Goal: Task Accomplishment & Management: Manage account settings

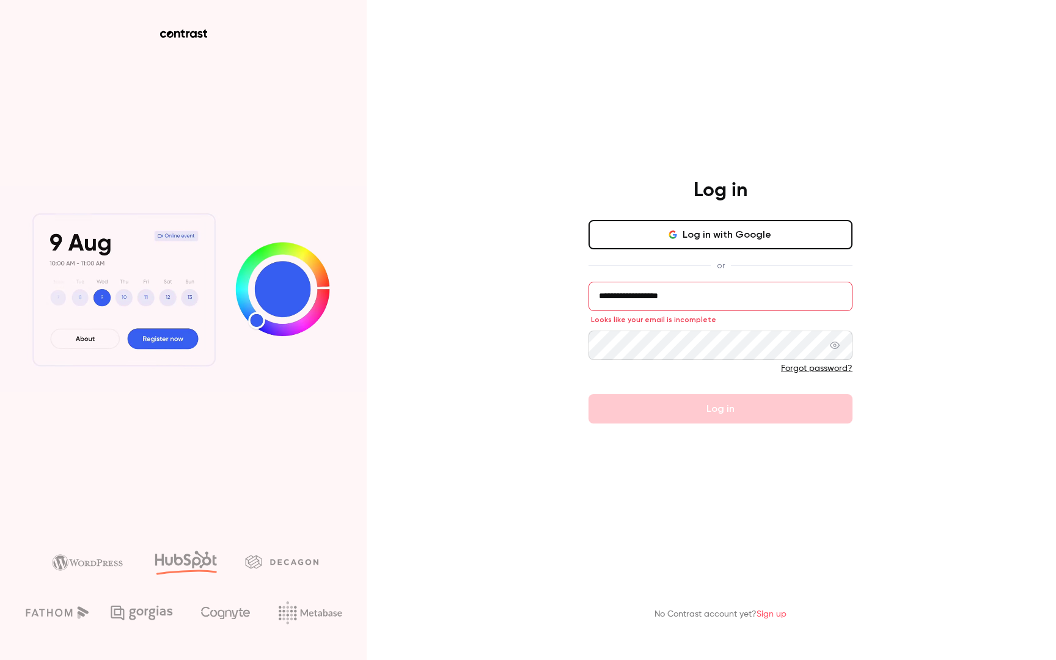
click at [715, 413] on form "**********" at bounding box center [721, 353] width 264 height 142
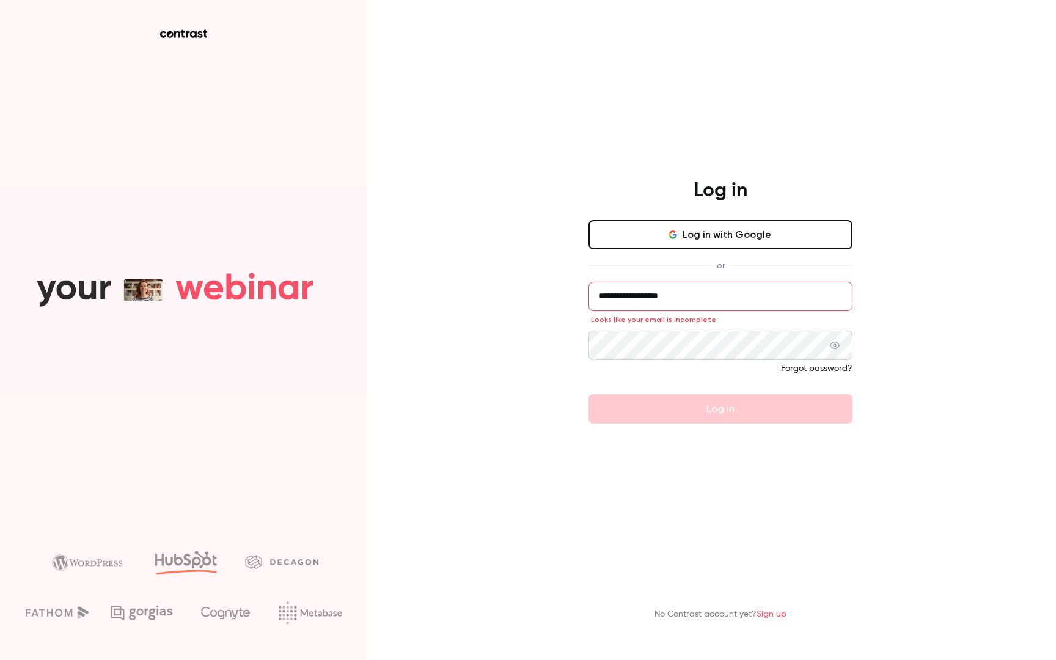
click at [737, 417] on form "**********" at bounding box center [721, 353] width 264 height 142
click at [706, 289] on input "**********" at bounding box center [721, 296] width 264 height 29
click at [688, 287] on input "**********" at bounding box center [721, 296] width 264 height 29
drag, startPoint x: 692, startPoint y: 295, endPoint x: 566, endPoint y: 291, distance: 126.0
click at [566, 291] on div "**********" at bounding box center [721, 301] width 318 height 245
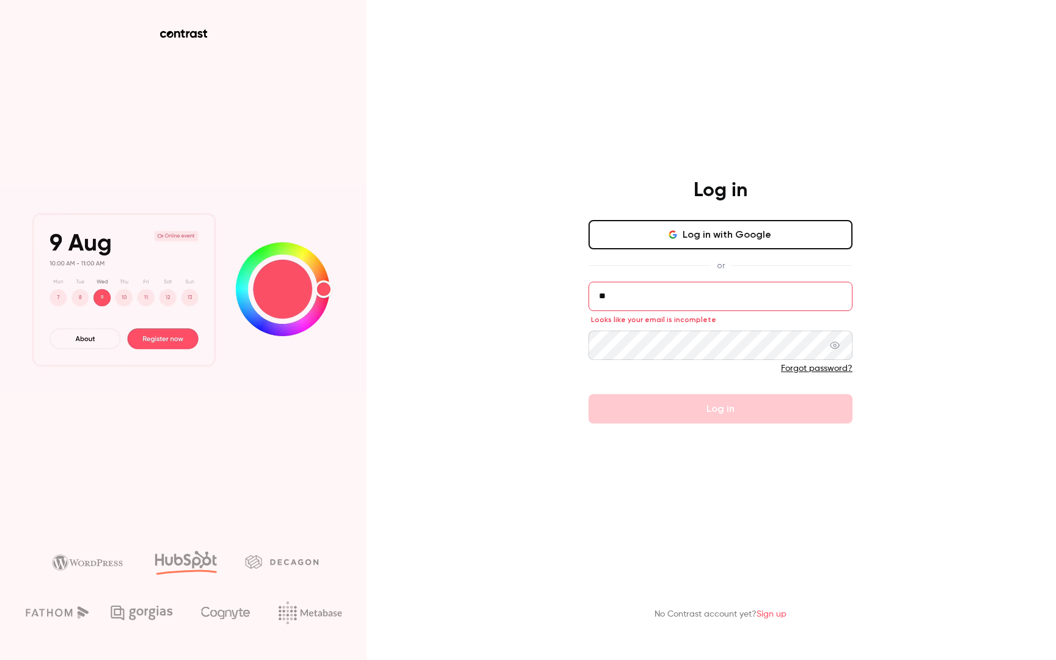
type input "*"
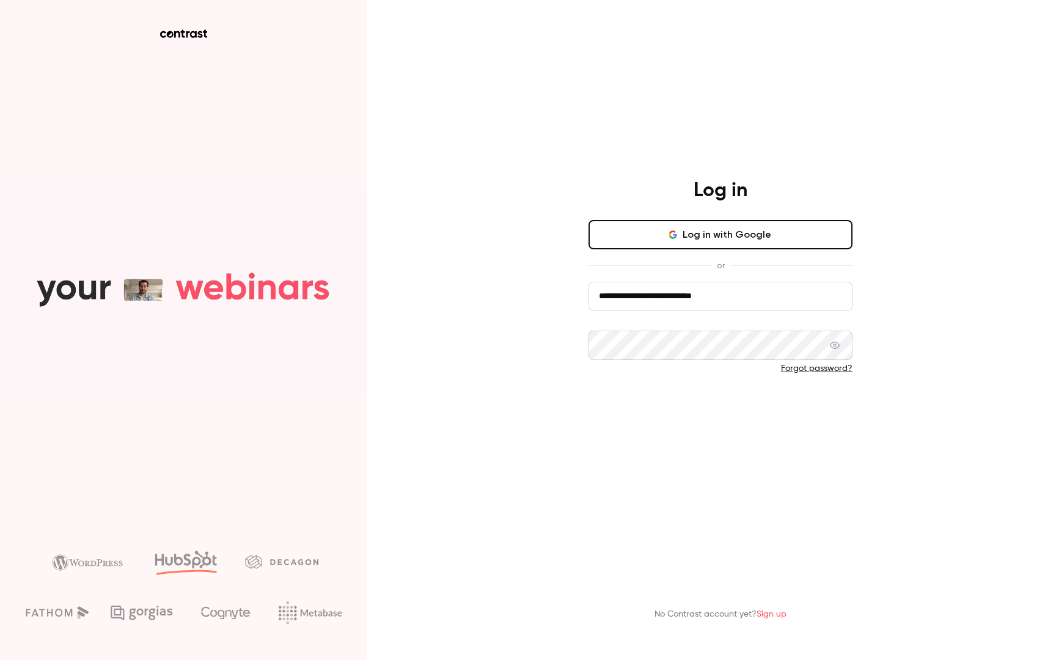
click at [701, 416] on button "Log in" at bounding box center [721, 408] width 264 height 29
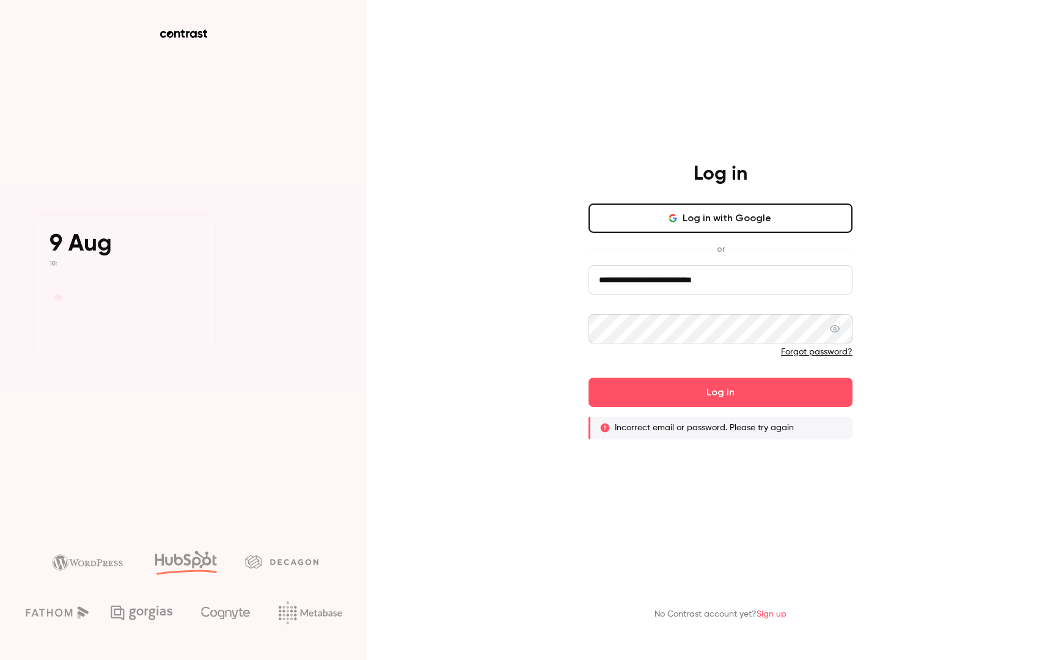
drag, startPoint x: 738, startPoint y: 270, endPoint x: 761, endPoint y: 280, distance: 24.6
click at [761, 280] on input "**********" at bounding box center [721, 279] width 264 height 29
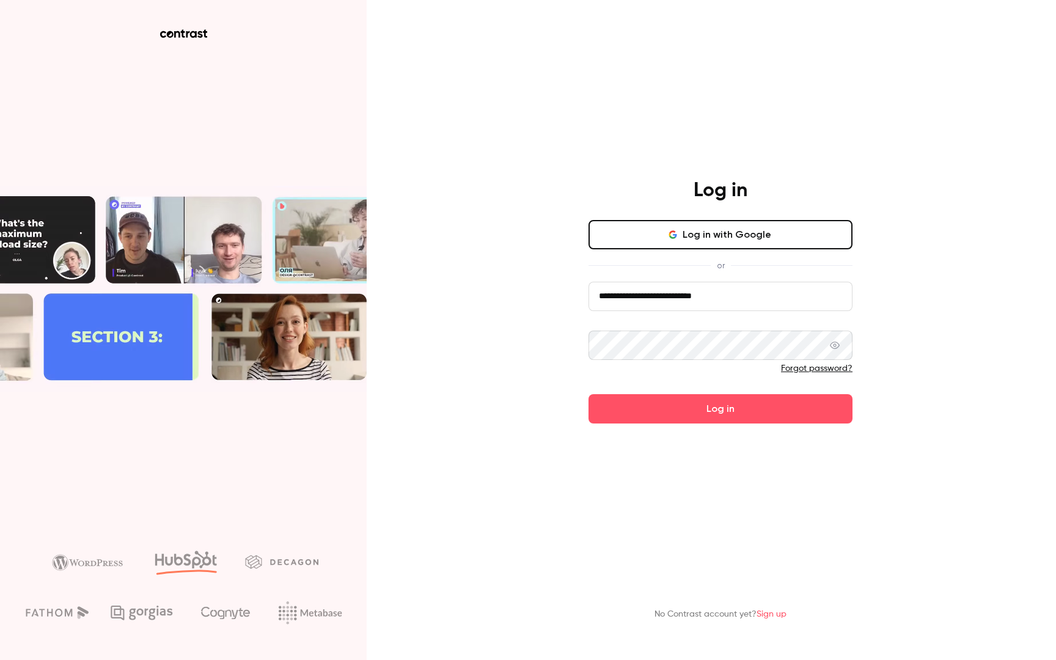
click at [834, 344] on icon at bounding box center [835, 346] width 10 height 10
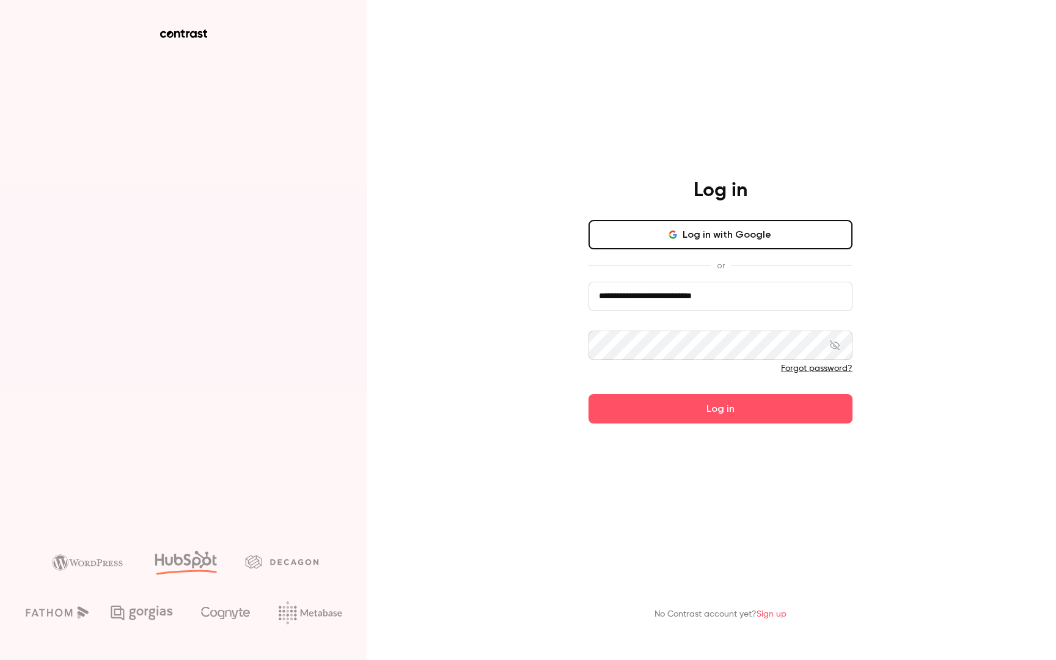
click at [745, 296] on input "**********" at bounding box center [721, 296] width 264 height 29
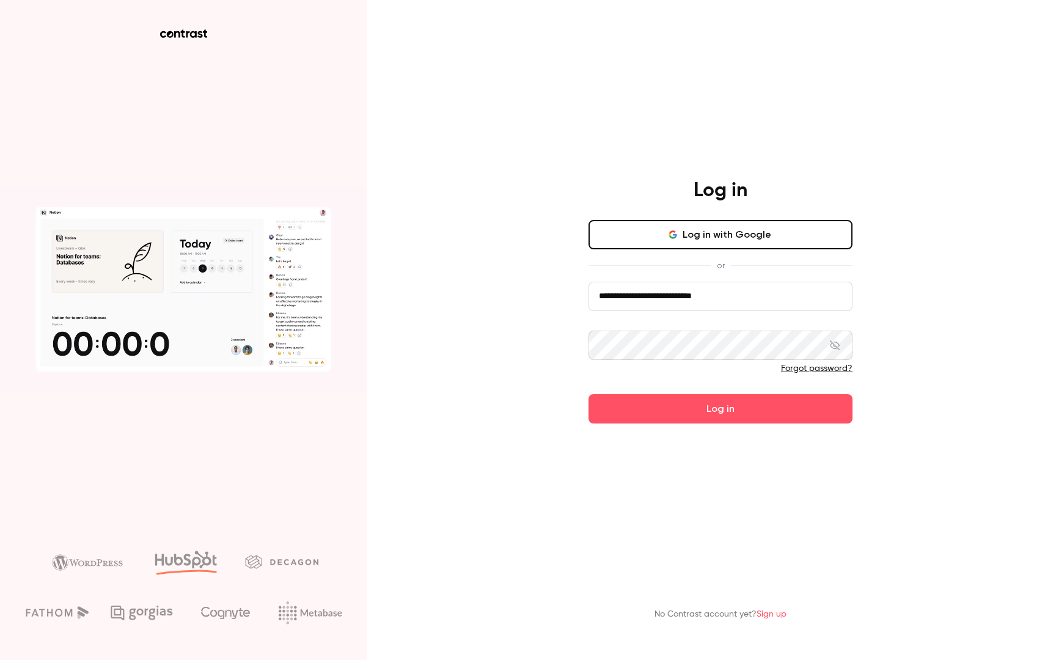
drag, startPoint x: 745, startPoint y: 296, endPoint x: 475, endPoint y: 296, distance: 269.6
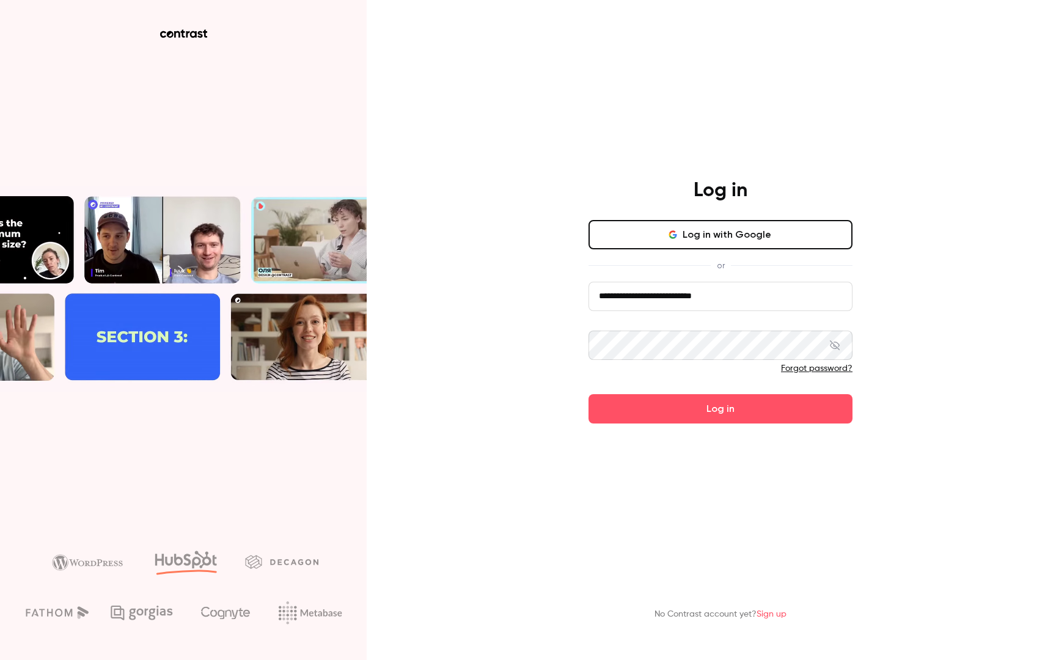
click at [475, 296] on div "**********" at bounding box center [528, 330] width 1056 height 660
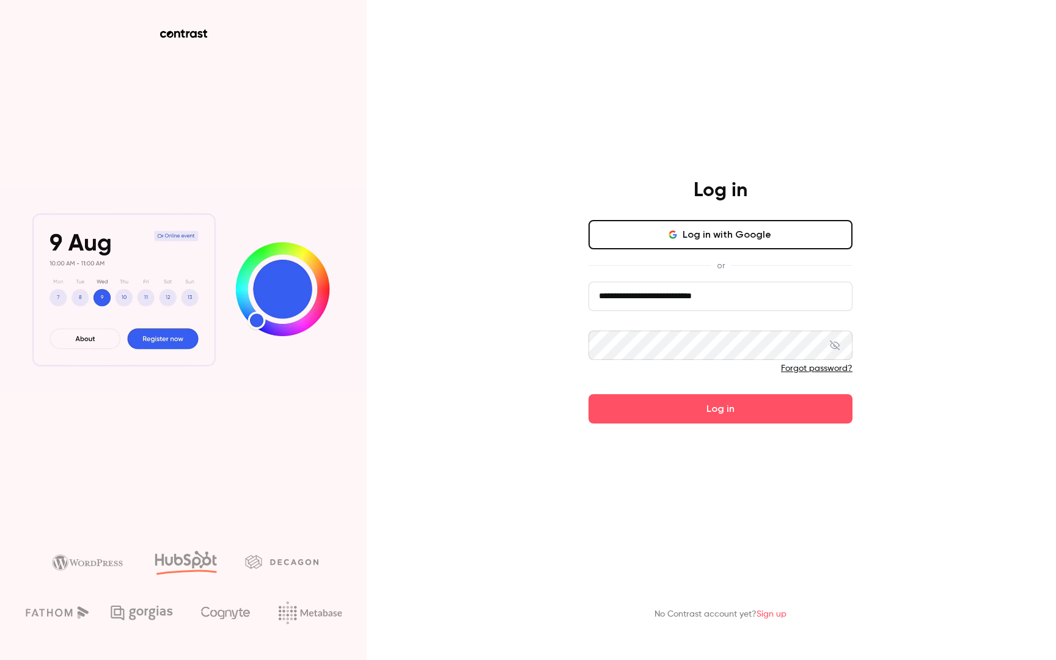
click at [653, 292] on input "**********" at bounding box center [721, 296] width 264 height 29
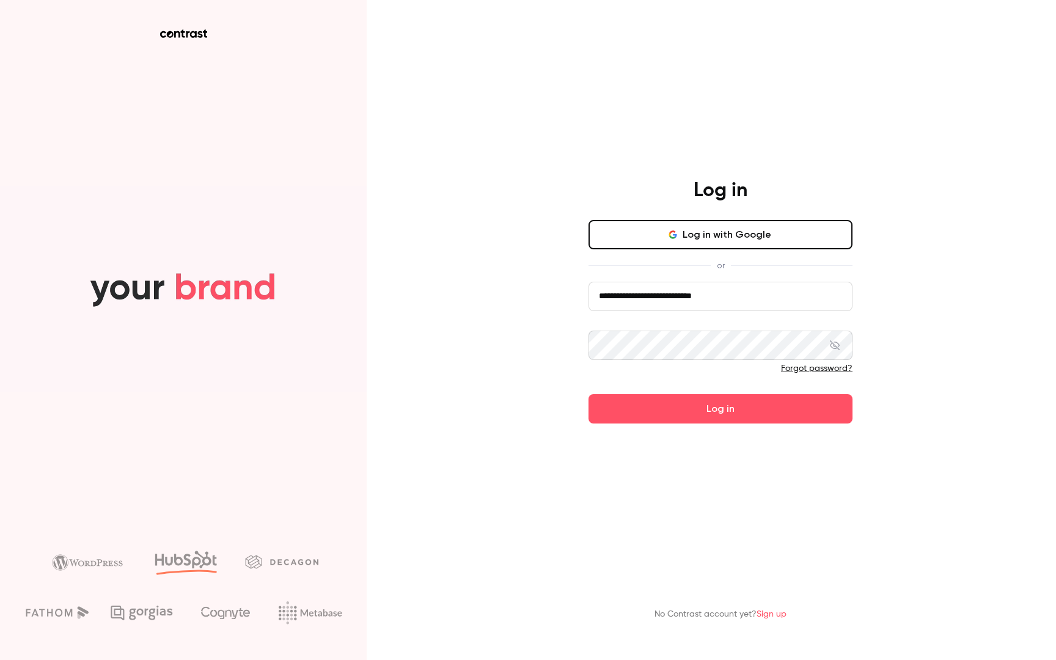
paste input "**********"
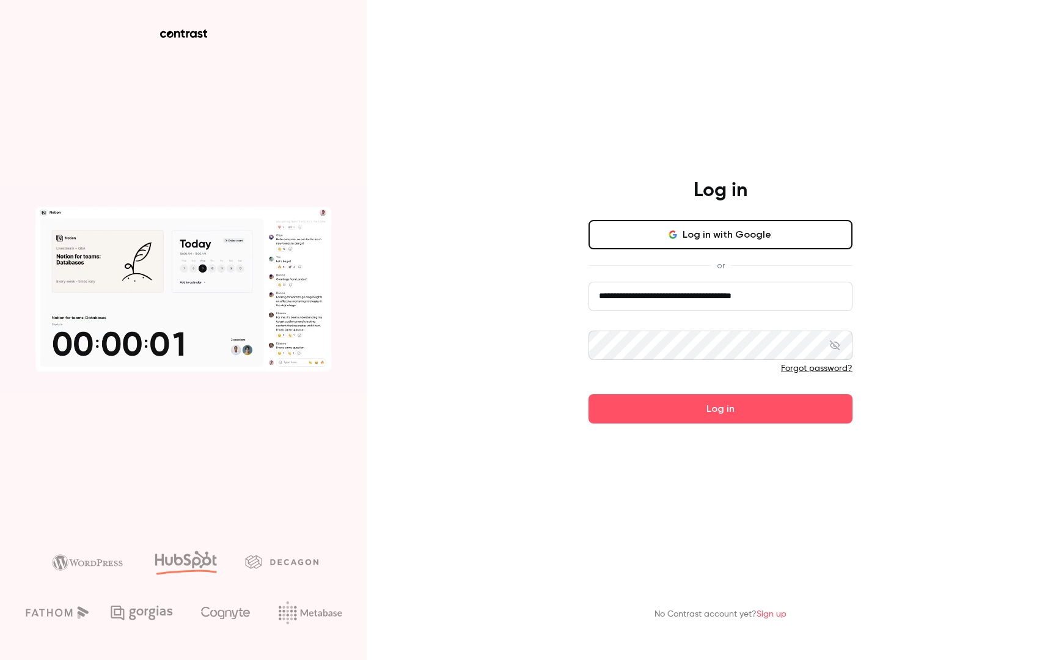
type input "**********"
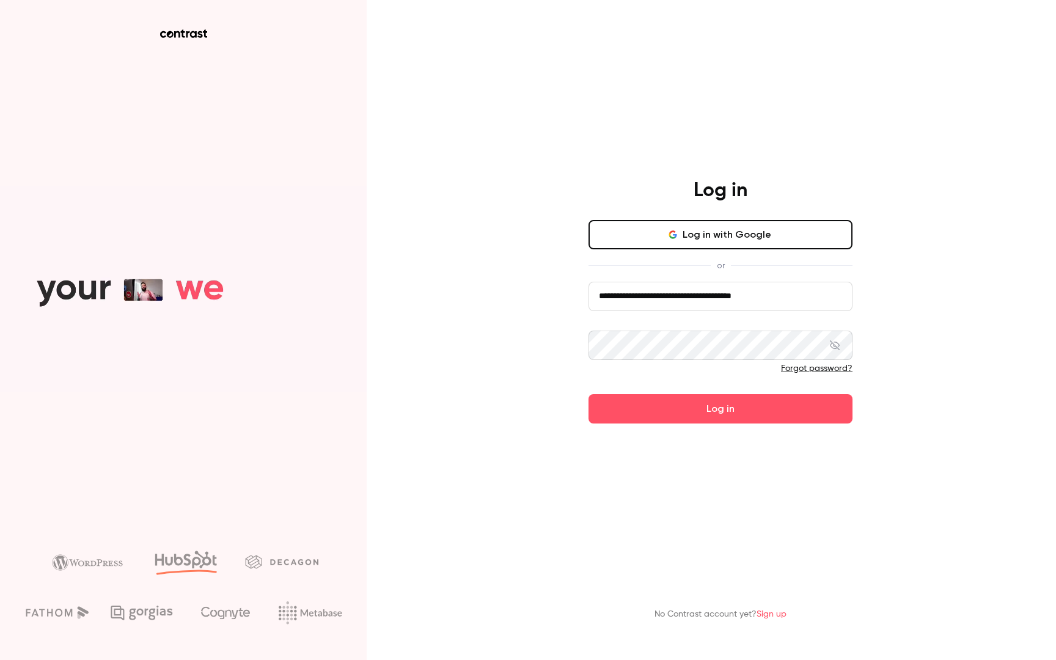
click at [721, 408] on button "Log in" at bounding box center [721, 408] width 264 height 29
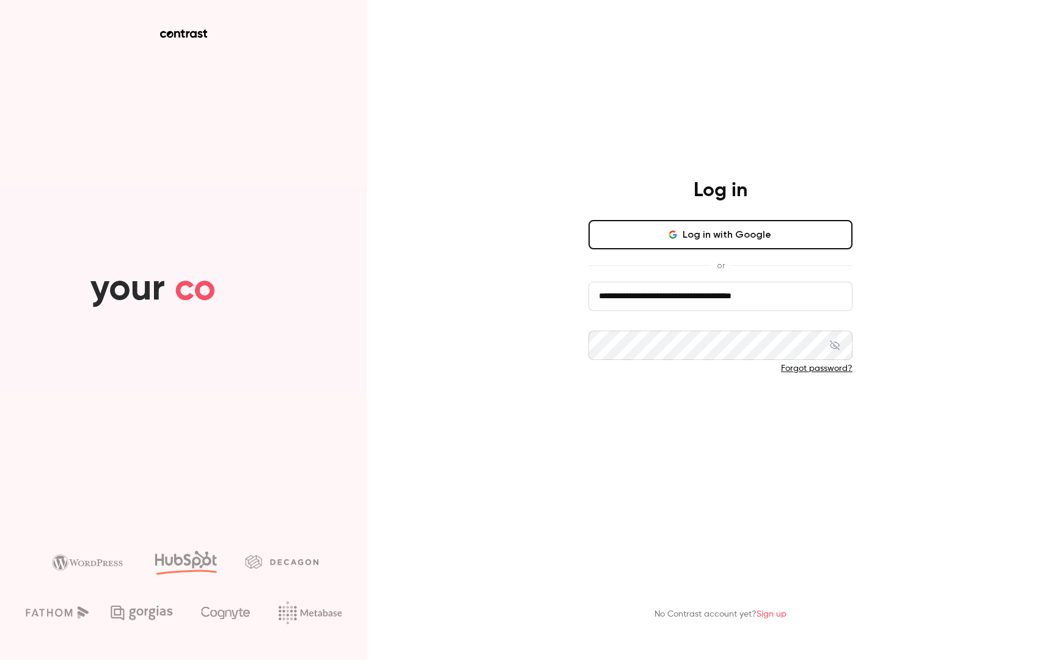
click at [710, 411] on button "Log in" at bounding box center [721, 408] width 264 height 29
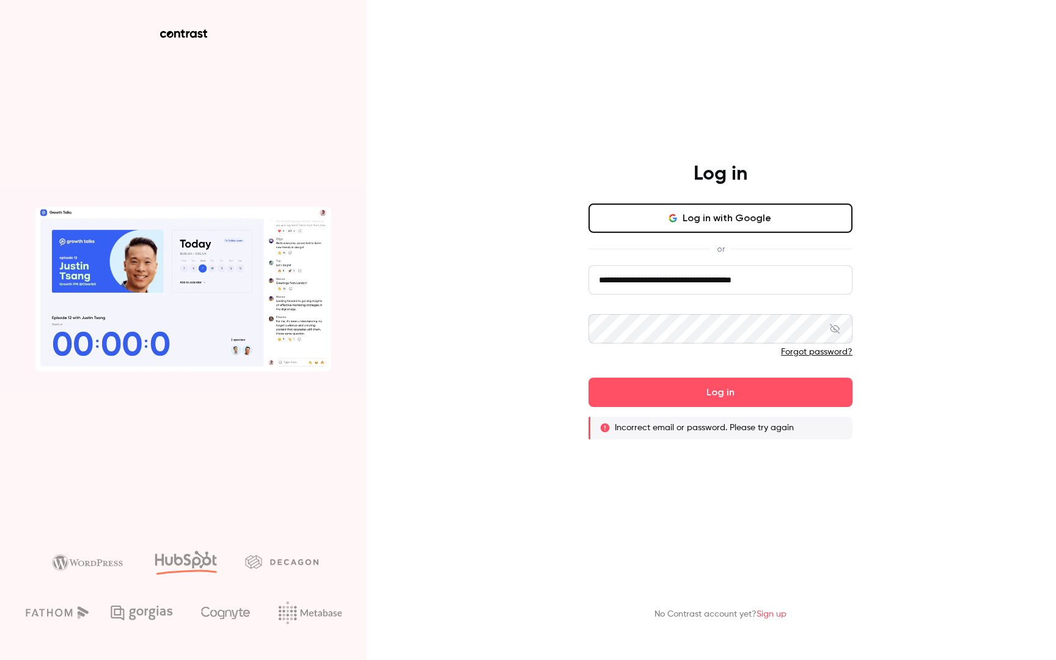
drag, startPoint x: 103, startPoint y: 279, endPoint x: 335, endPoint y: 279, distance: 231.7
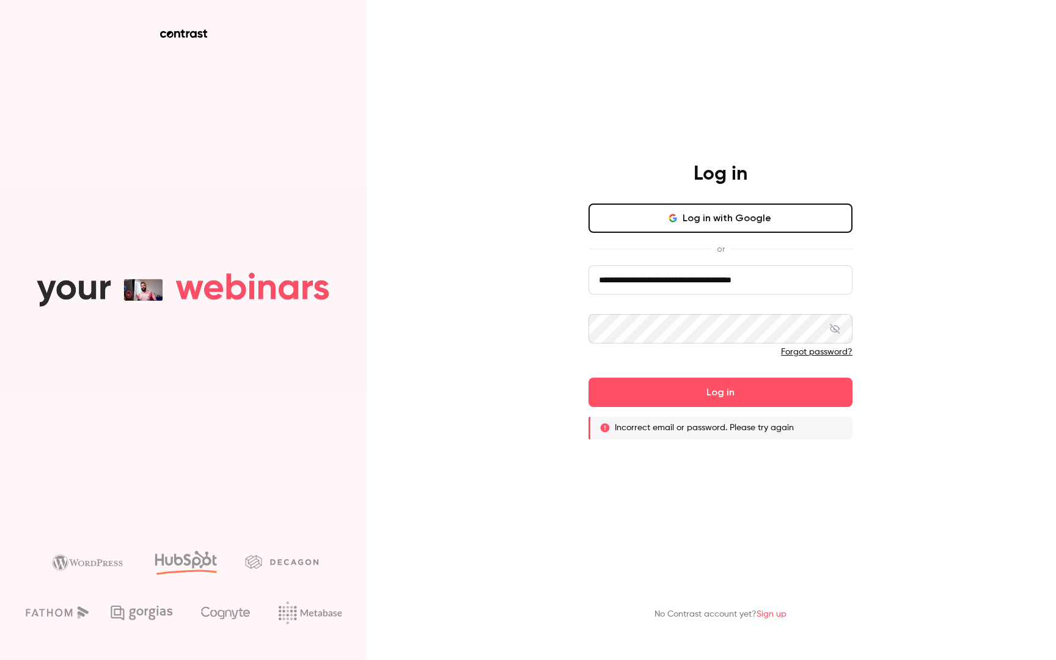
click at [335, 279] on video at bounding box center [183, 289] width 367 height 207
click at [728, 548] on main "**********" at bounding box center [721, 330] width 318 height 660
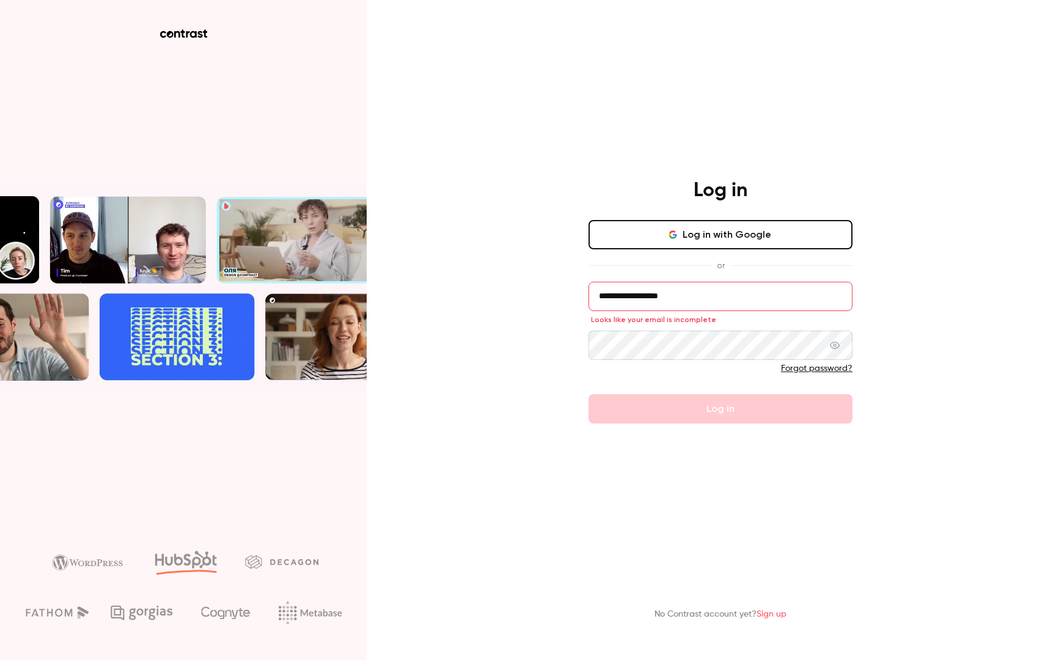
click at [699, 306] on input "**********" at bounding box center [721, 296] width 264 height 29
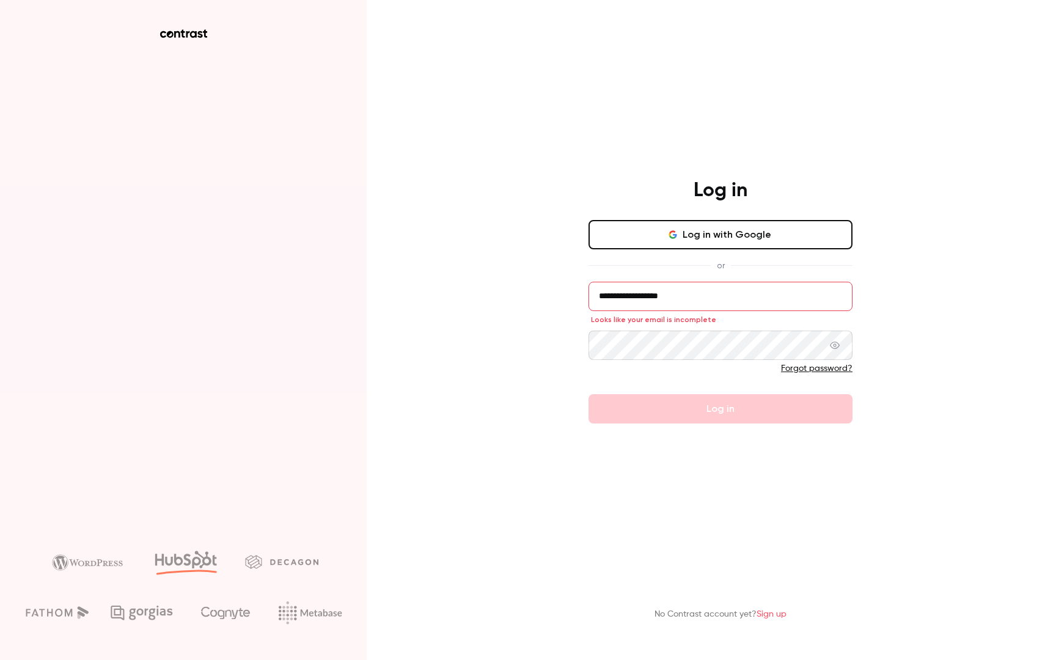
click at [796, 150] on main "**********" at bounding box center [721, 330] width 318 height 660
click at [704, 295] on input "**********" at bounding box center [721, 296] width 264 height 29
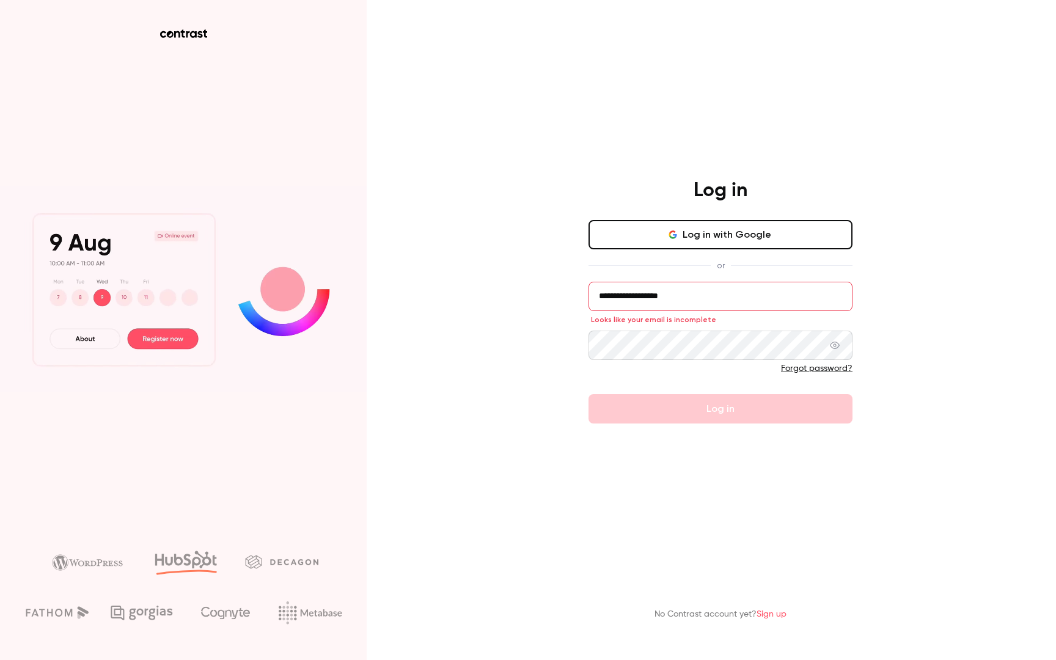
click at [830, 293] on input "**********" at bounding box center [721, 296] width 264 height 29
type input "**********"
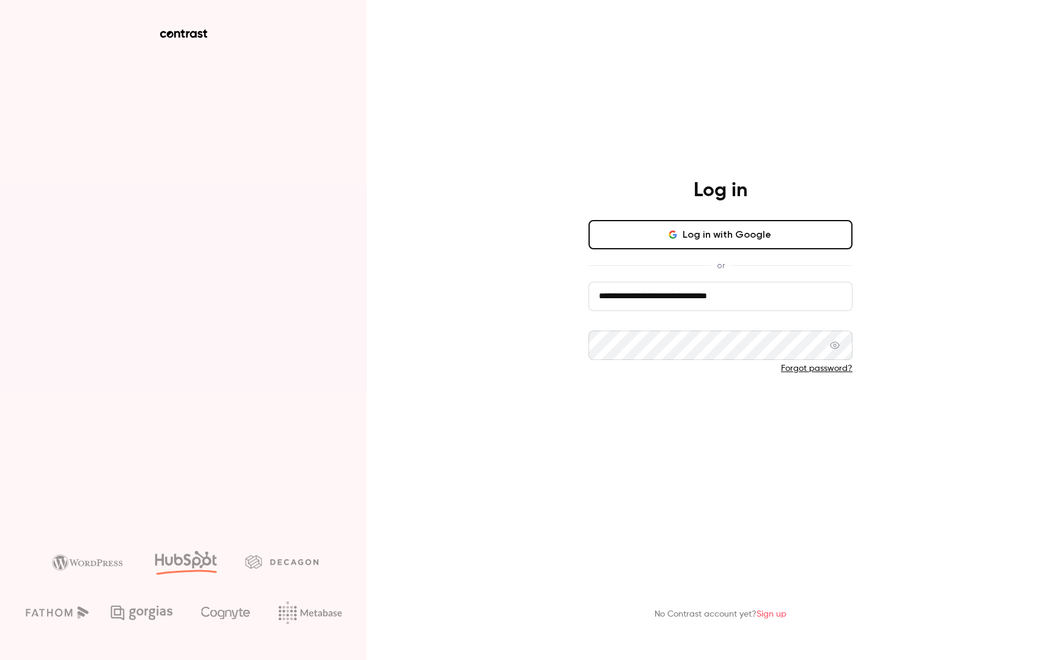
click at [764, 404] on button "Log in" at bounding box center [721, 408] width 264 height 29
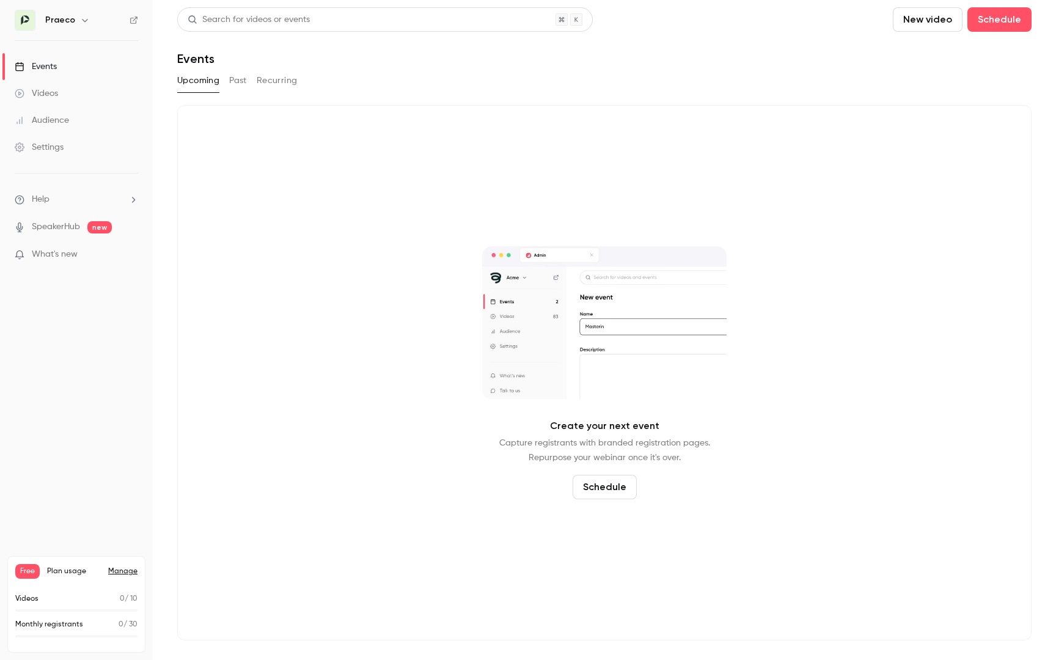
click at [81, 256] on p "What's new" at bounding box center [67, 254] width 104 height 13
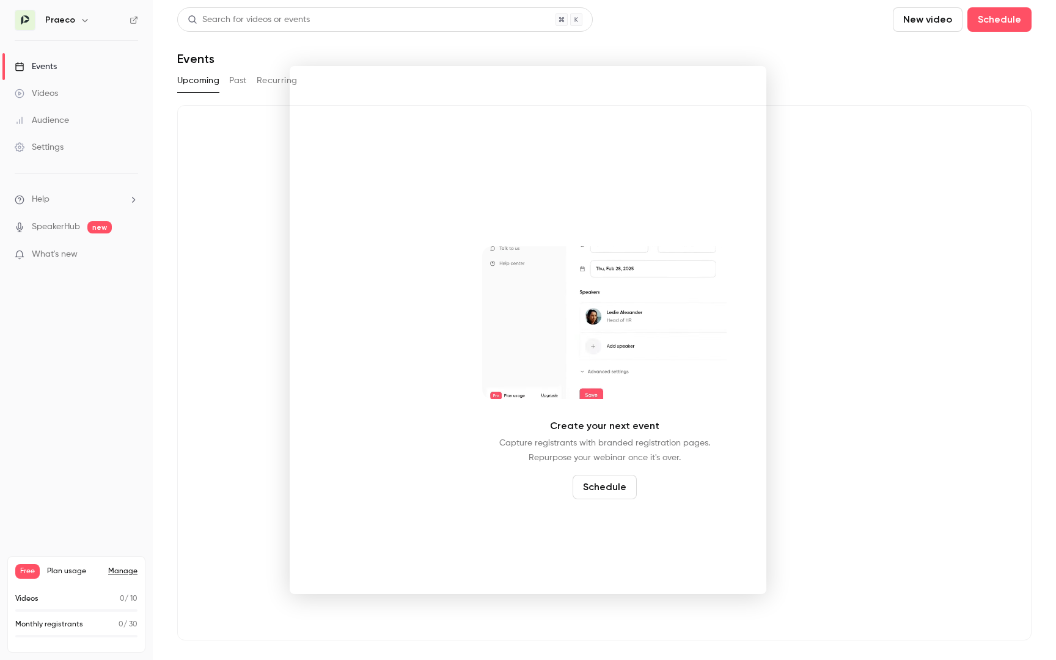
click at [839, 60] on div at bounding box center [528, 330] width 1056 height 660
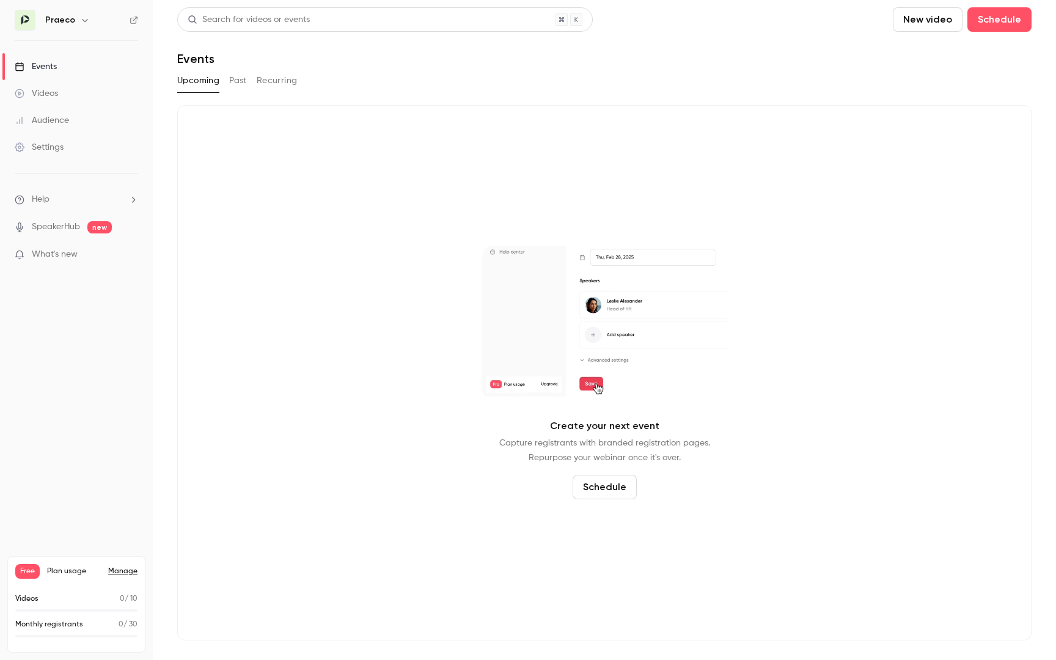
click at [42, 94] on div "Videos" at bounding box center [36, 93] width 43 height 12
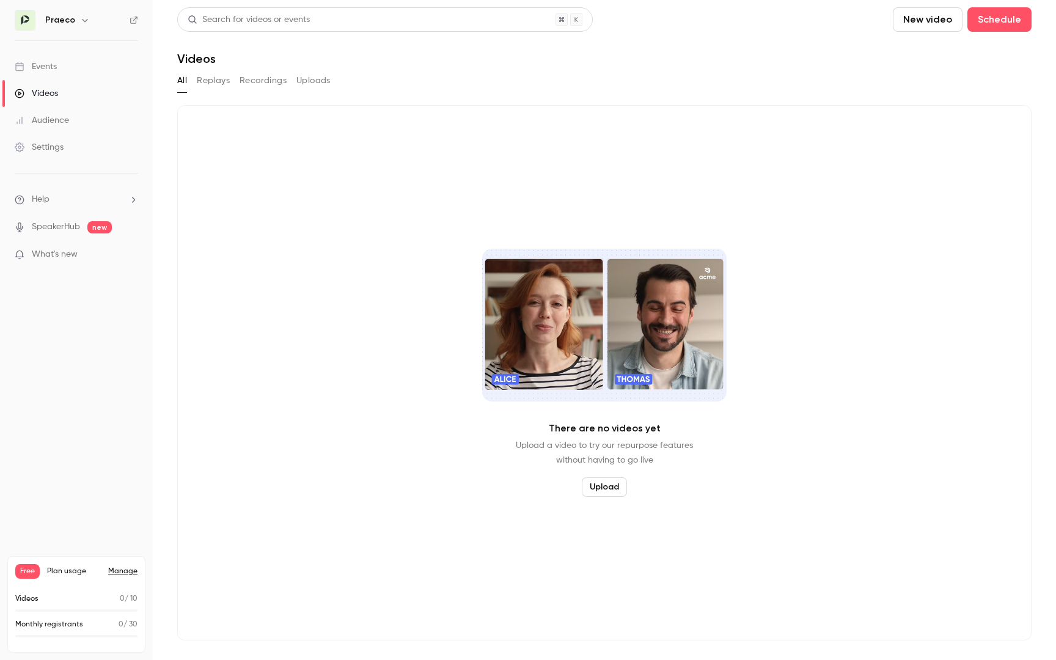
click at [45, 118] on div "Audience" at bounding box center [42, 120] width 54 height 12
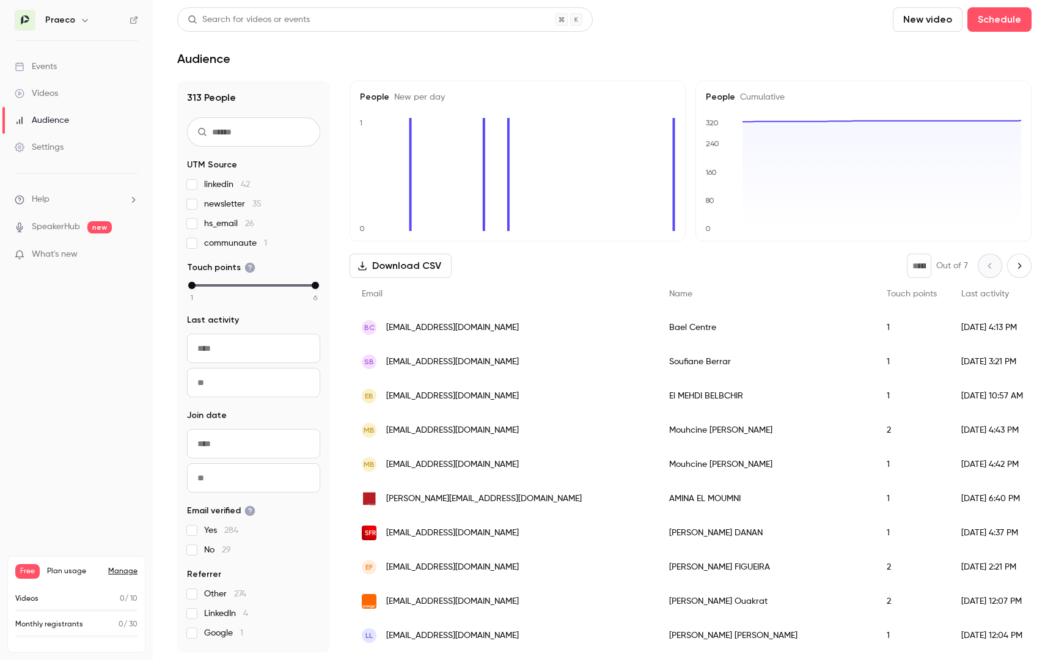
click at [50, 134] on link "Settings" at bounding box center [76, 147] width 153 height 27
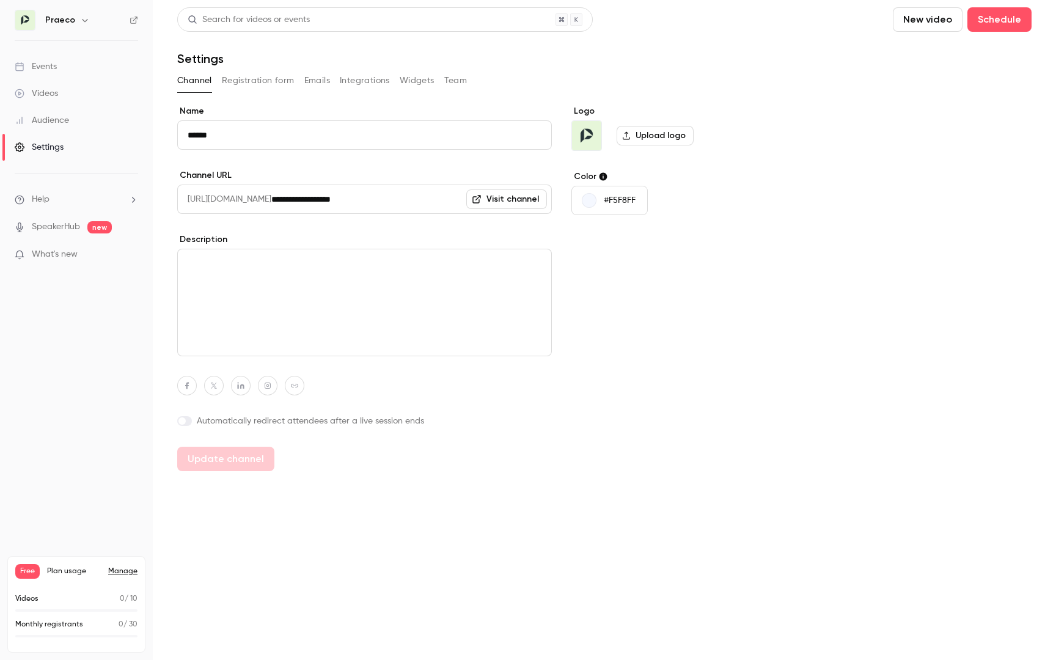
click at [46, 106] on link "Videos" at bounding box center [76, 93] width 153 height 27
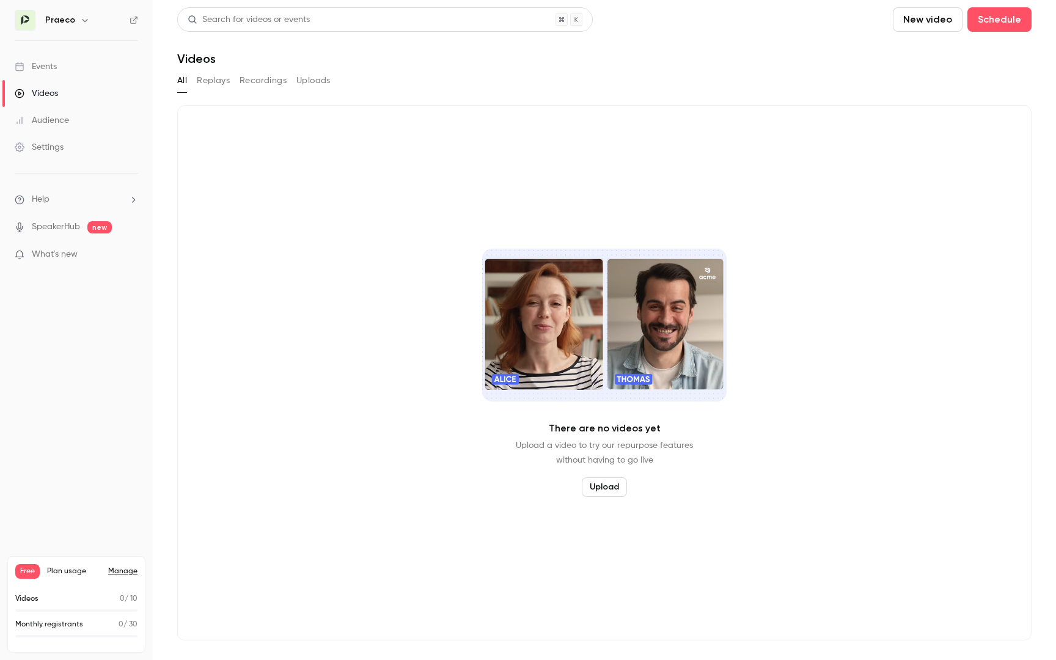
click at [92, 130] on link "Audience" at bounding box center [76, 120] width 153 height 27
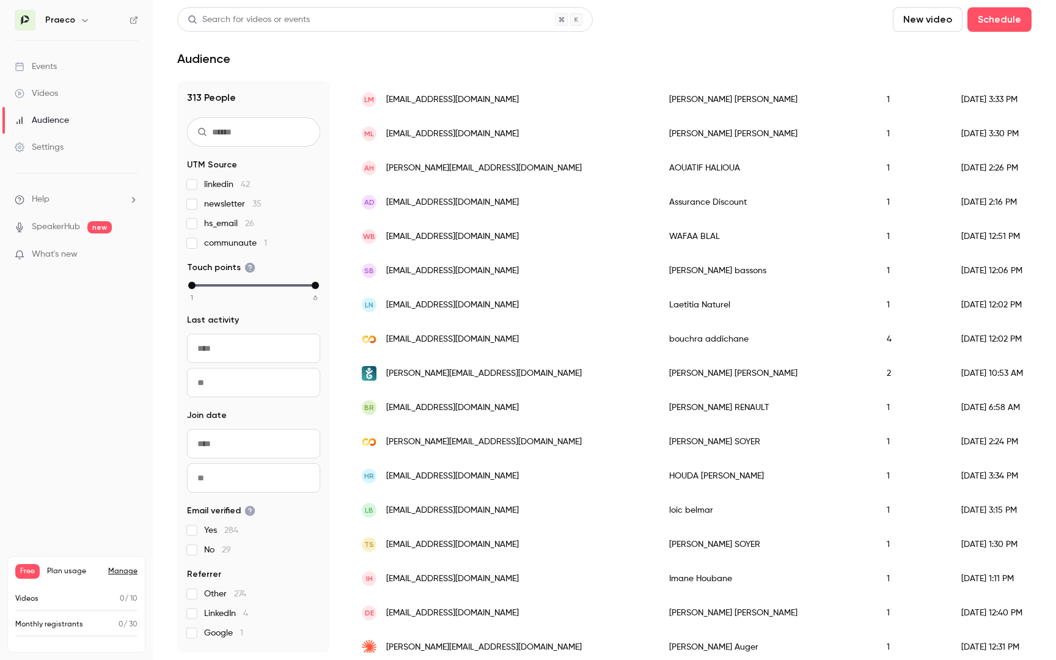
scroll to position [949, 0]
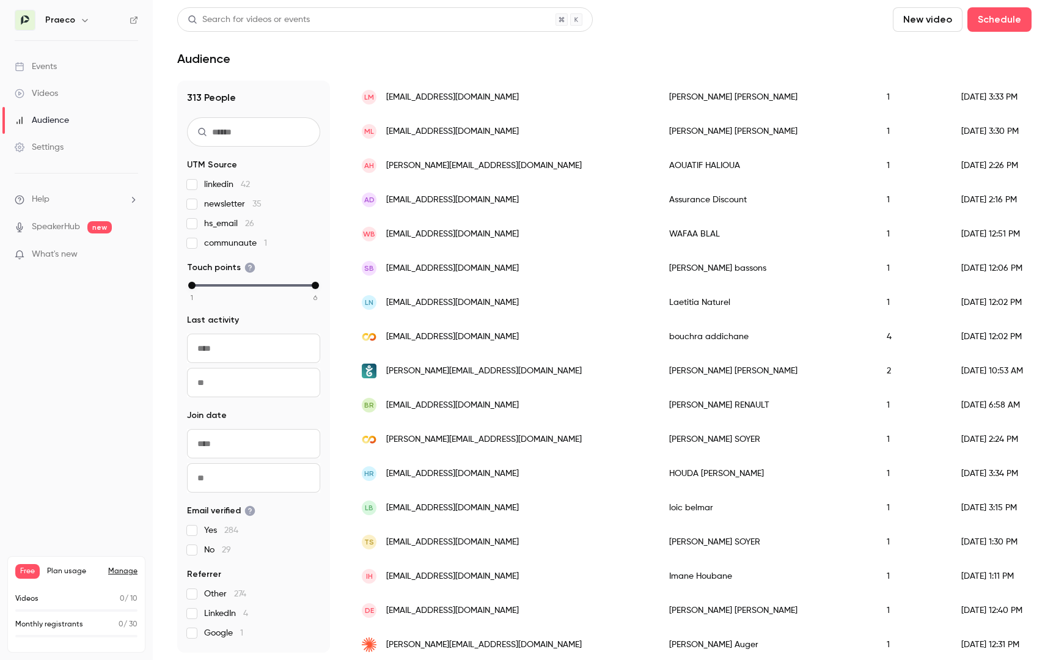
click at [609, 56] on div "Audience" at bounding box center [604, 58] width 855 height 15
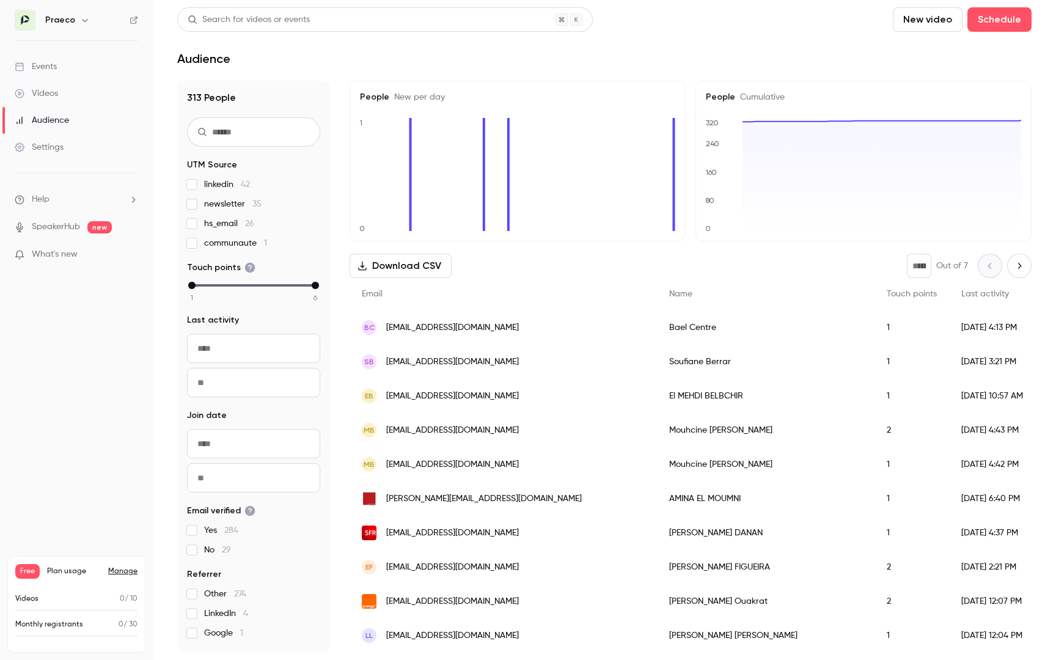
scroll to position [0, 0]
click at [720, 64] on div "Audience" at bounding box center [604, 58] width 855 height 15
click at [64, 95] on link "Videos" at bounding box center [76, 93] width 153 height 27
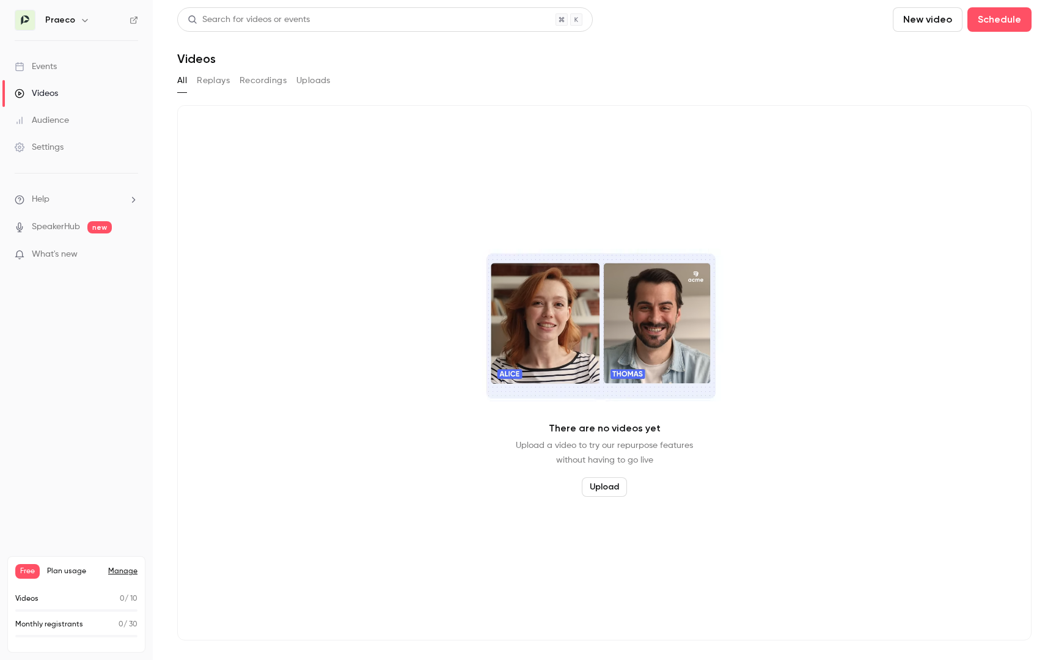
click at [216, 86] on button "Replays" at bounding box center [213, 81] width 33 height 20
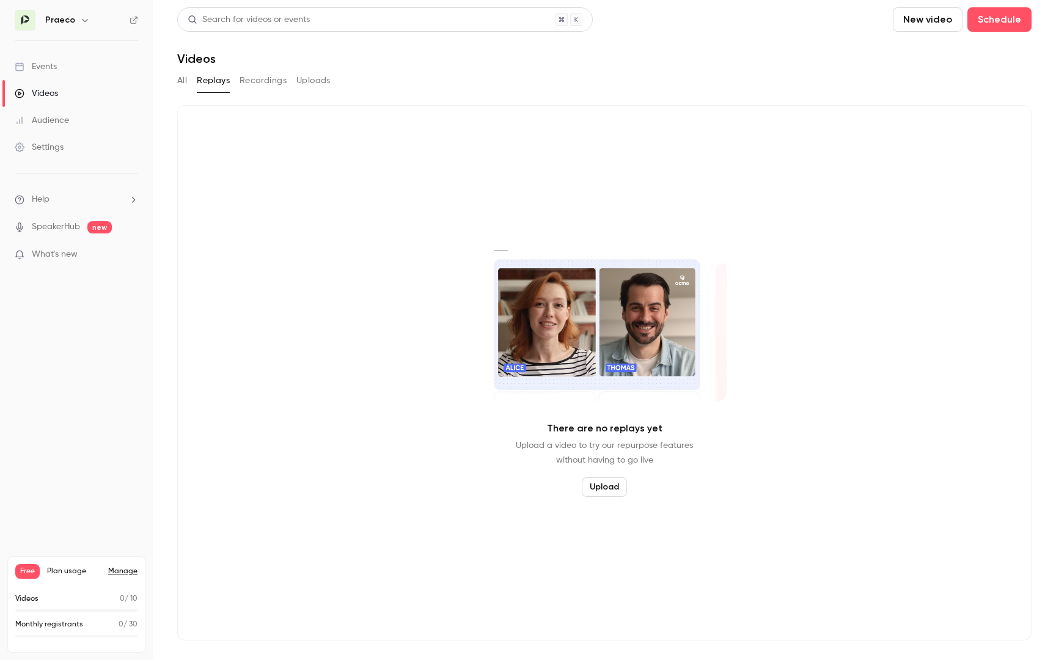
click at [246, 81] on button "Recordings" at bounding box center [263, 81] width 47 height 20
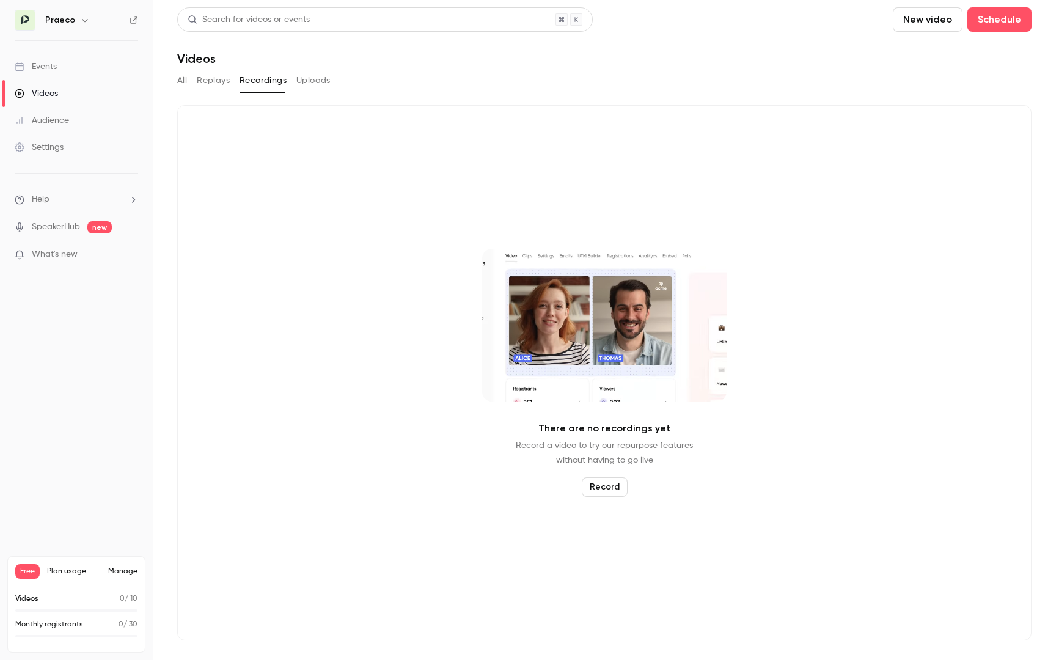
click at [311, 85] on button "Uploads" at bounding box center [313, 81] width 34 height 20
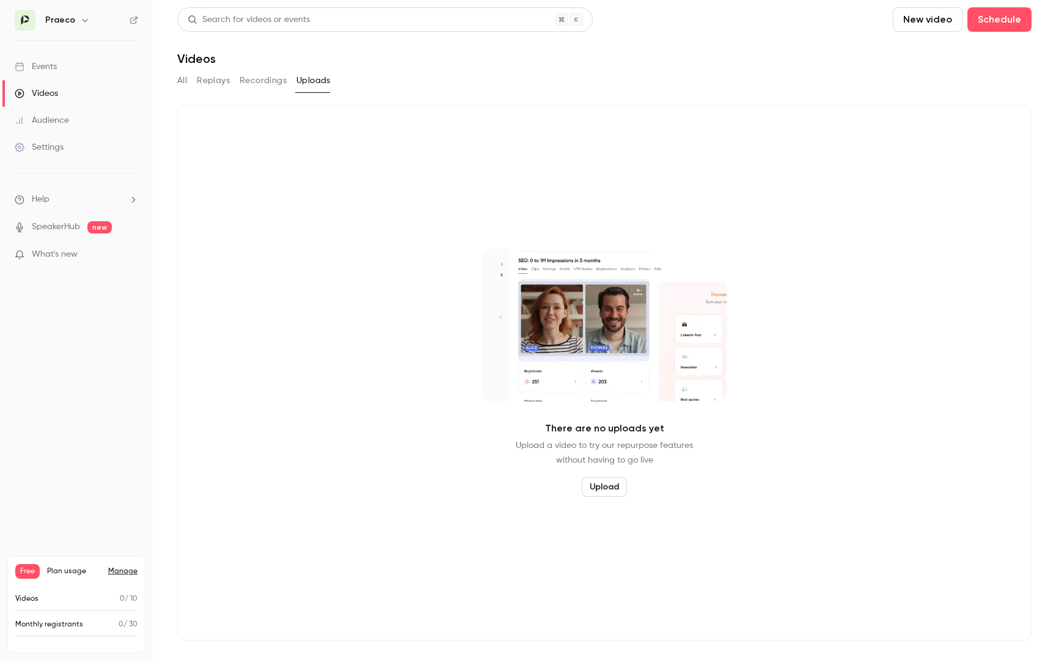
click at [268, 84] on button "Recordings" at bounding box center [263, 81] width 47 height 20
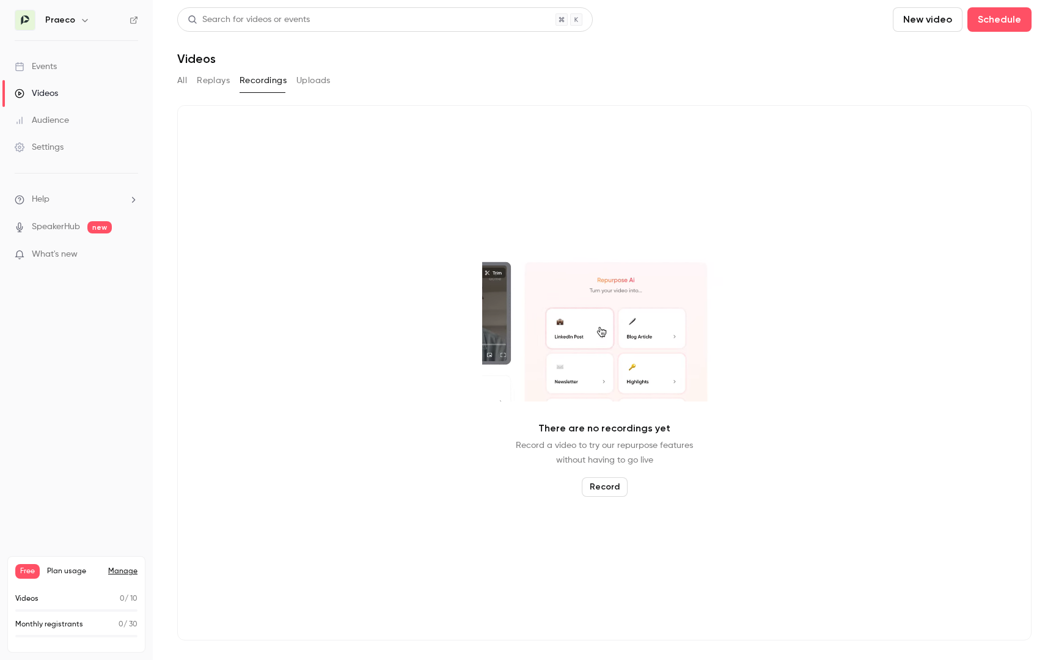
click at [218, 84] on button "Replays" at bounding box center [213, 81] width 33 height 20
click at [176, 81] on main "Search for videos or events New video Schedule Videos All Replays Recordings Up…" at bounding box center [605, 330] width 904 height 660
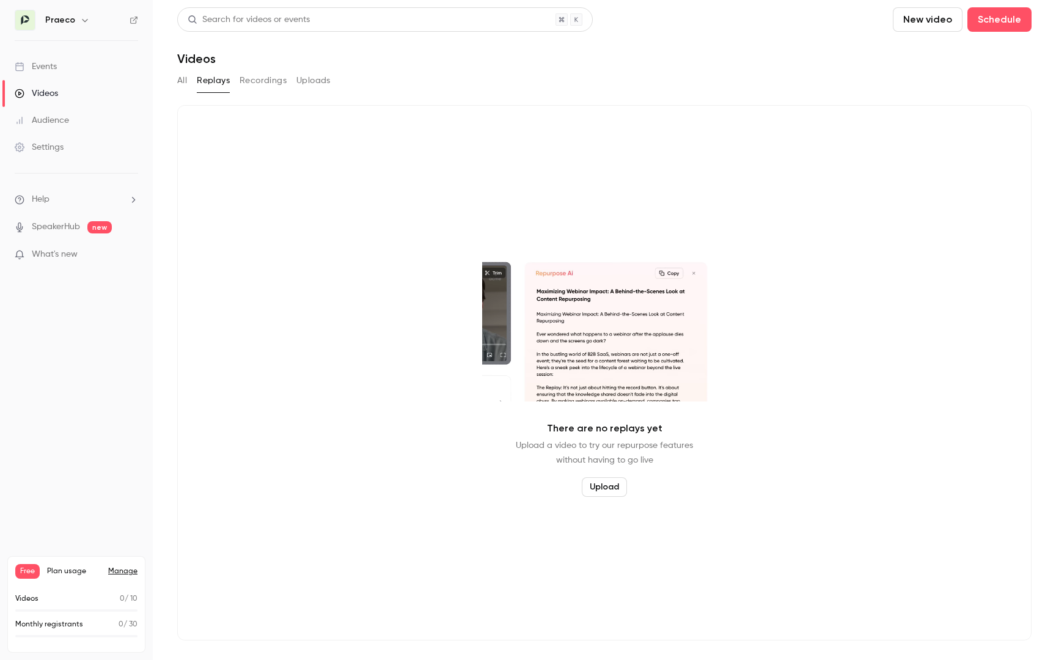
click at [185, 77] on button "All" at bounding box center [182, 81] width 10 height 20
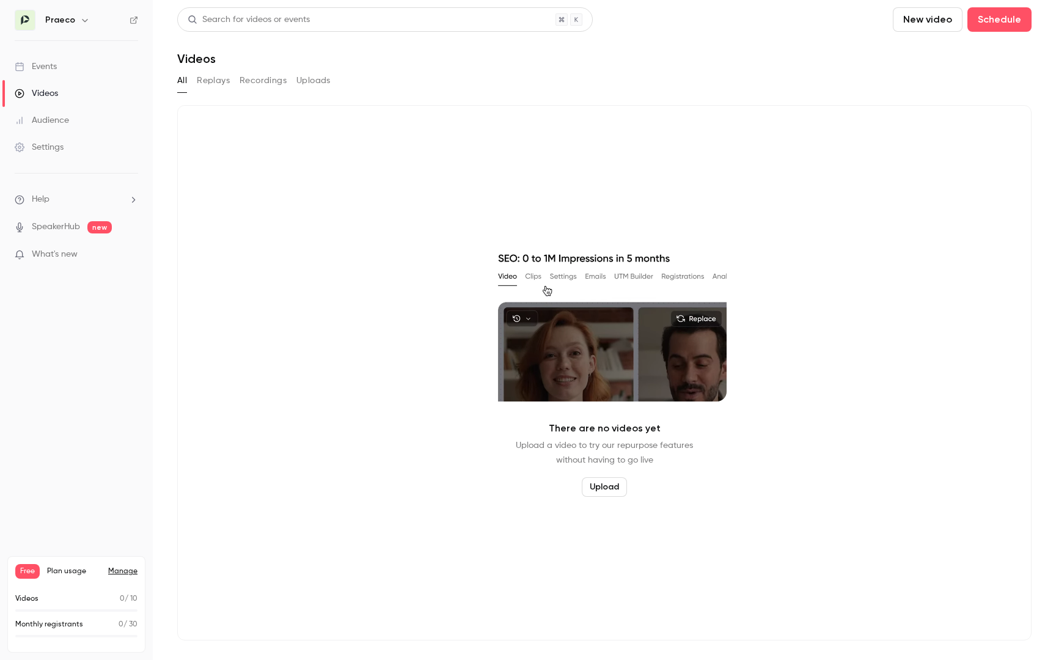
click at [59, 70] on link "Events" at bounding box center [76, 66] width 153 height 27
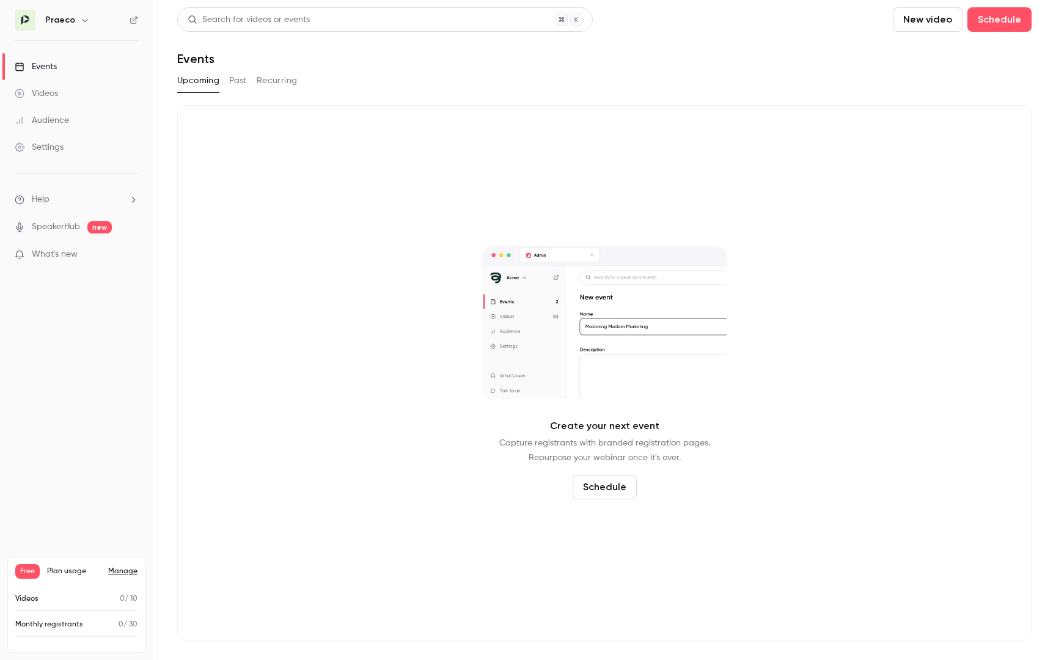
click at [55, 120] on div "Audience" at bounding box center [42, 120] width 54 height 12
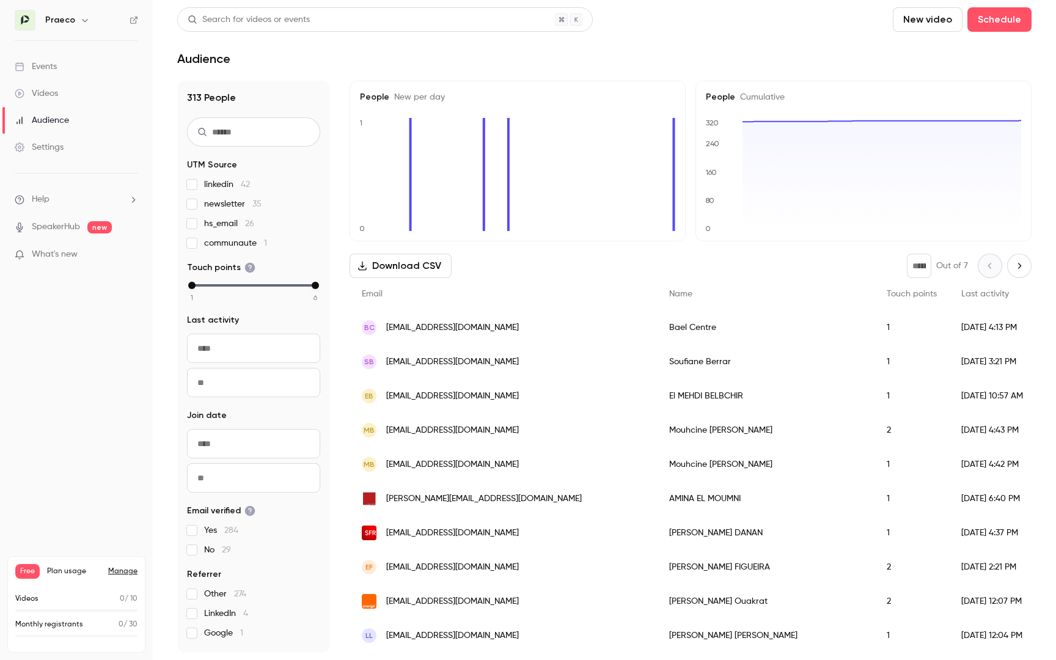
click at [55, 149] on div "Settings" at bounding box center [39, 147] width 49 height 12
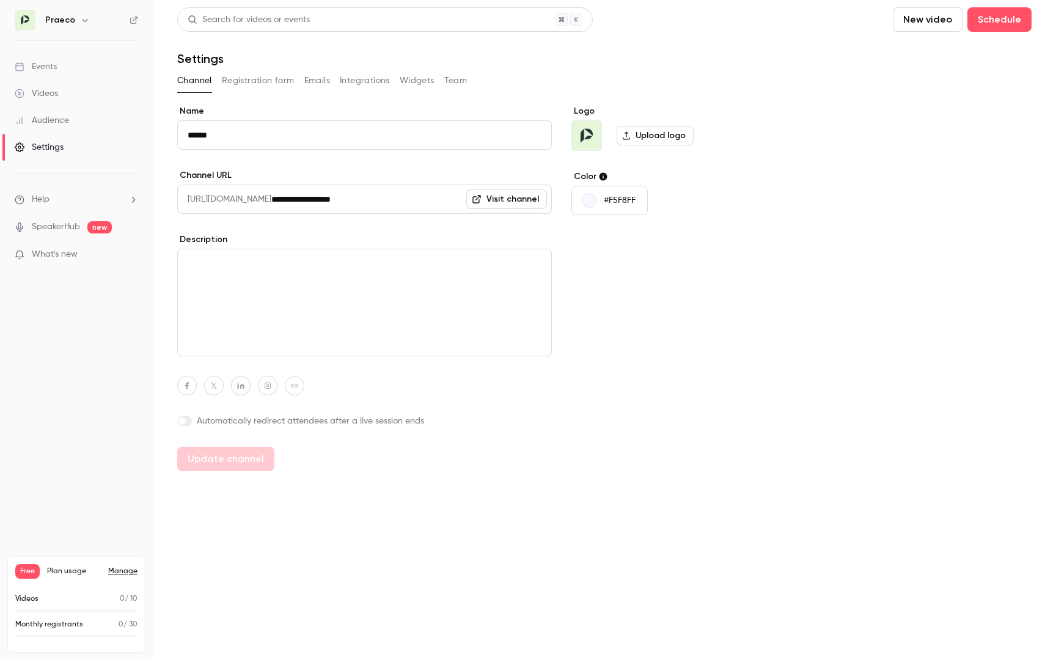
click at [62, 15] on h6 "Praeco" at bounding box center [60, 20] width 30 height 12
click at [81, 18] on icon "button" at bounding box center [85, 20] width 10 height 10
click at [86, 315] on div at bounding box center [528, 330] width 1056 height 660
click at [264, 78] on button "Registration form" at bounding box center [258, 81] width 73 height 20
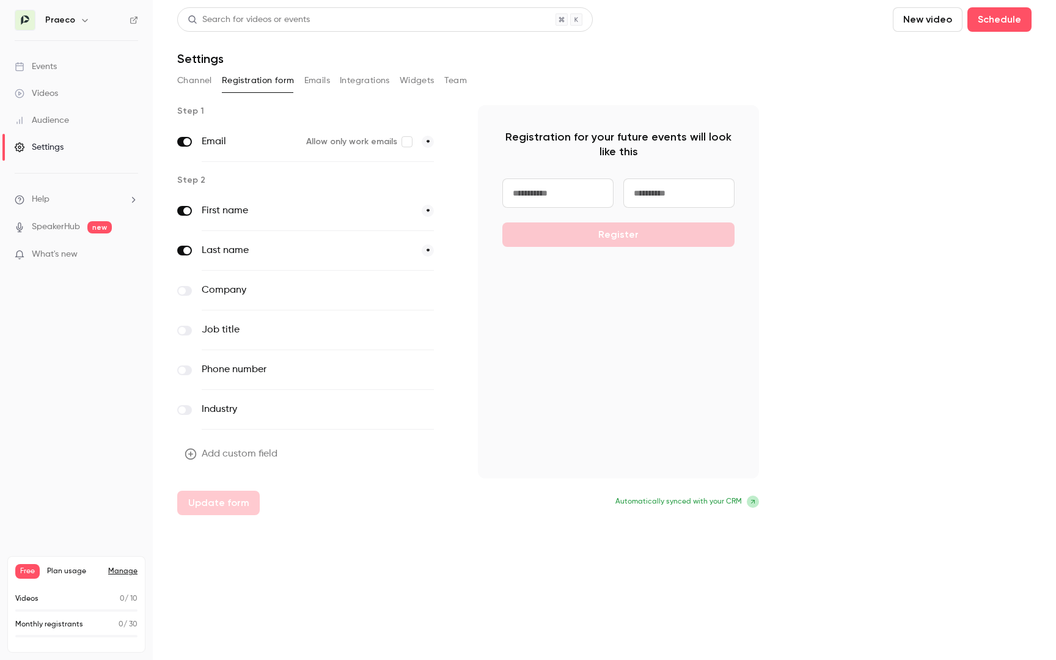
click at [309, 82] on button "Emails" at bounding box center [317, 81] width 26 height 20
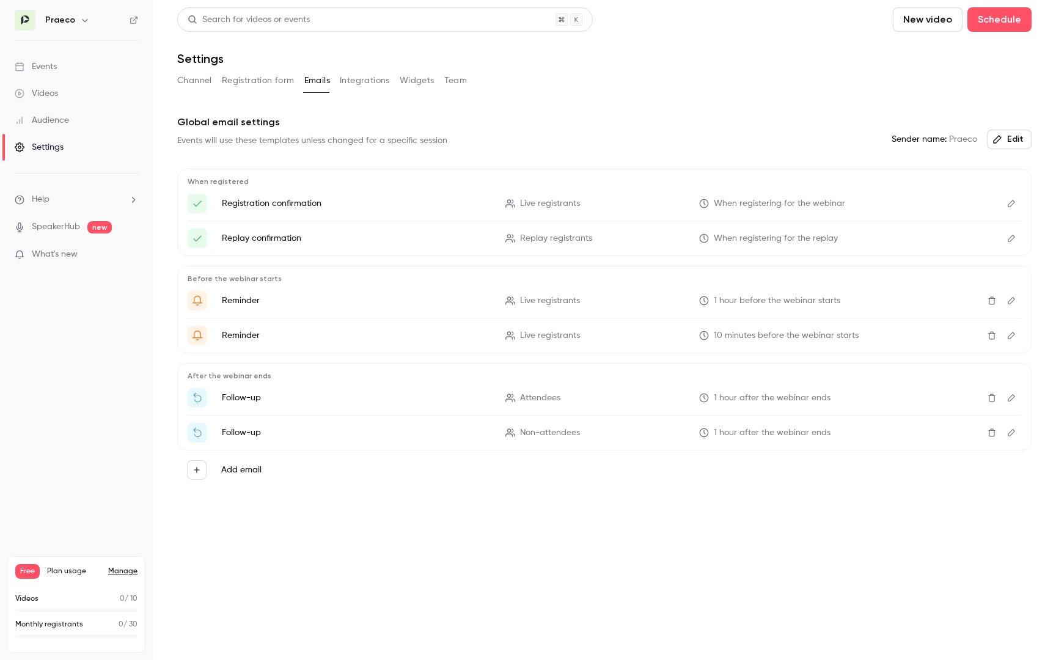
click at [425, 77] on button "Widgets" at bounding box center [417, 81] width 35 height 20
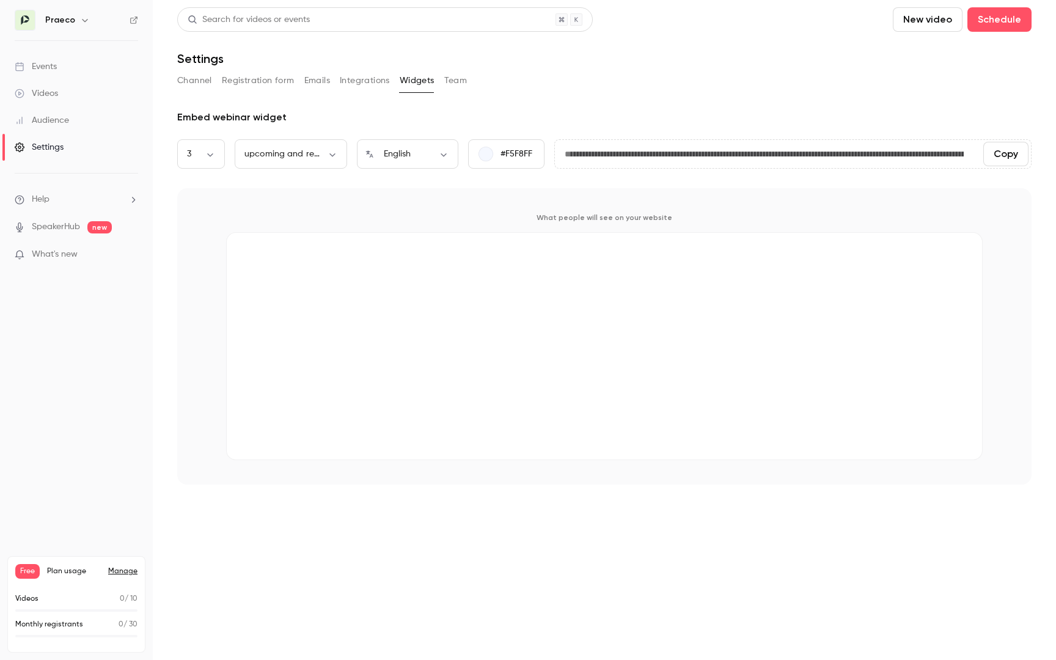
click at [452, 80] on button "Team" at bounding box center [455, 81] width 23 height 20
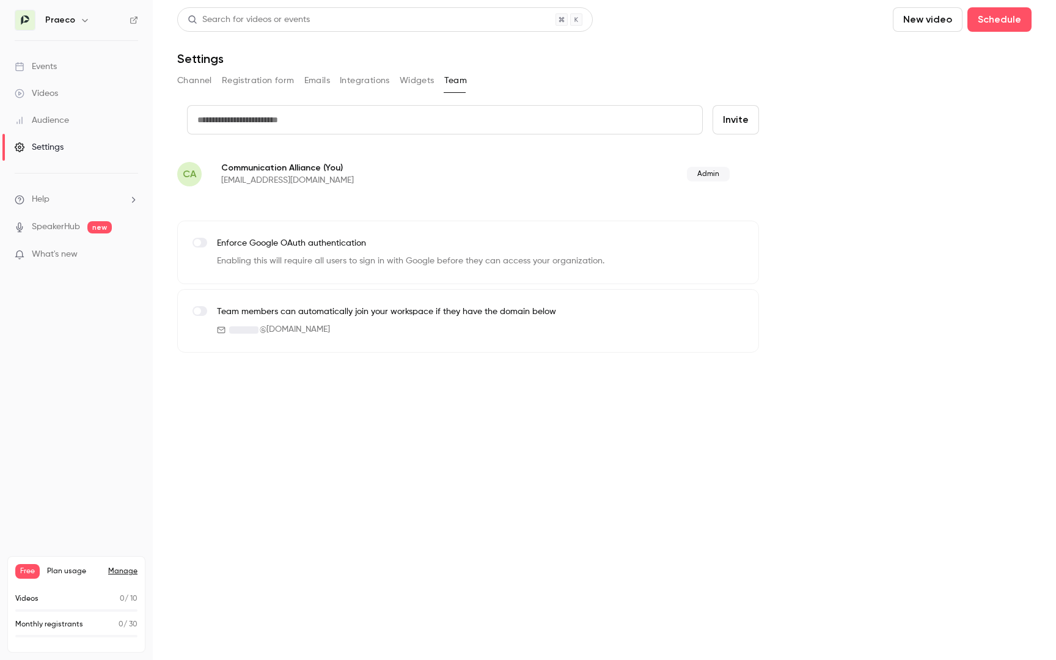
click at [355, 81] on button "Integrations" at bounding box center [365, 81] width 50 height 20
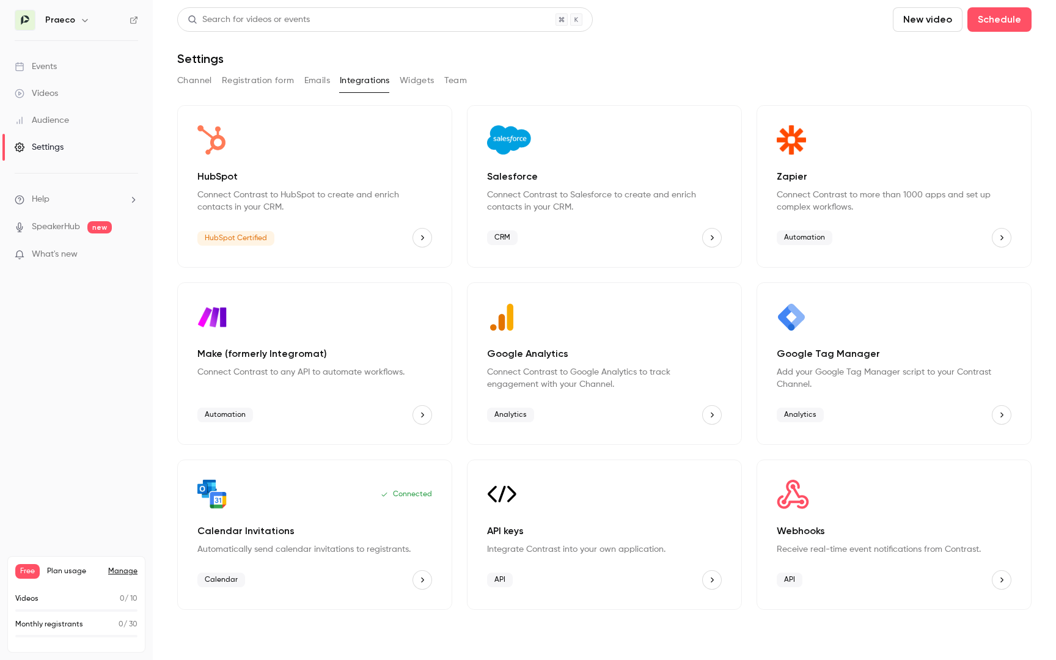
click at [109, 114] on link "Audience" at bounding box center [76, 120] width 153 height 27
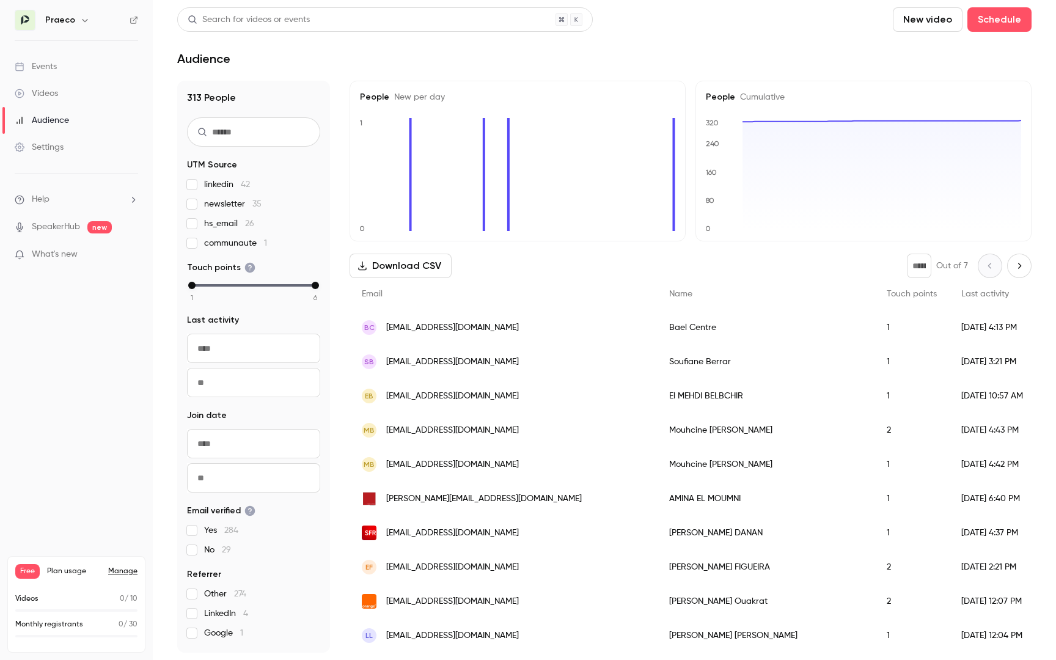
click at [95, 96] on link "Videos" at bounding box center [76, 93] width 153 height 27
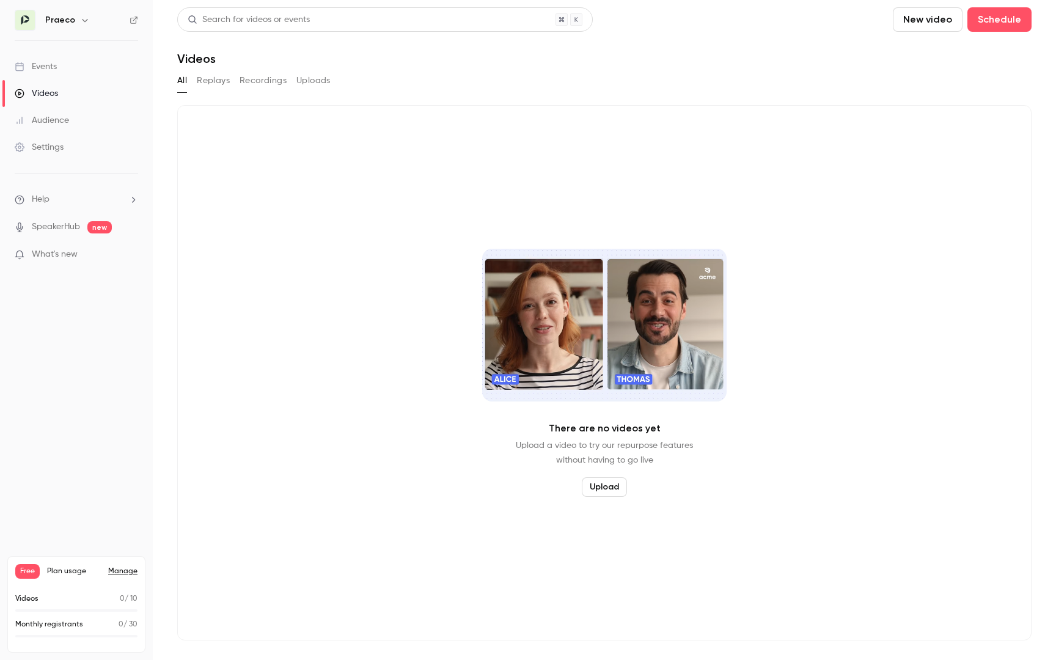
scroll to position [15, 0]
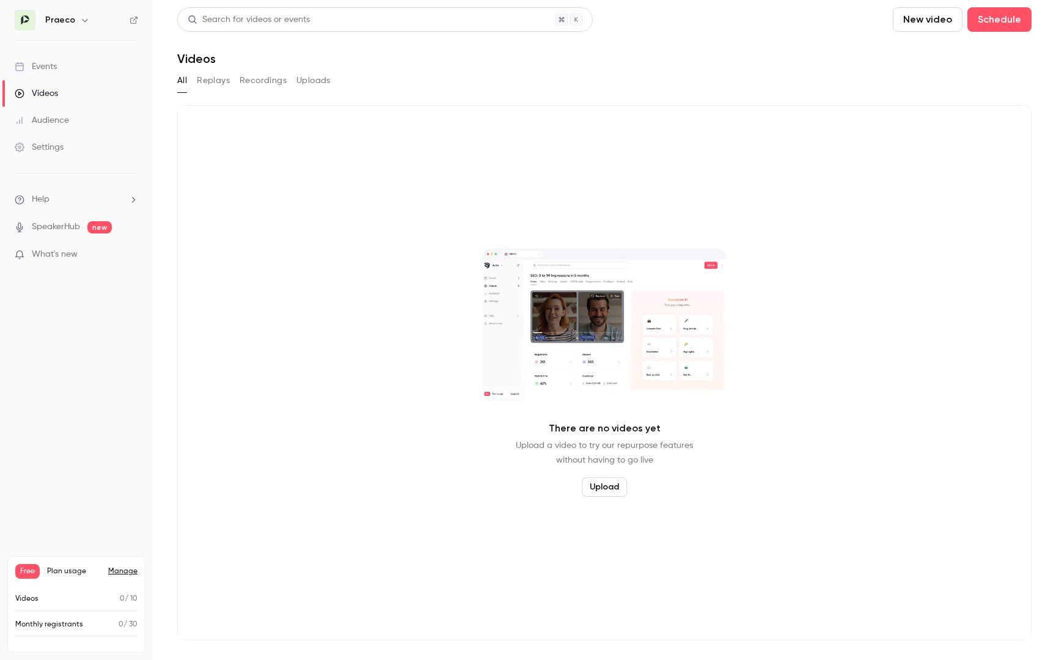
click at [303, 209] on div "There are no videos yet Upload a video to try our repurpose features without ha…" at bounding box center [604, 373] width 855 height 536
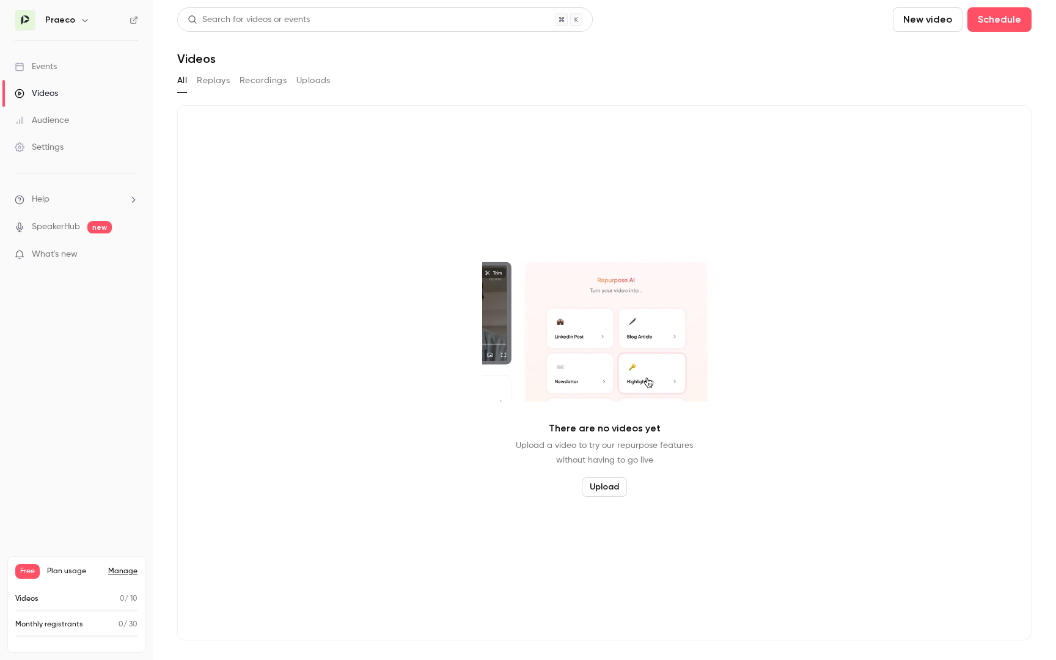
click at [199, 54] on section "Search for videos or events New video Schedule Videos All Replays Recordings Up…" at bounding box center [604, 330] width 855 height 646
click at [208, 71] on button "Replays" at bounding box center [213, 81] width 33 height 20
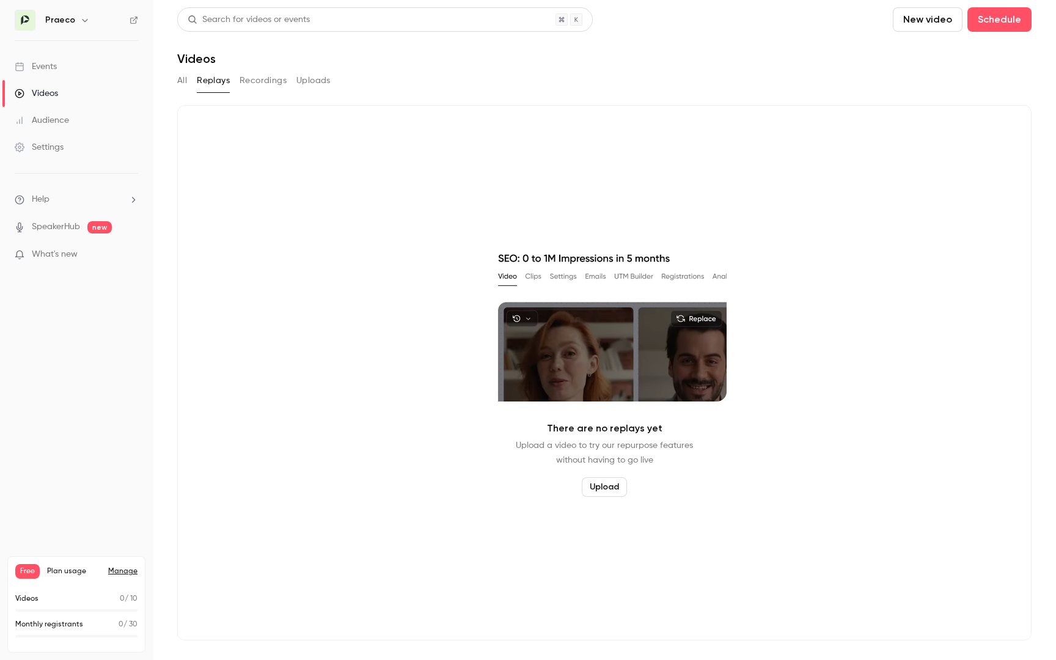
click at [273, 71] on button "Recordings" at bounding box center [263, 81] width 47 height 20
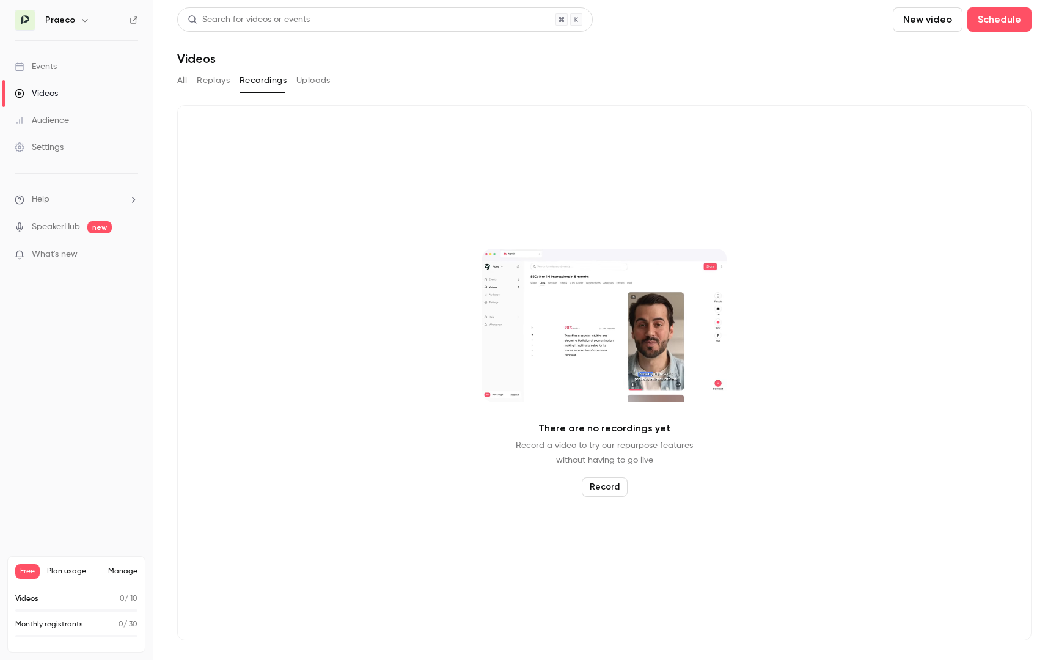
click at [317, 71] on button "Uploads" at bounding box center [313, 81] width 34 height 20
drag, startPoint x: 576, startPoint y: 2, endPoint x: 576, endPoint y: 69, distance: 66.6
click at [576, 69] on section "Search for videos or events New video Schedule Videos All Replays Recordings Up…" at bounding box center [604, 330] width 855 height 646
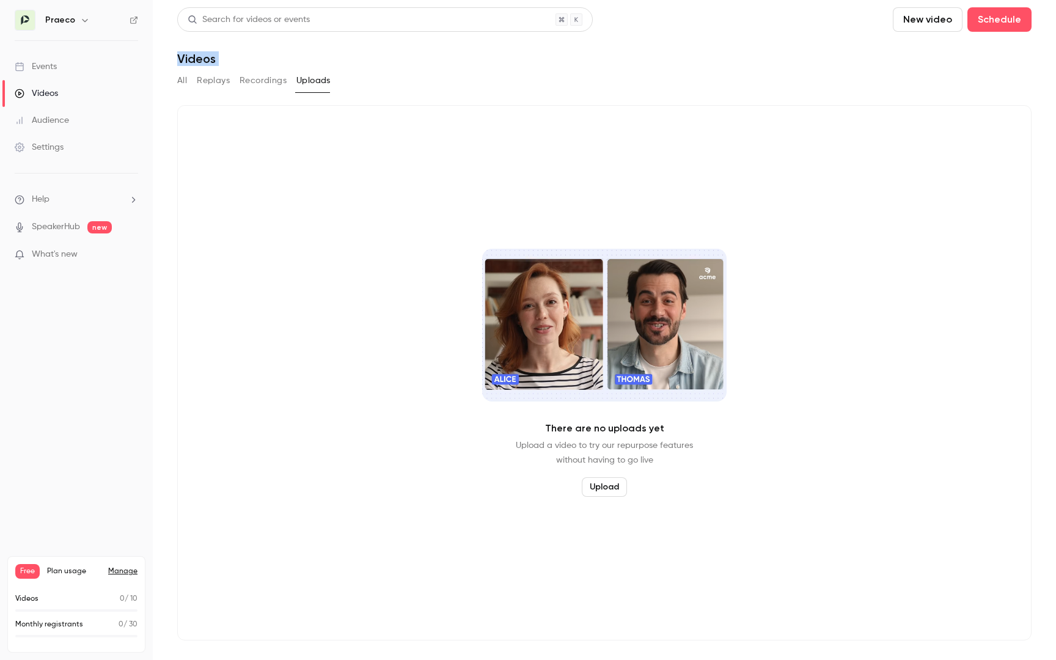
click at [576, 71] on div "All Replays Recordings Uploads" at bounding box center [604, 81] width 855 height 20
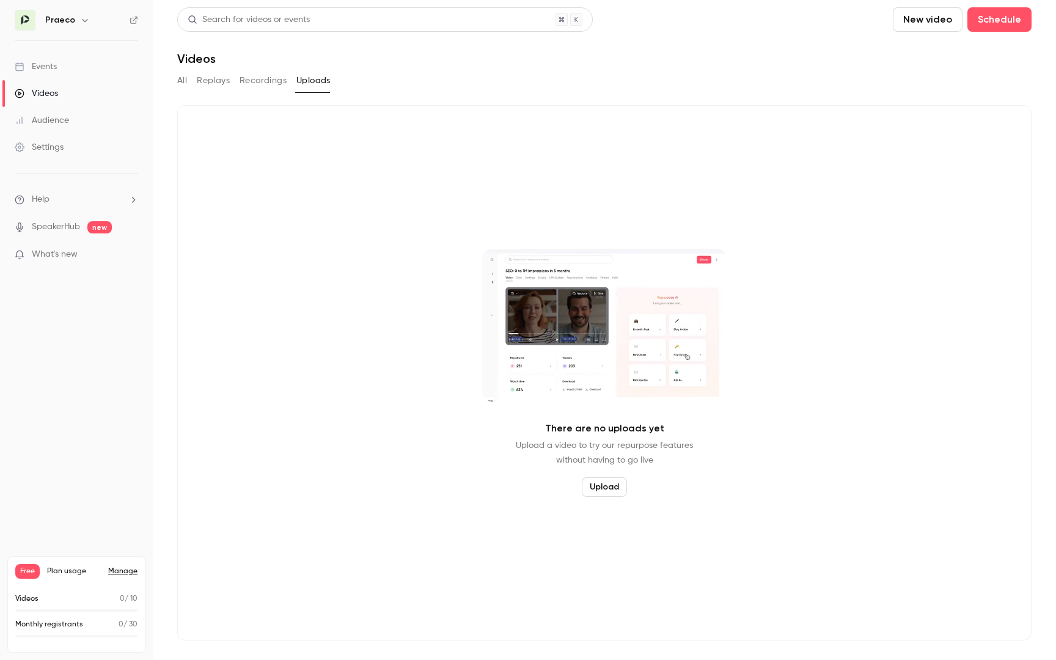
click at [350, 167] on div "There are no uploads yet Upload a video to try our repurpose features without h…" at bounding box center [604, 373] width 855 height 536
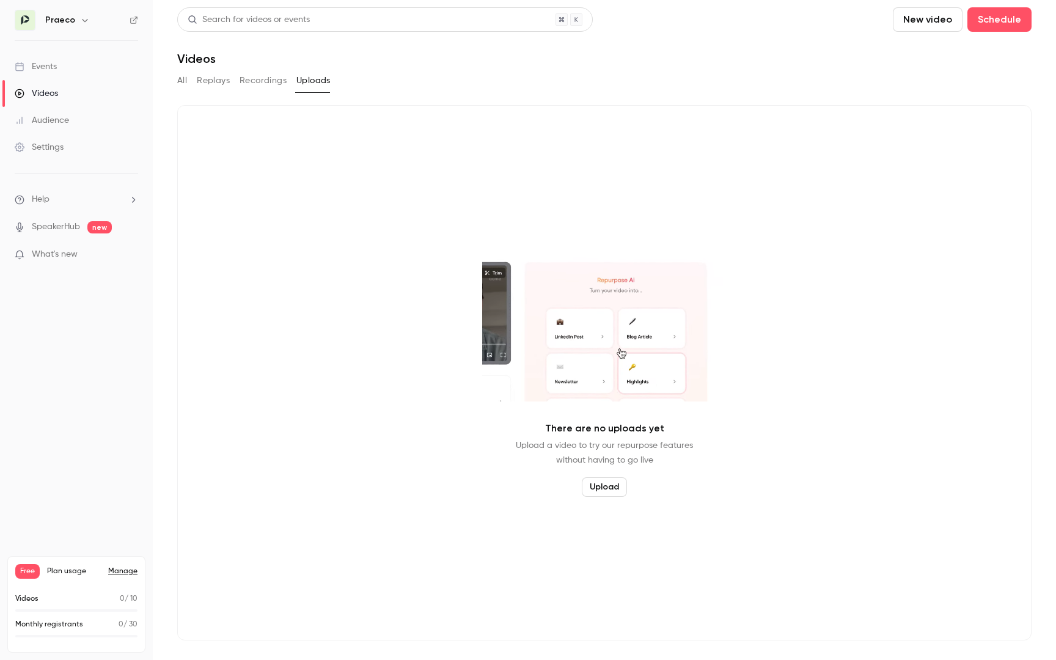
click at [131, 21] on icon at bounding box center [134, 20] width 9 height 9
click at [73, 575] on span "Plan usage" at bounding box center [74, 572] width 54 height 10
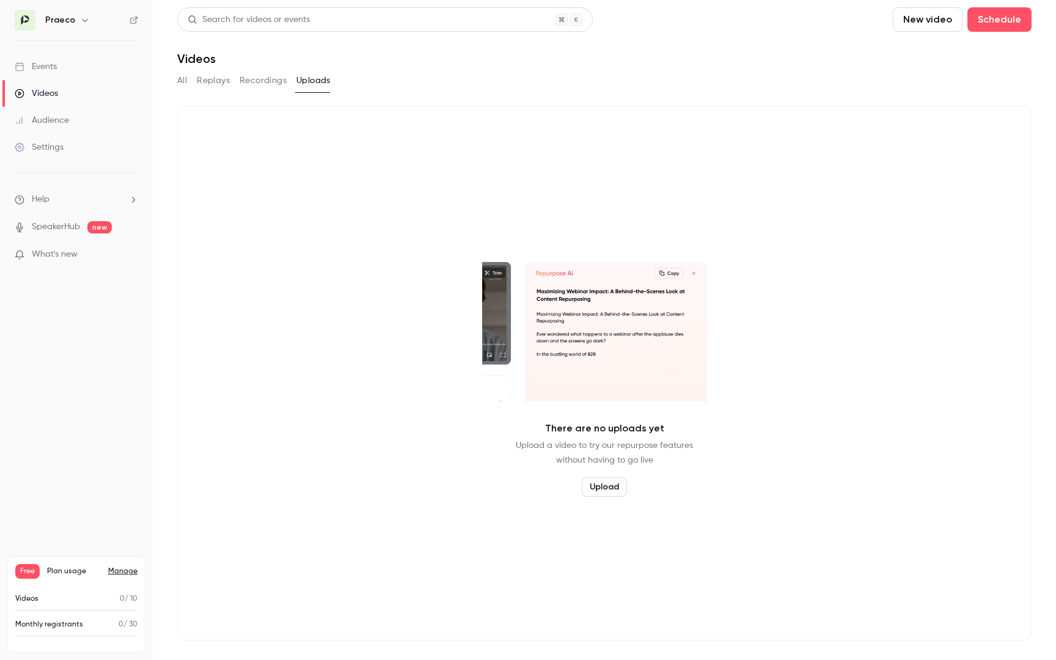
click at [85, 511] on nav "Praeco Events Videos Audience Settings Help SpeakerHub new What's new Free Plan…" at bounding box center [76, 330] width 153 height 660
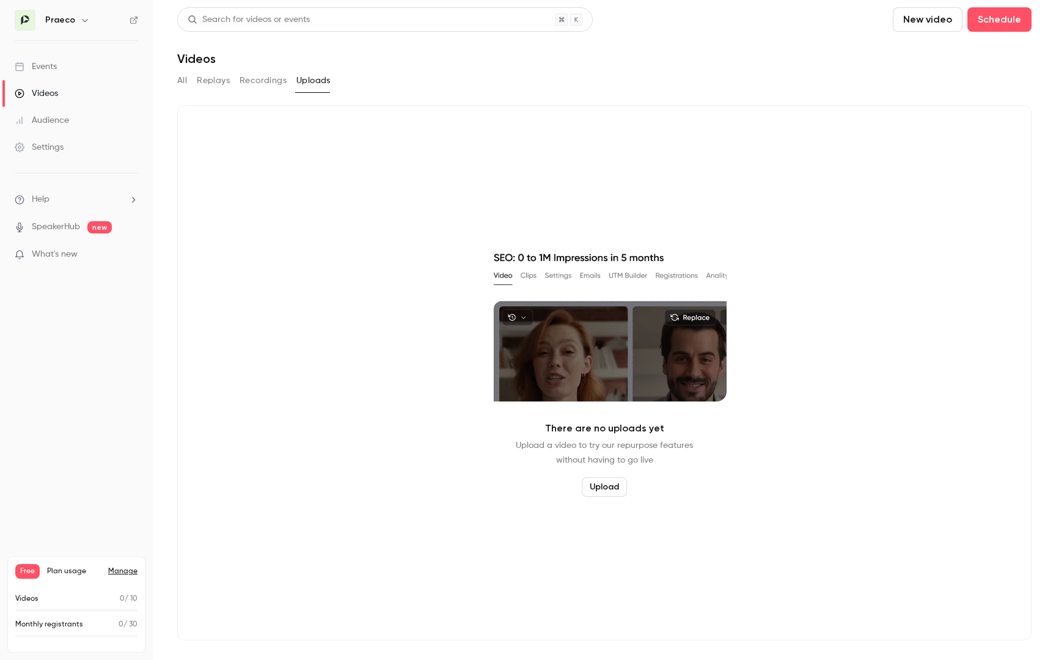
click at [76, 620] on p "Monthly registrants" at bounding box center [49, 624] width 68 height 11
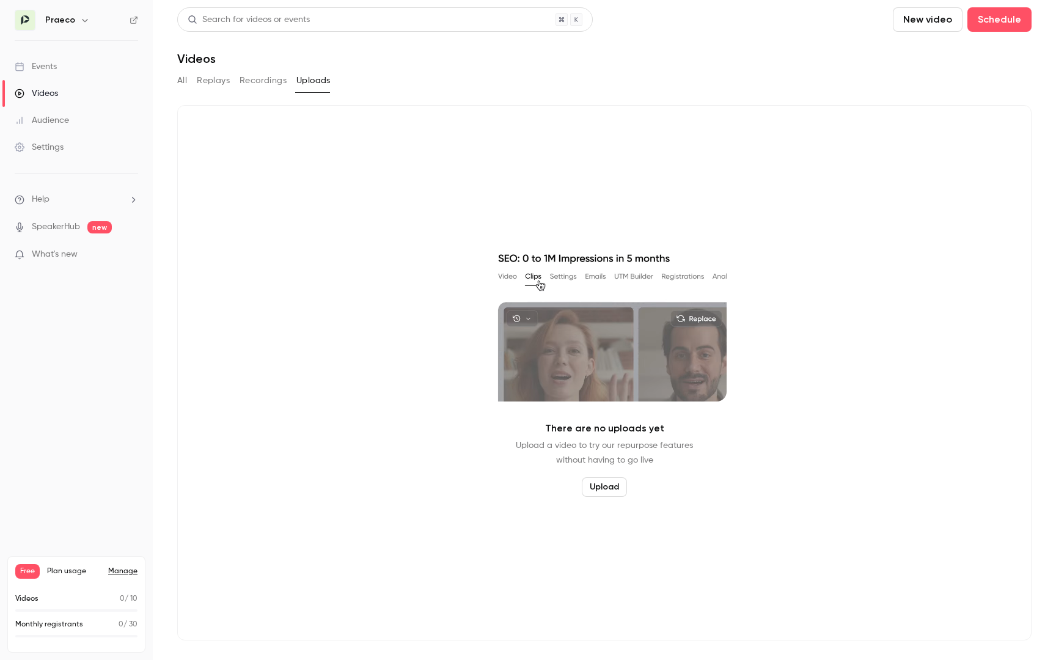
click at [76, 599] on div "Videos 0 / 10" at bounding box center [76, 599] width 122 height 11
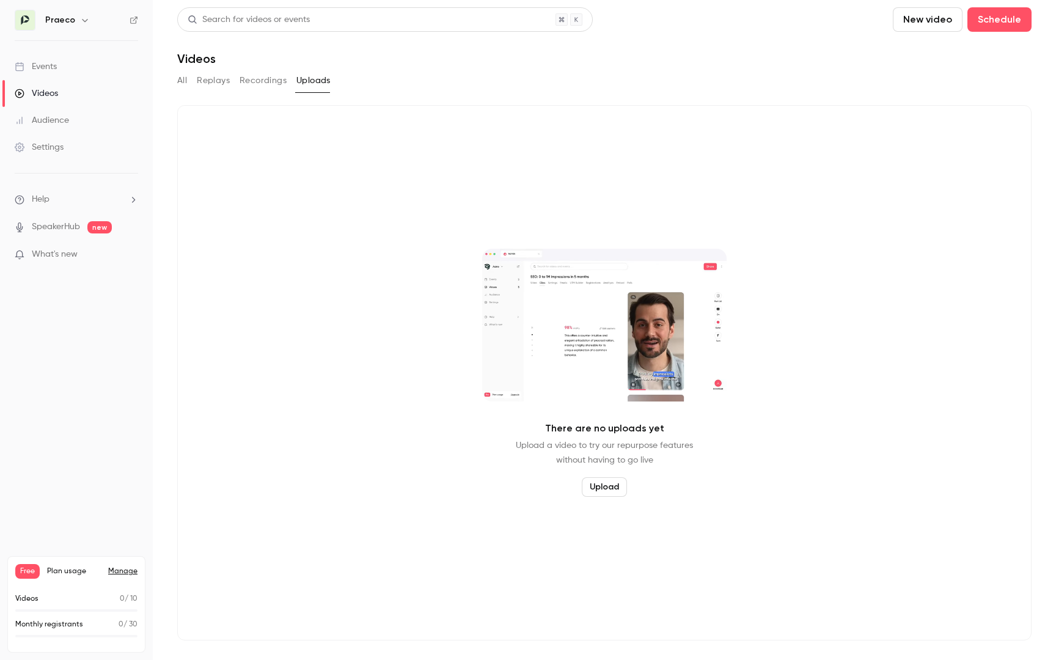
click at [28, 602] on p "Videos" at bounding box center [26, 599] width 23 height 11
click at [123, 600] on p "0 / 10" at bounding box center [129, 599] width 18 height 11
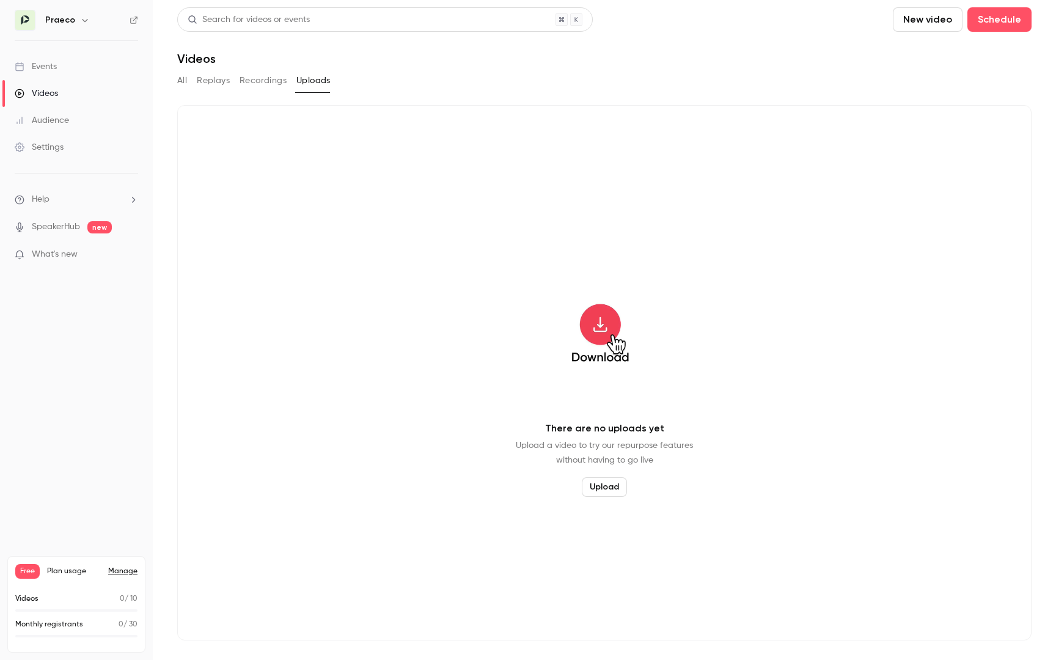
click at [328, 223] on div "There are no uploads yet Upload a video to try our repurpose features without h…" at bounding box center [604, 373] width 855 height 536
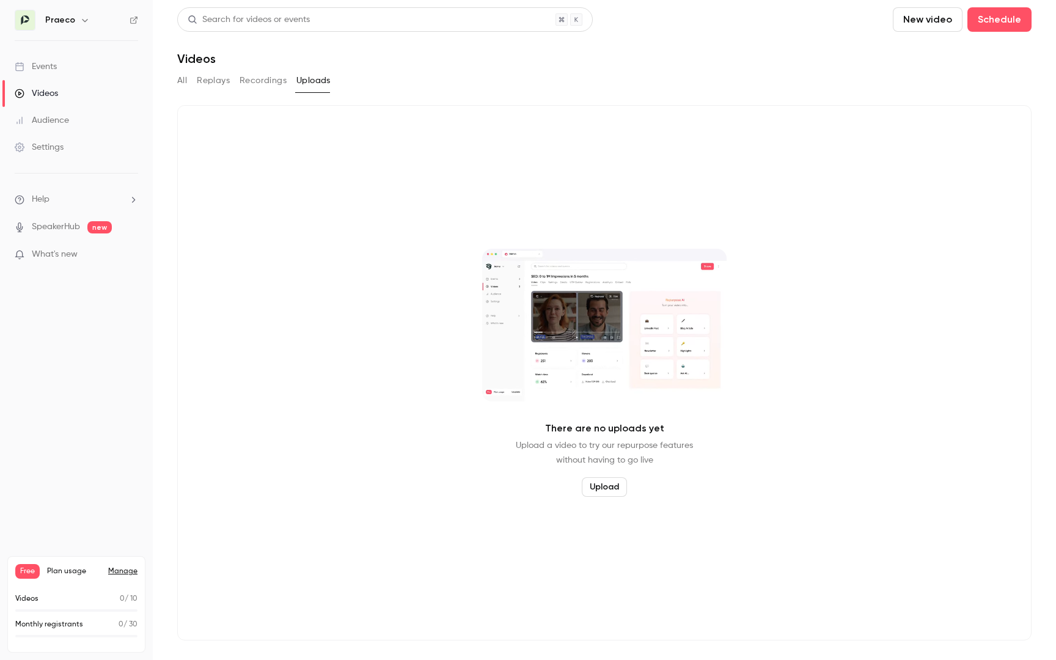
click at [268, 71] on button "Recordings" at bounding box center [263, 81] width 47 height 20
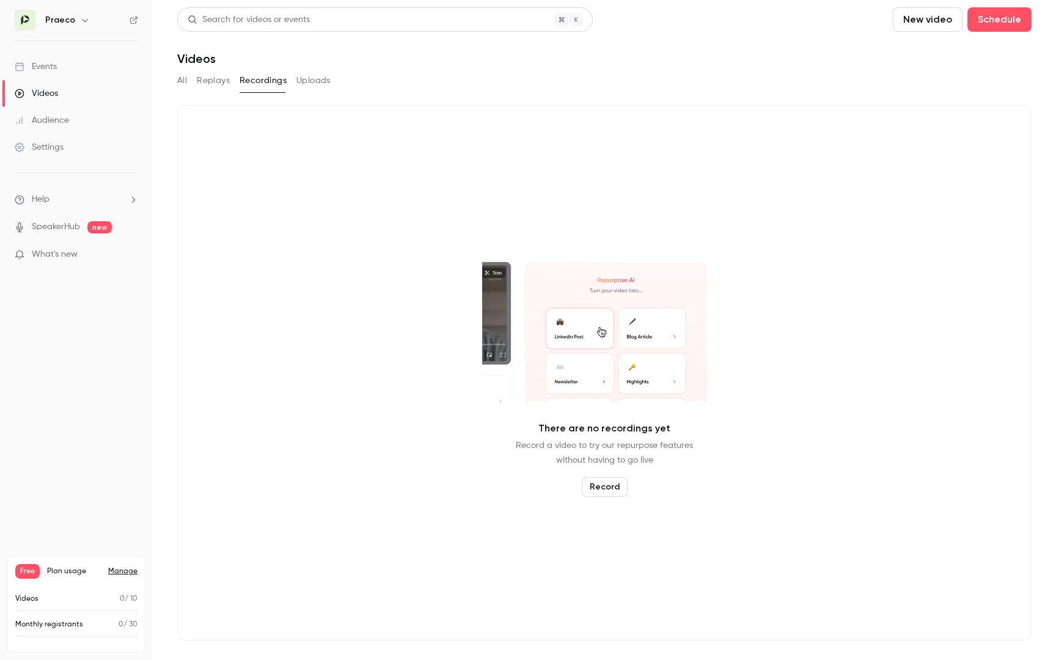
click at [208, 72] on button "Replays" at bounding box center [213, 81] width 33 height 20
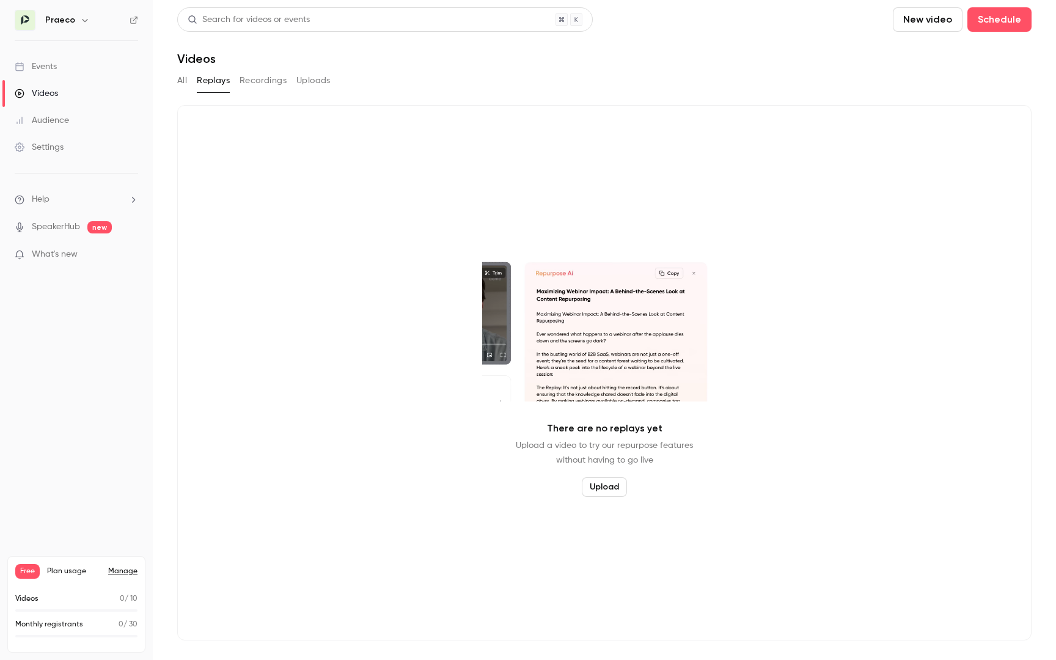
click at [184, 71] on button "All" at bounding box center [182, 81] width 10 height 20
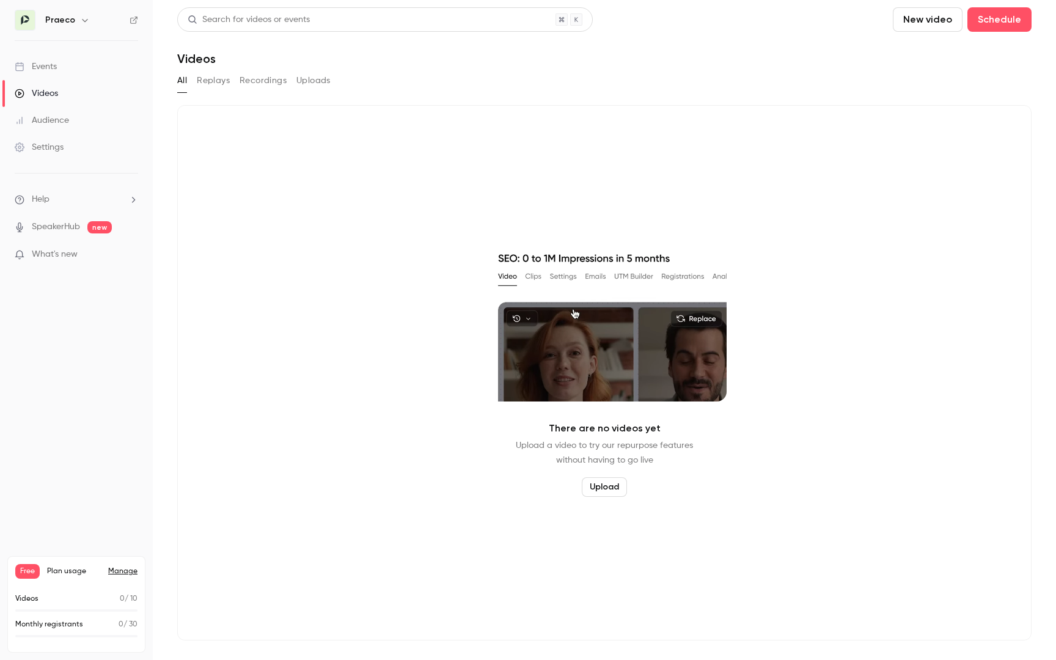
click at [45, 116] on div "Audience" at bounding box center [42, 120] width 54 height 12
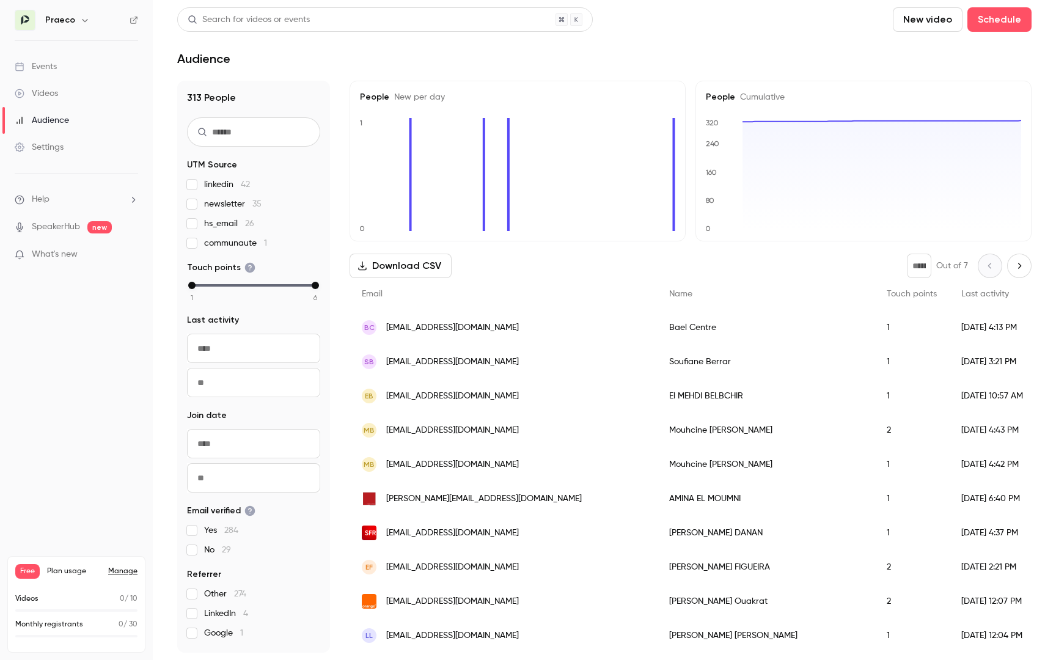
click at [52, 152] on div "Settings" at bounding box center [39, 147] width 49 height 12
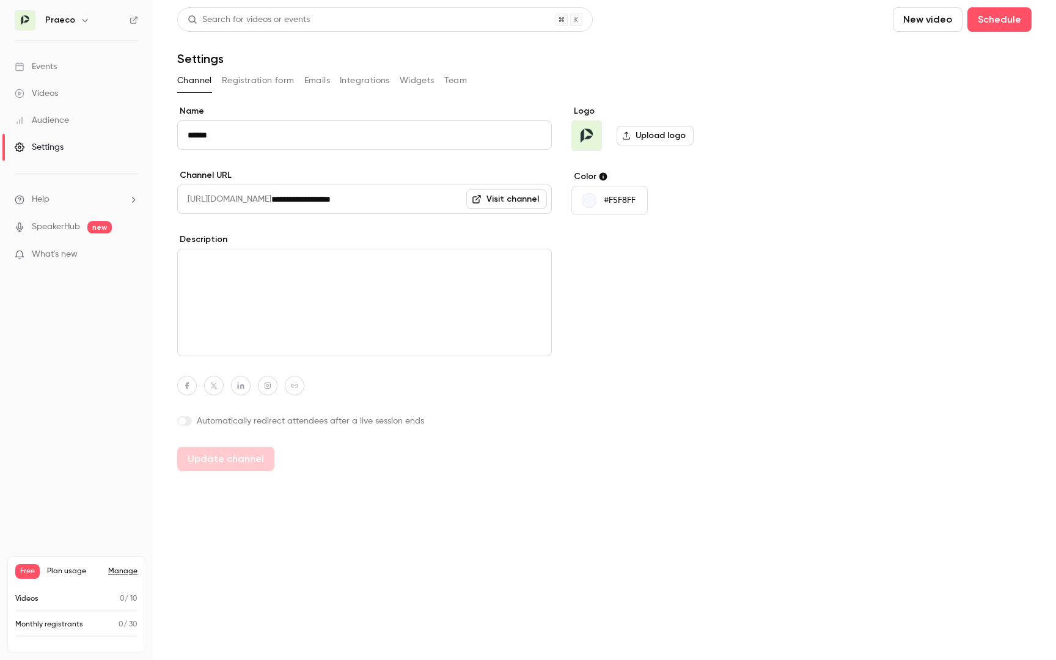
click at [451, 84] on button "Team" at bounding box center [455, 81] width 23 height 20
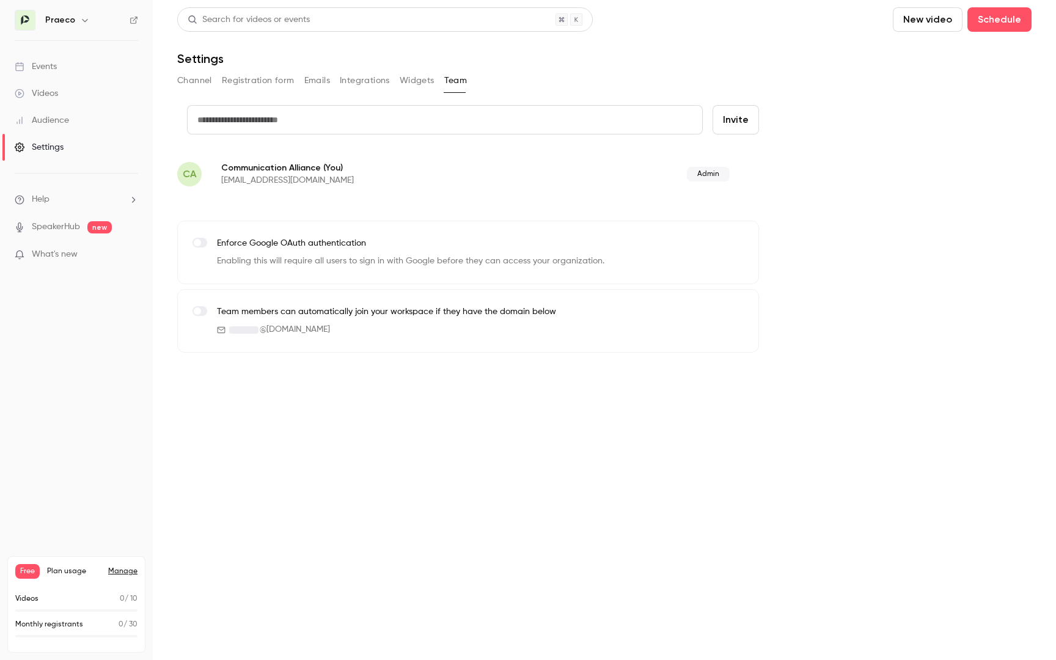
click at [424, 78] on button "Widgets" at bounding box center [417, 81] width 35 height 20
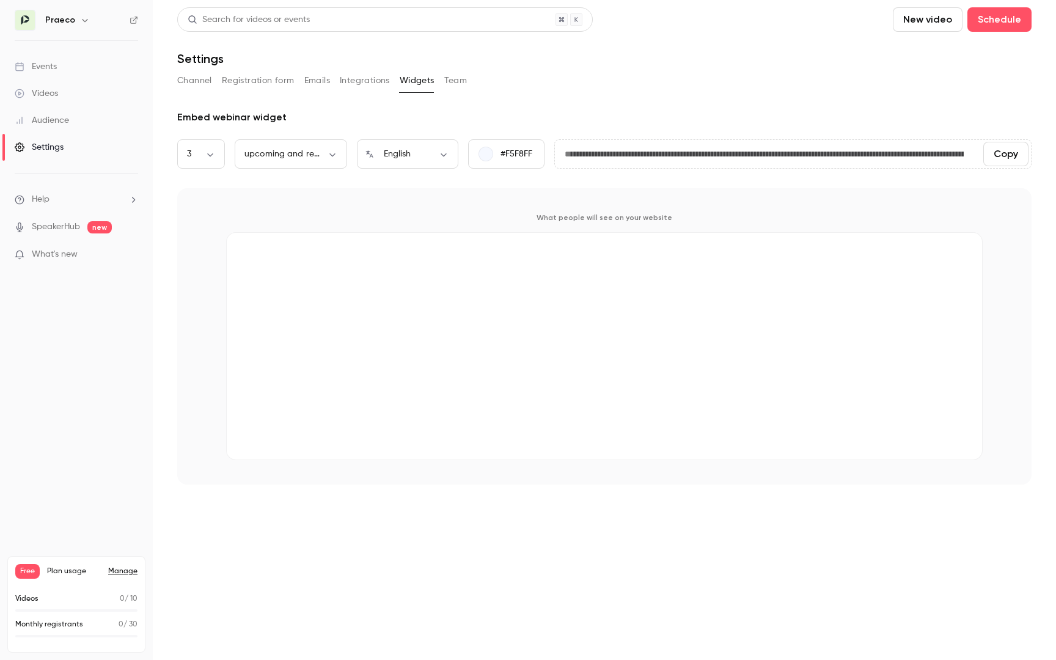
click at [351, 79] on button "Integrations" at bounding box center [365, 81] width 50 height 20
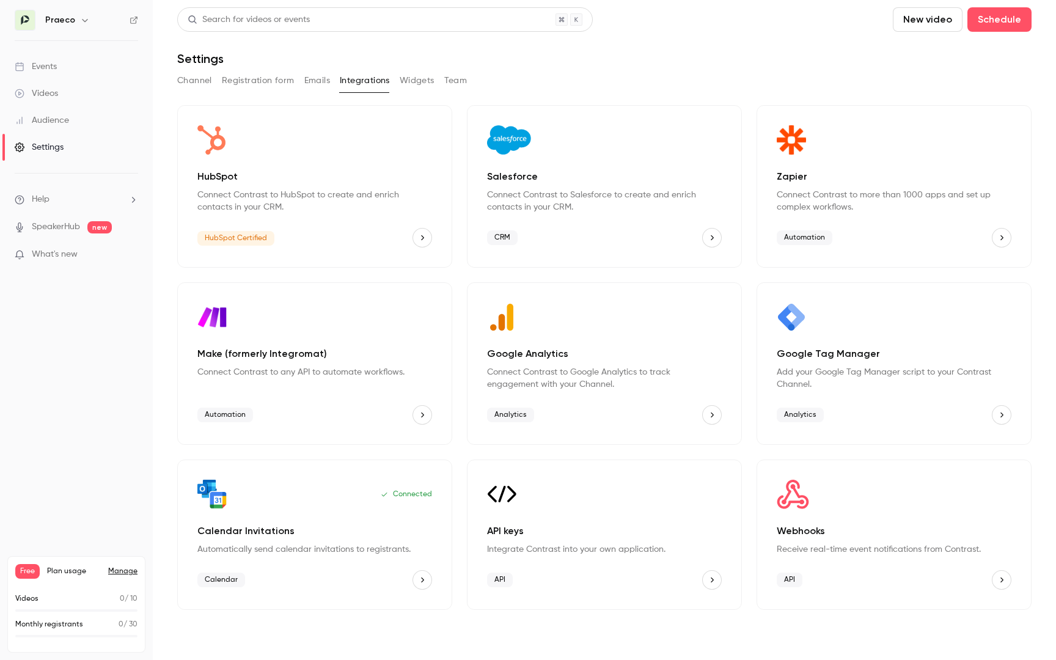
click at [298, 76] on div "Channel Registration form Emails Integrations Widgets Team" at bounding box center [604, 81] width 855 height 20
click at [311, 78] on button "Emails" at bounding box center [317, 81] width 26 height 20
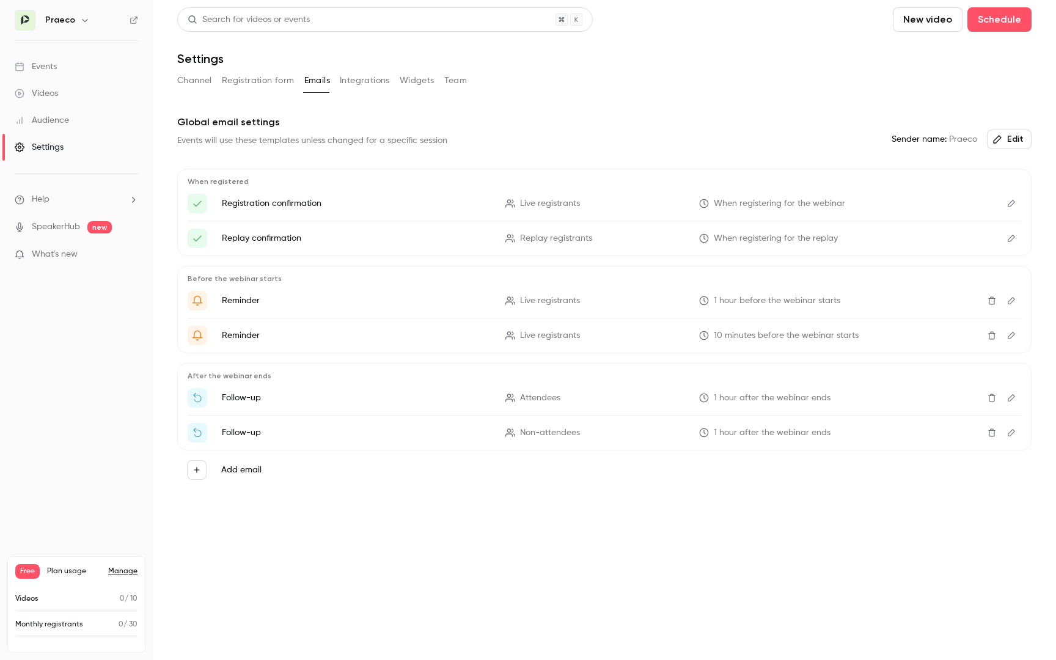
click at [261, 81] on button "Registration form" at bounding box center [258, 81] width 73 height 20
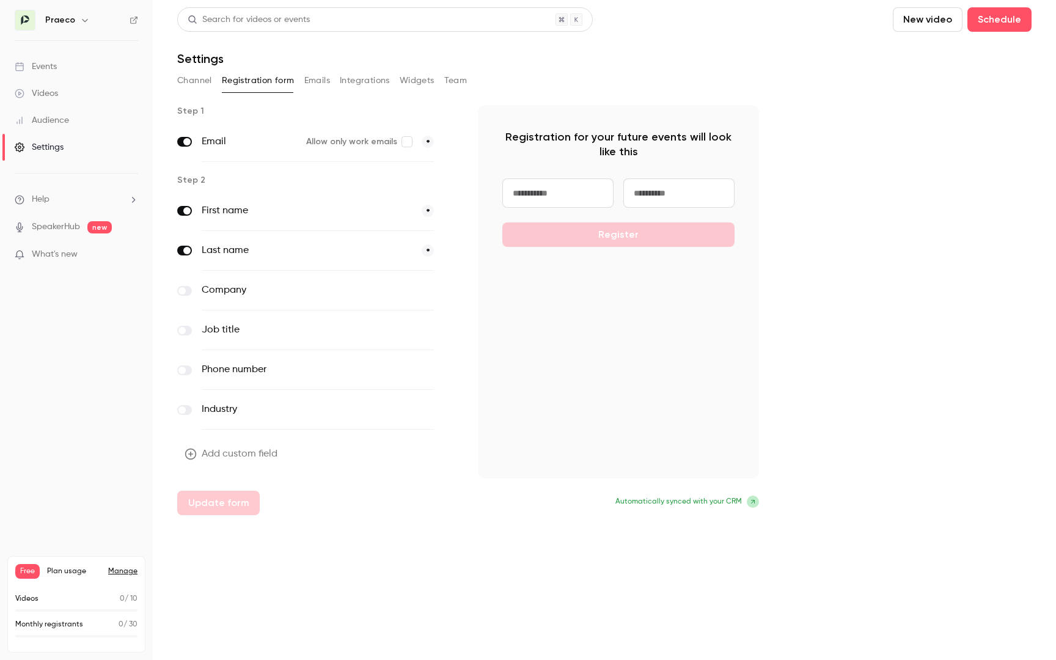
click at [212, 84] on button "Channel" at bounding box center [194, 81] width 35 height 20
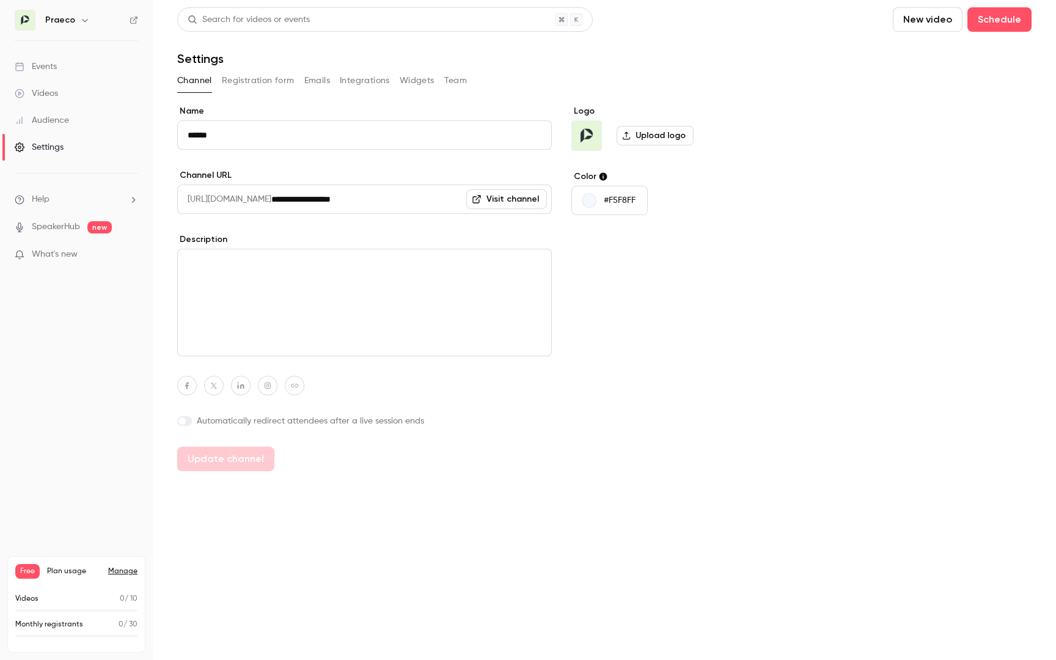
click at [260, 82] on button "Registration form" at bounding box center [258, 81] width 73 height 20
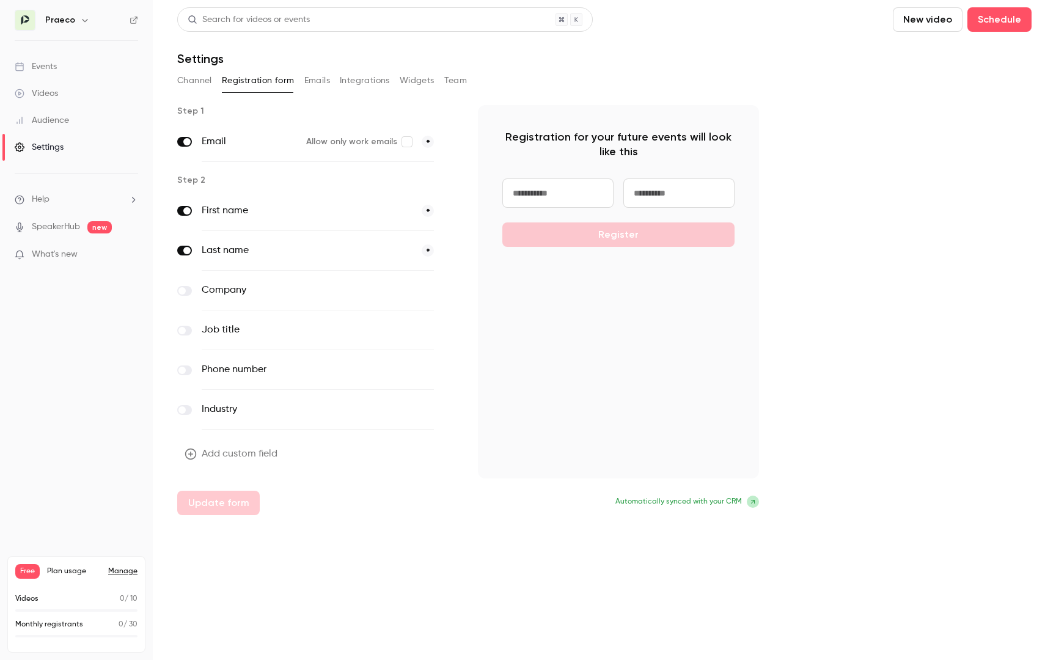
click at [514, 557] on main "Search for videos or events New video Schedule Settings Channel Registration fo…" at bounding box center [605, 330] width 904 height 660
click at [82, 573] on span "Plan usage" at bounding box center [74, 572] width 54 height 10
click at [125, 570] on link "Manage" at bounding box center [122, 572] width 29 height 10
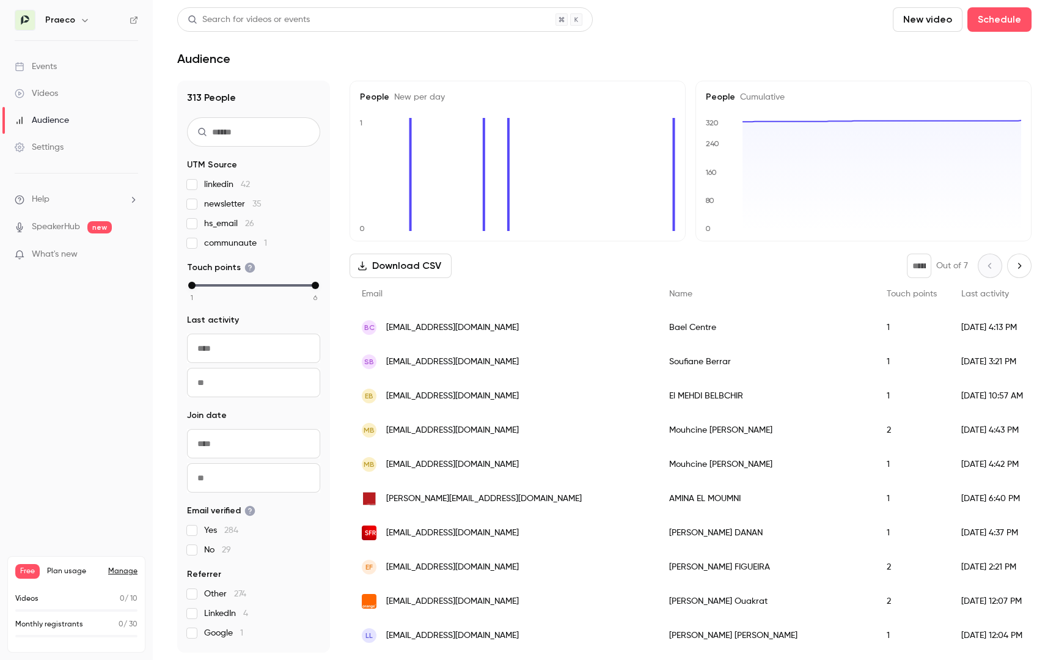
click at [83, 199] on li "Help" at bounding box center [76, 199] width 123 height 13
click at [83, 199] on div at bounding box center [528, 330] width 1056 height 660
click at [698, 60] on div "Audience" at bounding box center [604, 58] width 855 height 15
click at [81, 24] on icon "button" at bounding box center [85, 20] width 10 height 10
click at [82, 122] on link "Billing Free" at bounding box center [101, 113] width 183 height 34
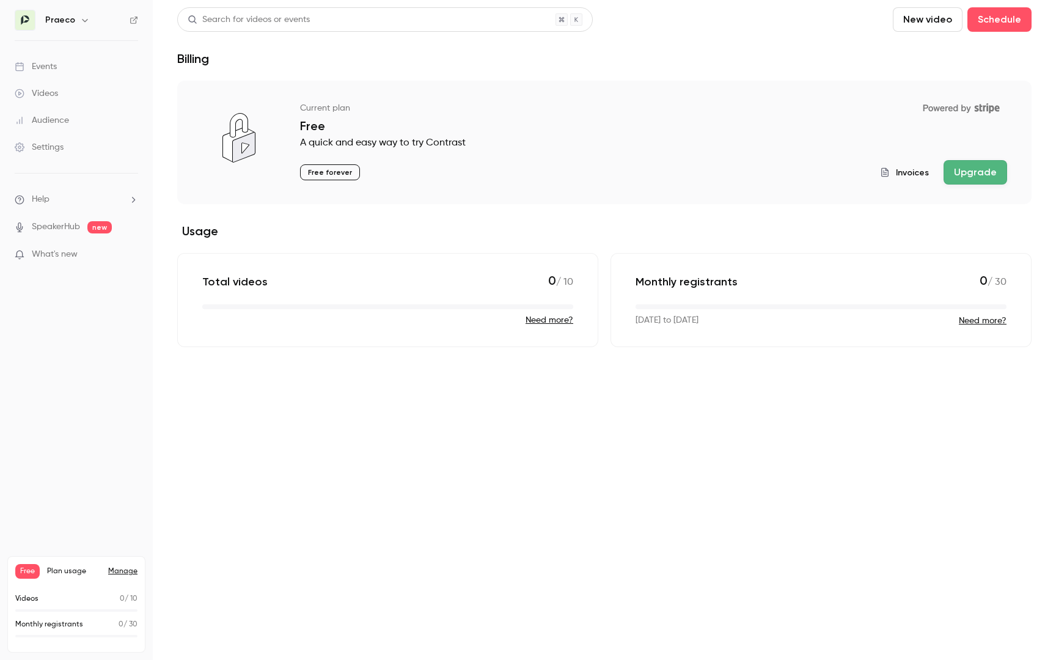
click at [903, 168] on span "Invoices" at bounding box center [912, 172] width 33 height 13
click at [67, 581] on div "Free Plan usage Manage Videos 0 / 10 Monthly registrants 0 / 30" at bounding box center [76, 604] width 138 height 97
click at [71, 569] on span "Plan usage" at bounding box center [74, 572] width 54 height 10
click at [72, 573] on span "Plan usage" at bounding box center [74, 572] width 54 height 10
click at [136, 574] on link "Manage" at bounding box center [122, 572] width 29 height 10
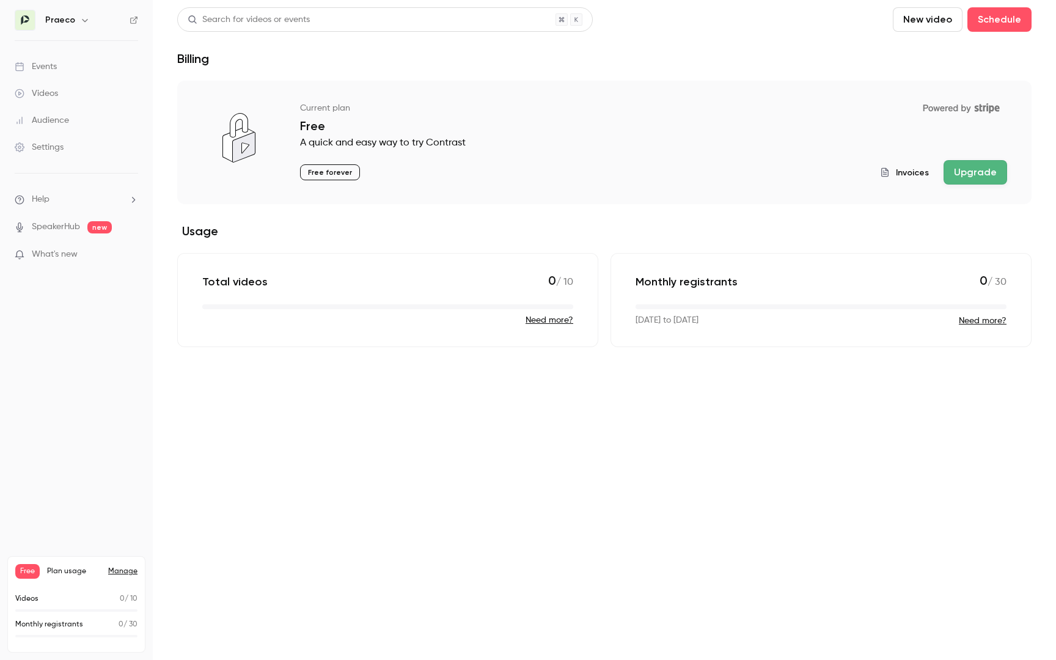
click at [119, 574] on link "Manage" at bounding box center [122, 572] width 29 height 10
click at [120, 569] on link "Manage" at bounding box center [122, 572] width 29 height 10
click at [67, 148] on link "Settings" at bounding box center [76, 147] width 153 height 27
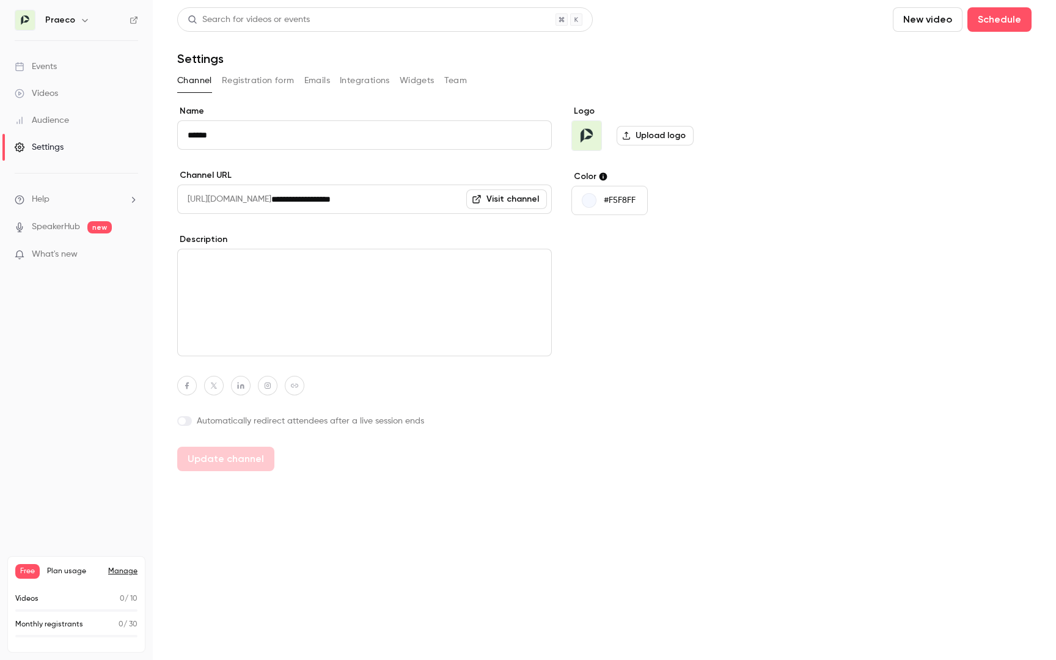
click at [534, 189] on input "**********" at bounding box center [411, 199] width 281 height 29
click at [533, 195] on link "Visit channel" at bounding box center [506, 200] width 81 height 20
click at [588, 205] on div "button" at bounding box center [589, 200] width 15 height 15
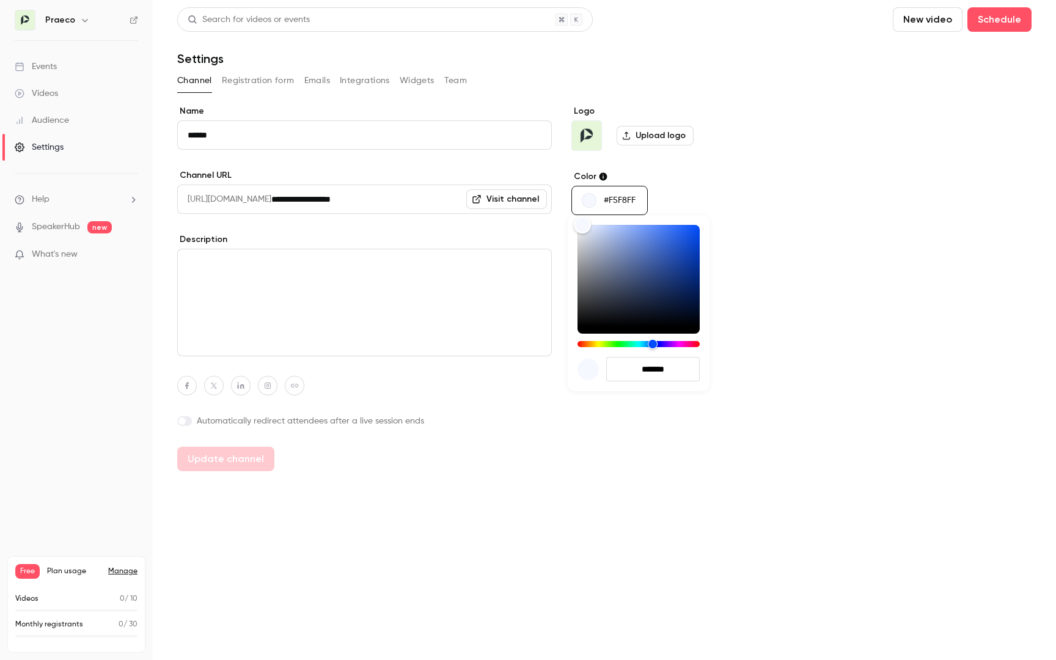
click at [641, 477] on div at bounding box center [528, 330] width 1056 height 660
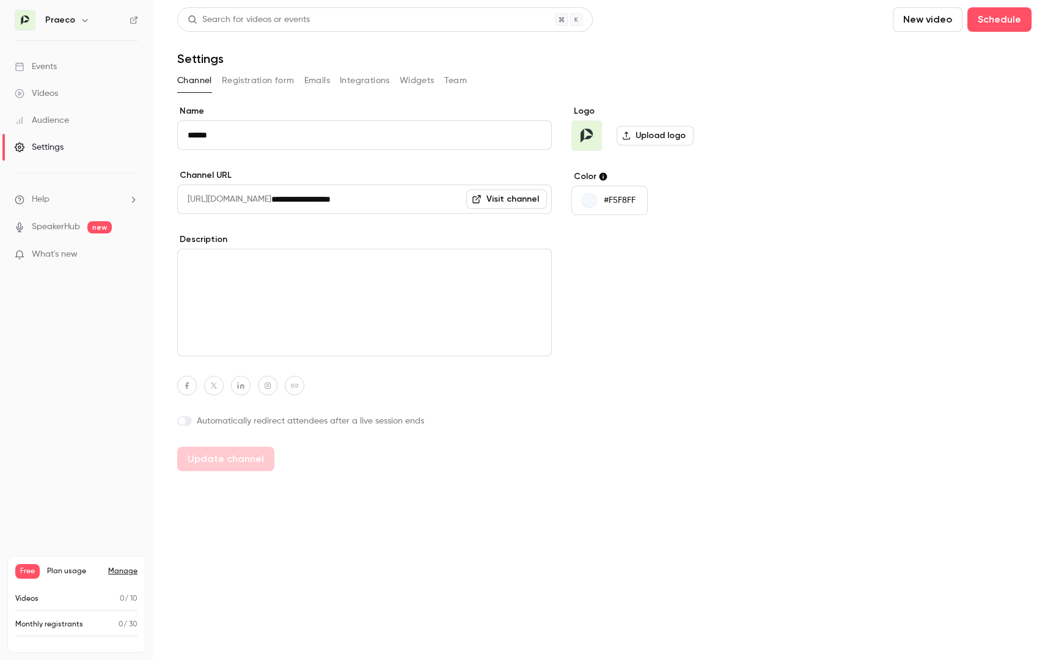
click at [256, 76] on button "Registration form" at bounding box center [258, 81] width 73 height 20
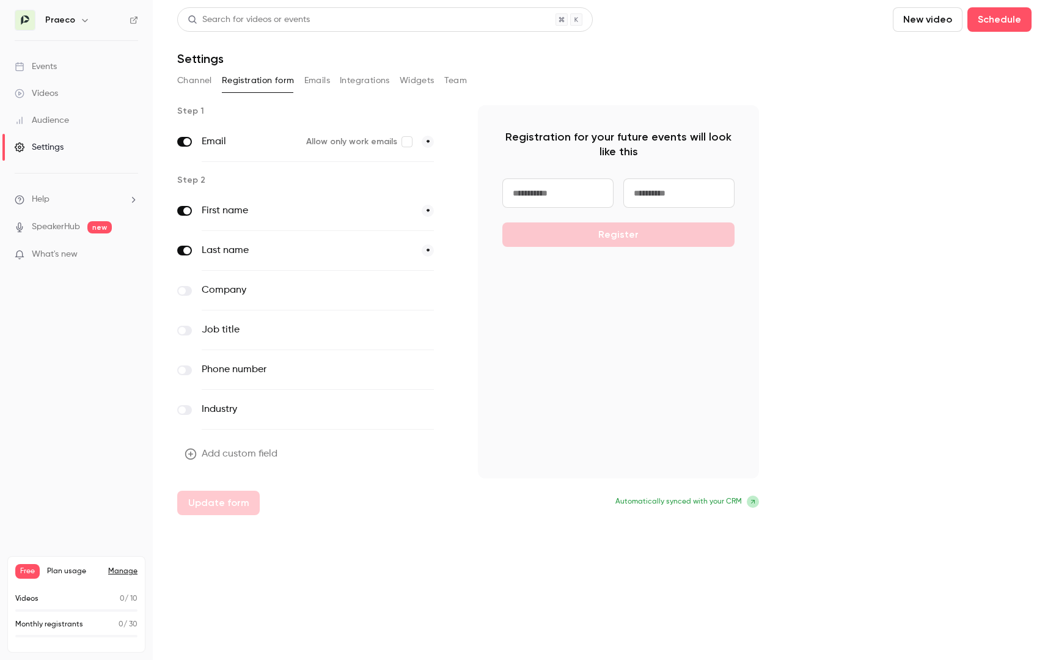
click at [307, 83] on button "Emails" at bounding box center [317, 81] width 26 height 20
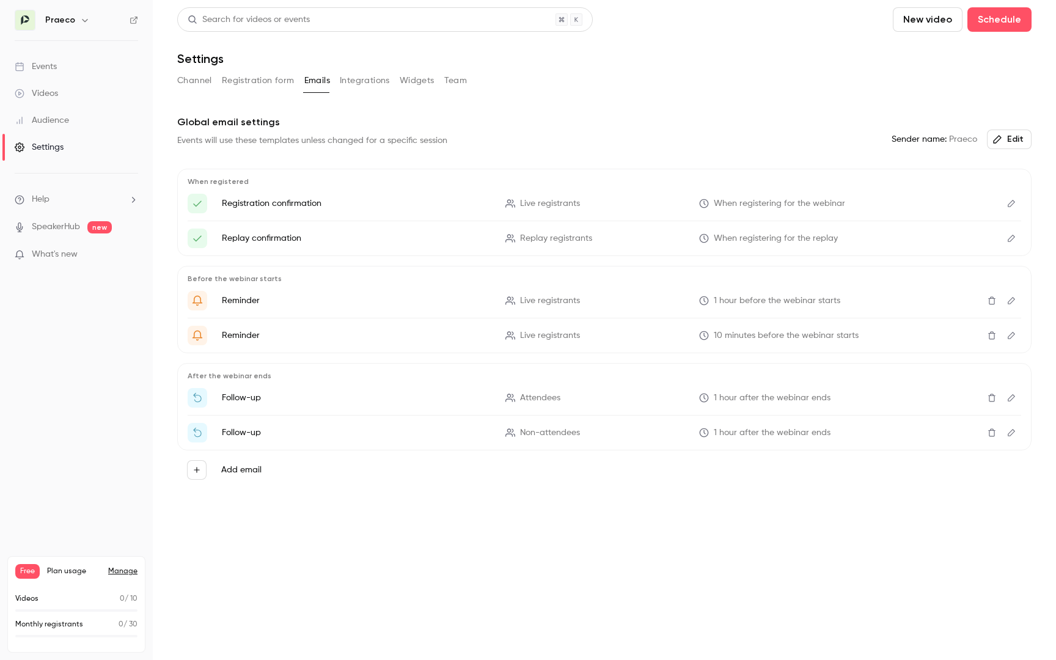
click at [370, 81] on button "Integrations" at bounding box center [365, 81] width 50 height 20
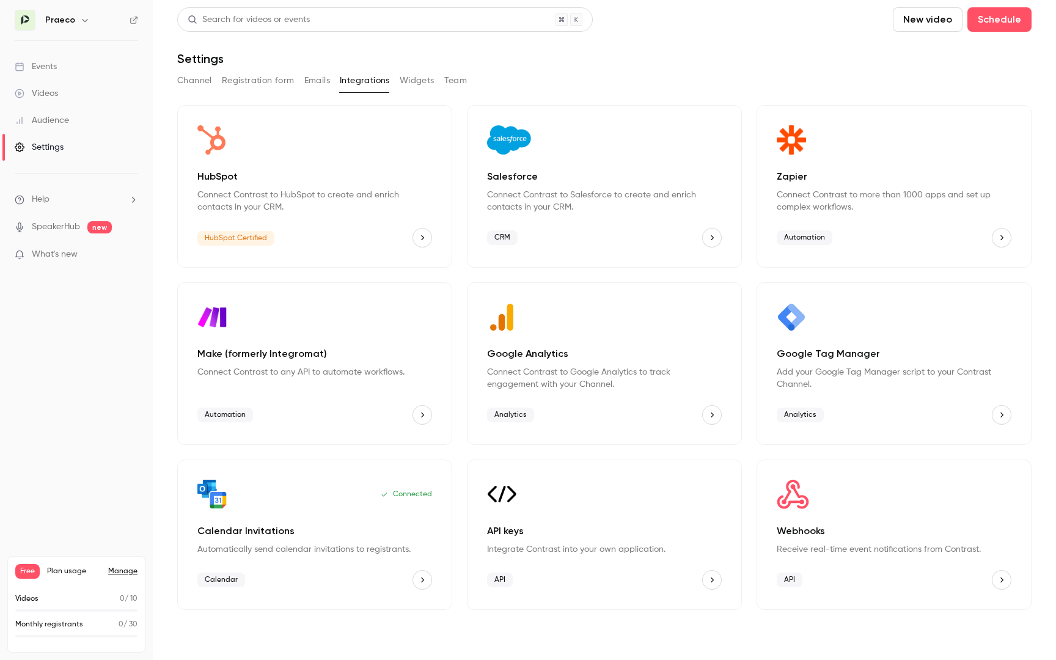
click at [419, 86] on button "Widgets" at bounding box center [417, 81] width 35 height 20
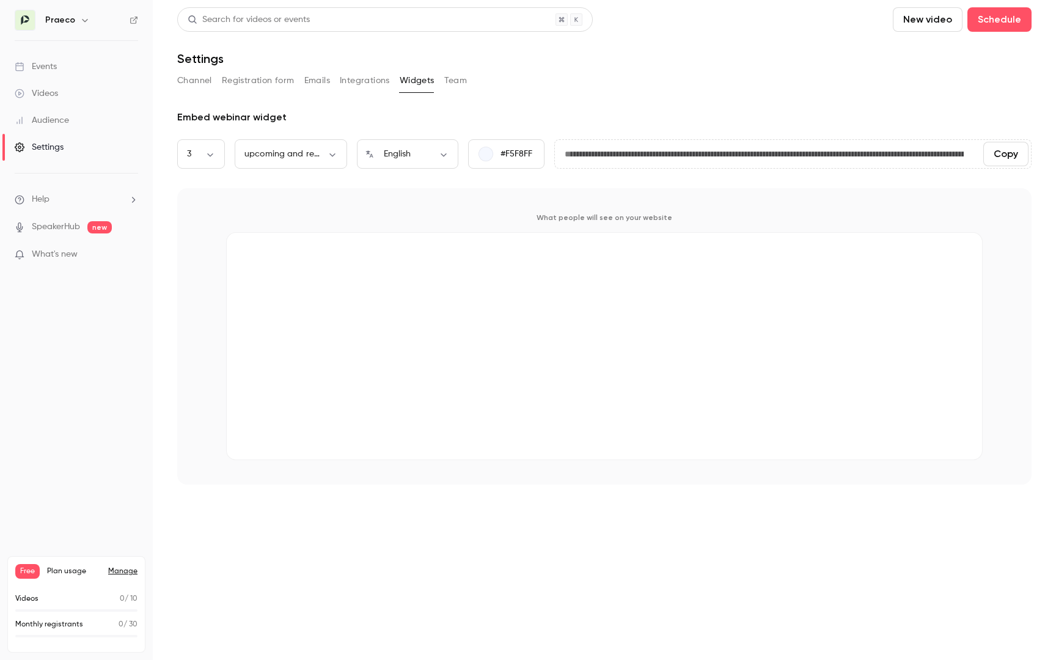
click at [463, 85] on button "Team" at bounding box center [455, 81] width 23 height 20
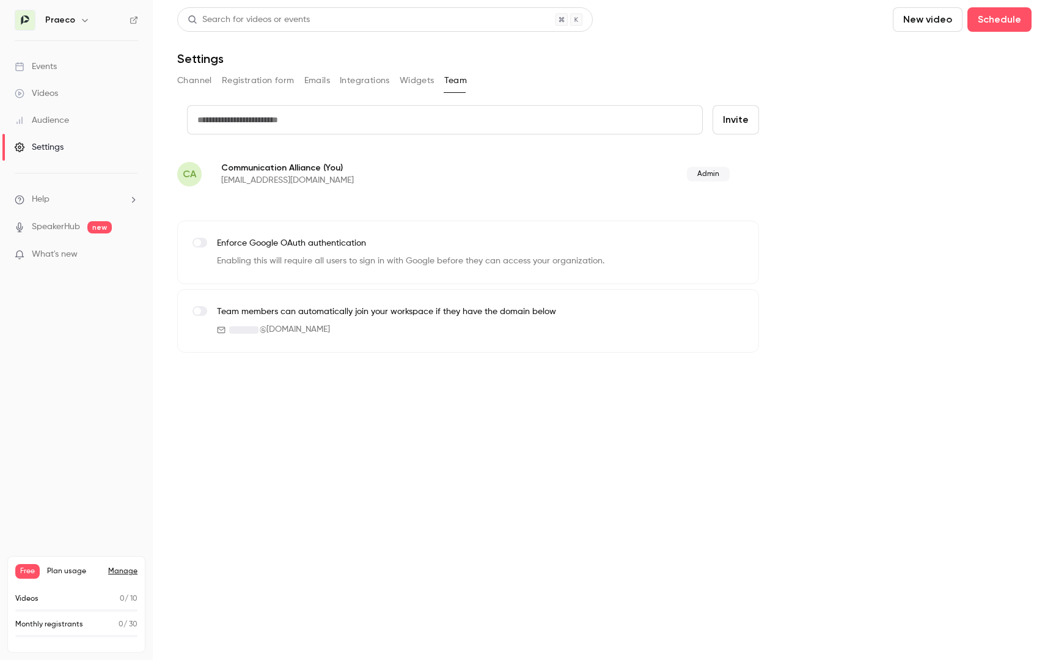
click at [402, 72] on button "Widgets" at bounding box center [417, 81] width 35 height 20
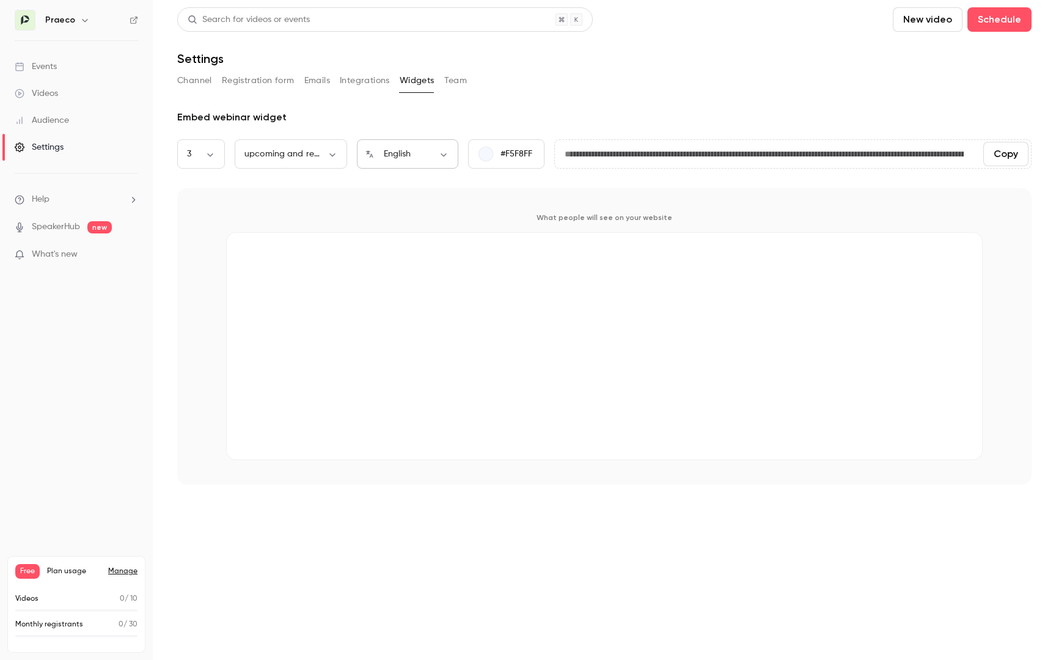
click at [422, 158] on body "**********" at bounding box center [528, 330] width 1056 height 660
click at [408, 233] on li "Français" at bounding box center [407, 226] width 101 height 32
type input "**"
type input "**********"
click at [532, 64] on div "Settings" at bounding box center [604, 58] width 855 height 15
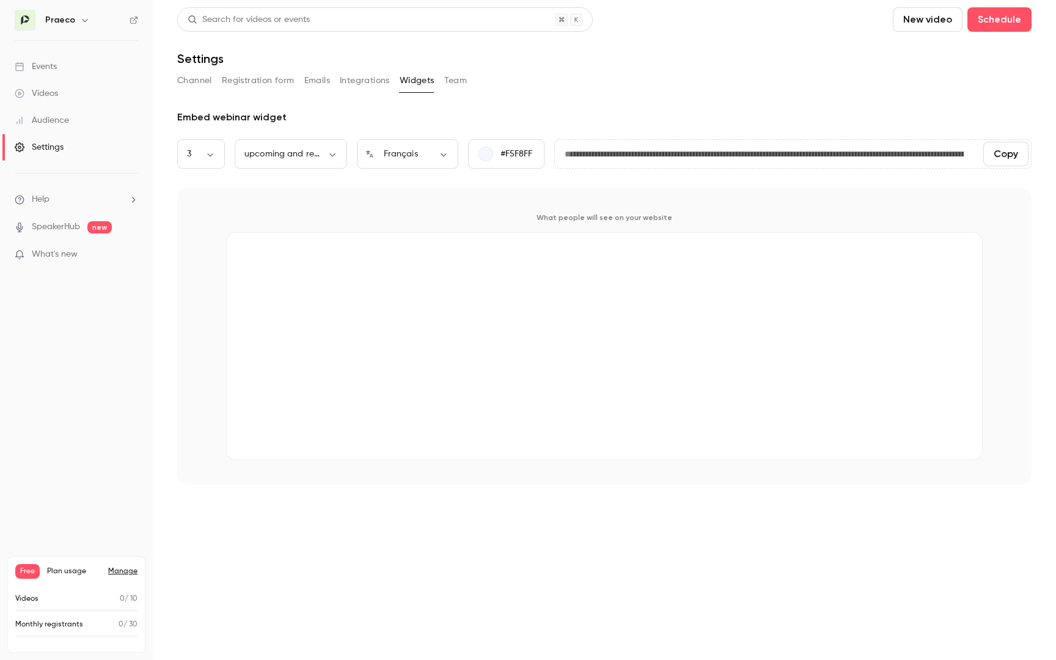
click at [451, 84] on button "Team" at bounding box center [455, 81] width 23 height 20
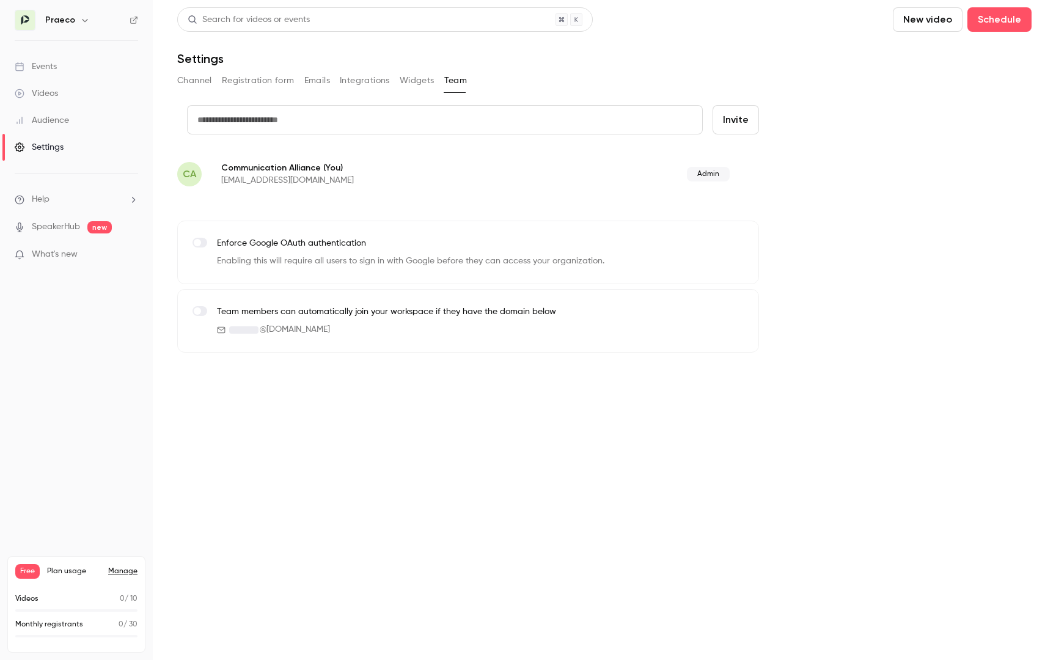
click at [254, 104] on div "Search for videos or events New video Schedule Settings Channel Registration fo…" at bounding box center [604, 179] width 855 height 345
click at [254, 87] on button "Registration form" at bounding box center [258, 81] width 73 height 20
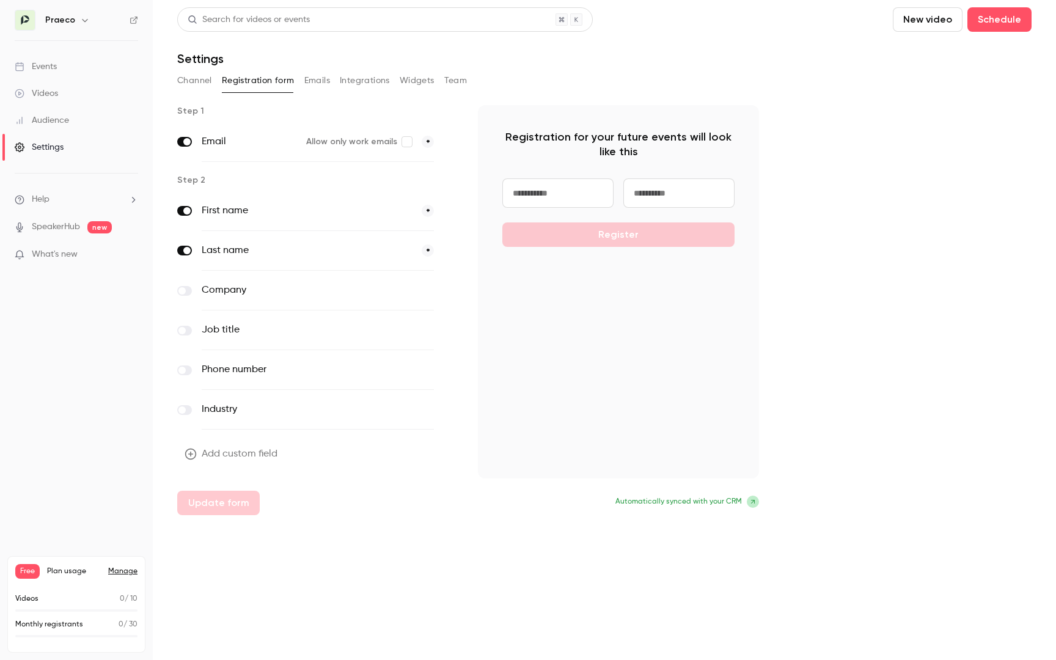
click at [97, 200] on li "Help" at bounding box center [76, 199] width 123 height 13
click at [97, 200] on div at bounding box center [528, 330] width 1056 height 660
click at [86, 138] on link "Settings" at bounding box center [76, 147] width 153 height 27
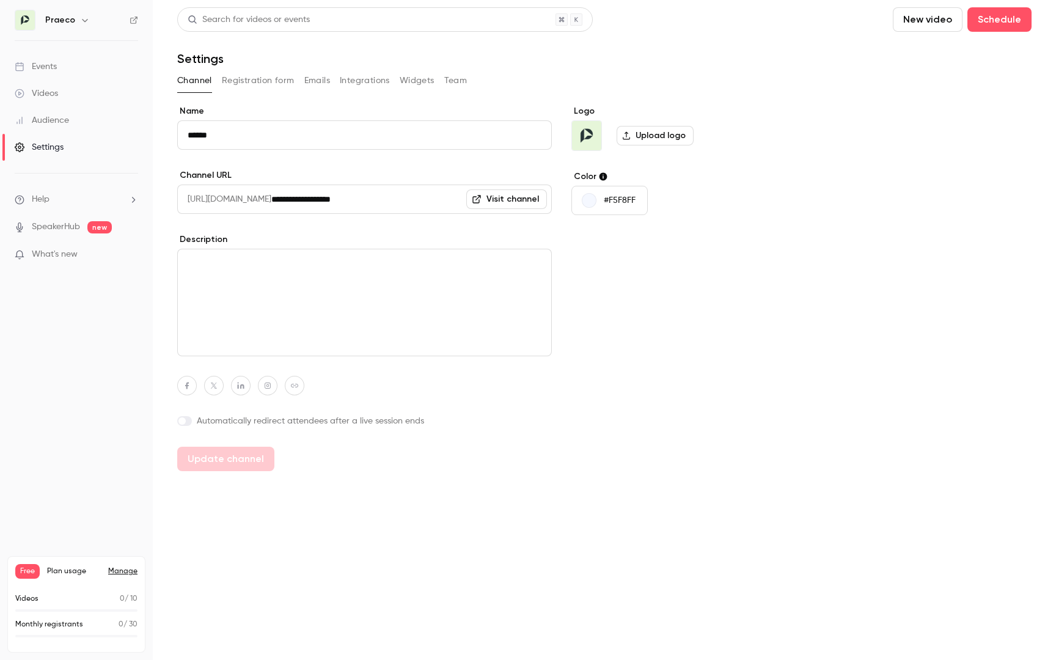
click at [85, 114] on link "Audience" at bounding box center [76, 120] width 153 height 27
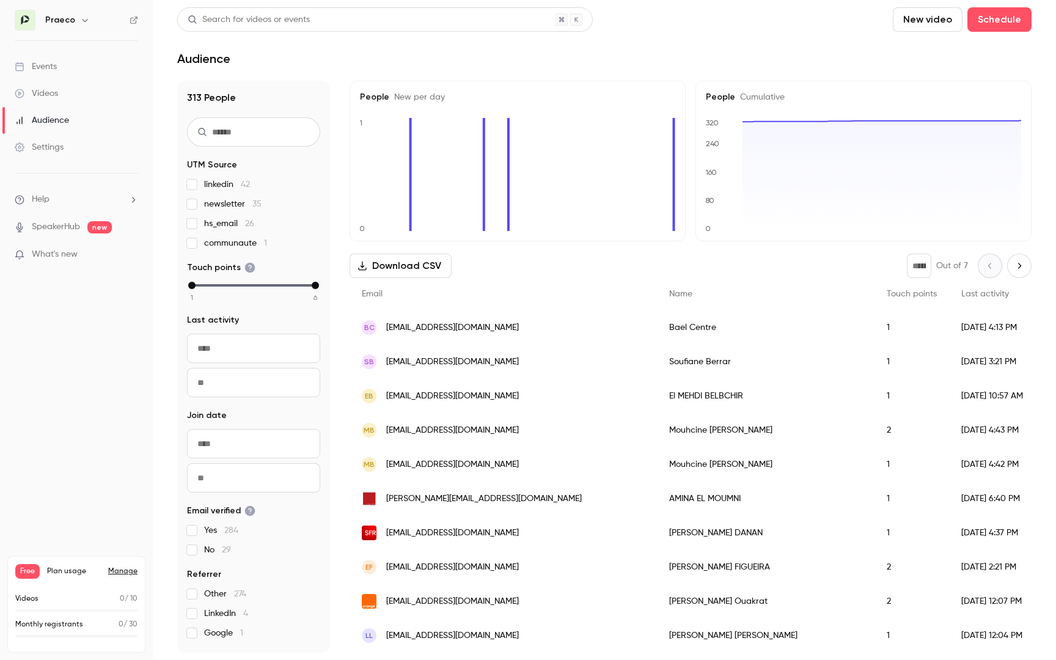
click at [241, 239] on span "communaute 1" at bounding box center [235, 243] width 63 height 12
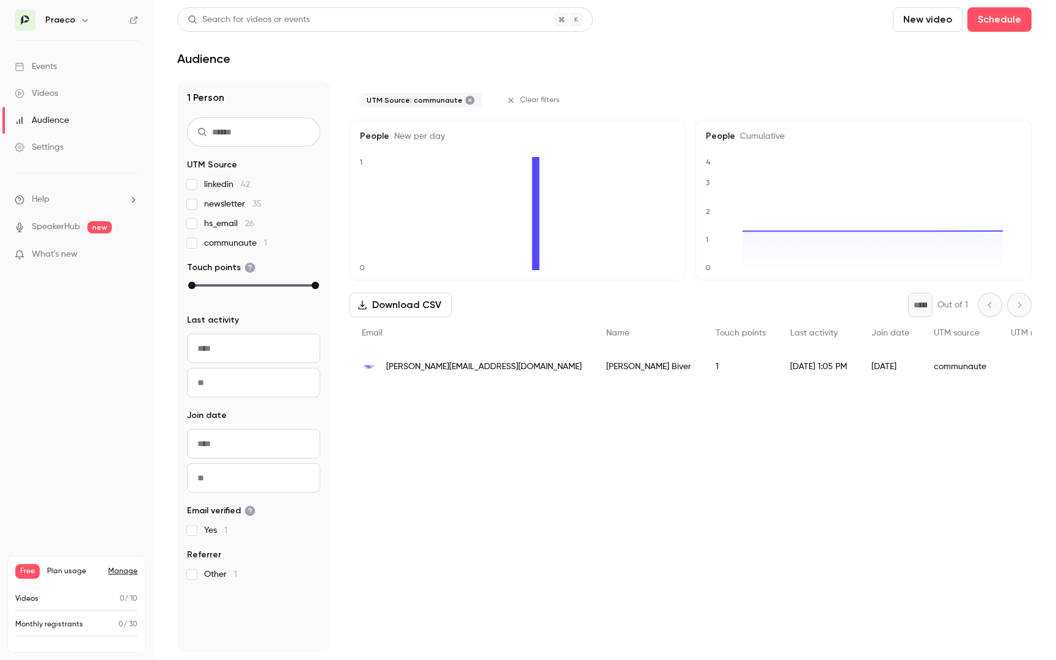
click at [241, 239] on span "communaute 1" at bounding box center [235, 243] width 63 height 12
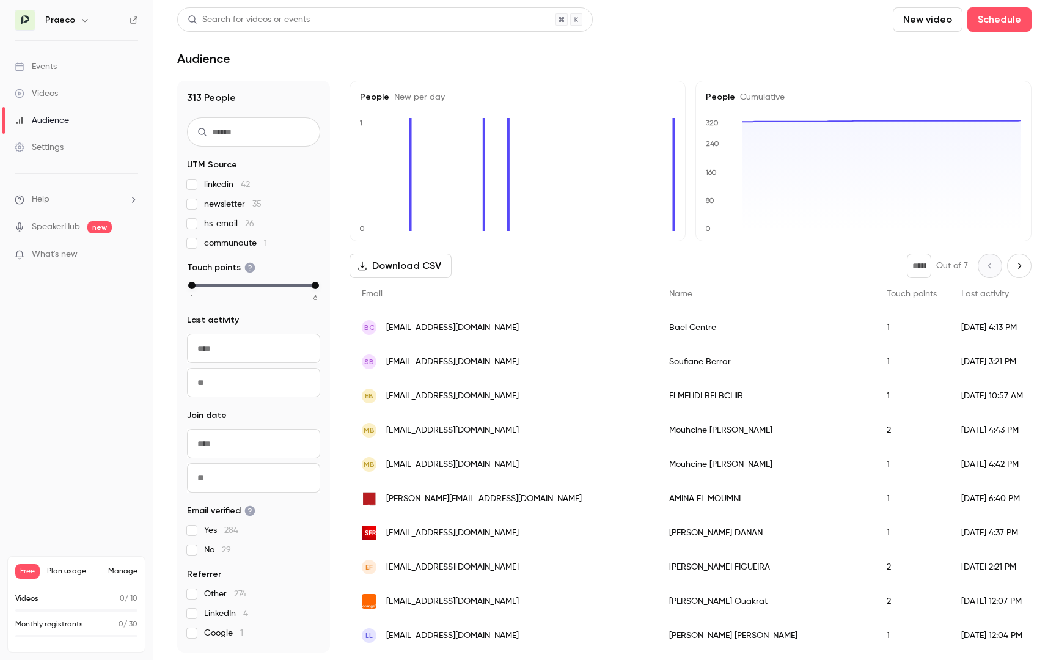
click at [156, 402] on main "Search for videos or events New video Schedule Audience 313 People UTM Source l…" at bounding box center [605, 330] width 904 height 660
click at [58, 85] on link "Videos" at bounding box center [76, 93] width 153 height 27
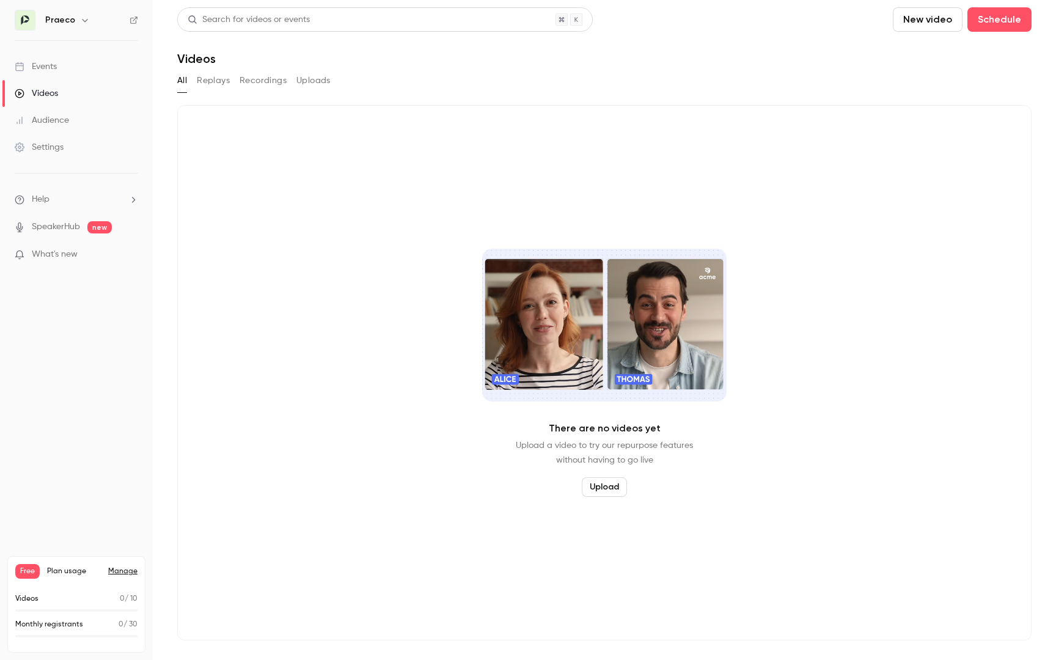
click at [674, 325] on video "Videos" at bounding box center [604, 325] width 245 height 153
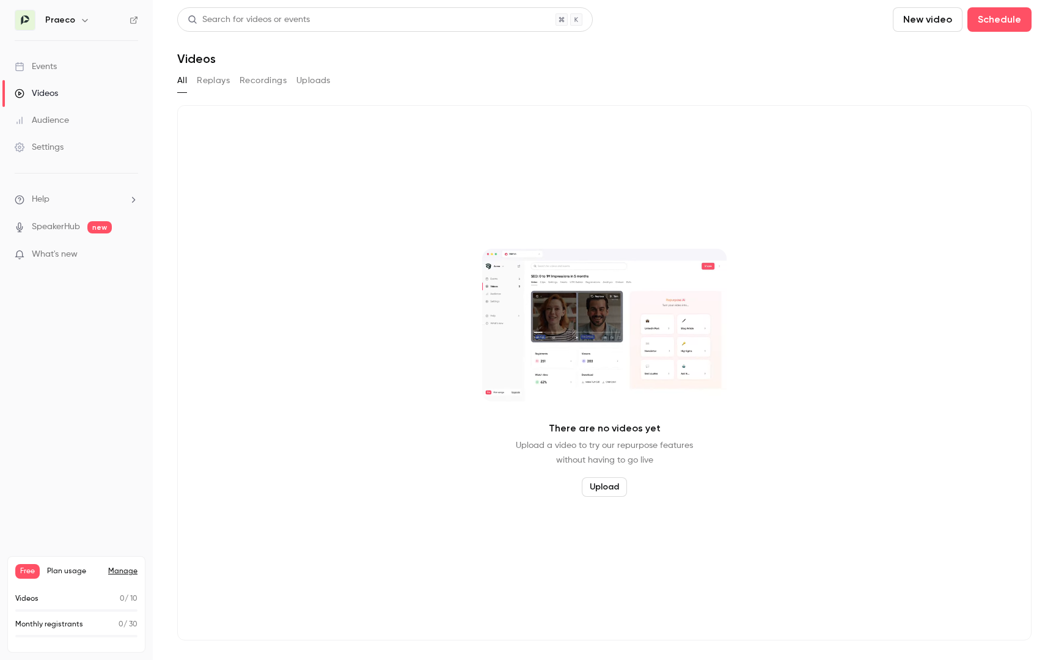
click at [580, 381] on video "Videos" at bounding box center [604, 325] width 245 height 153
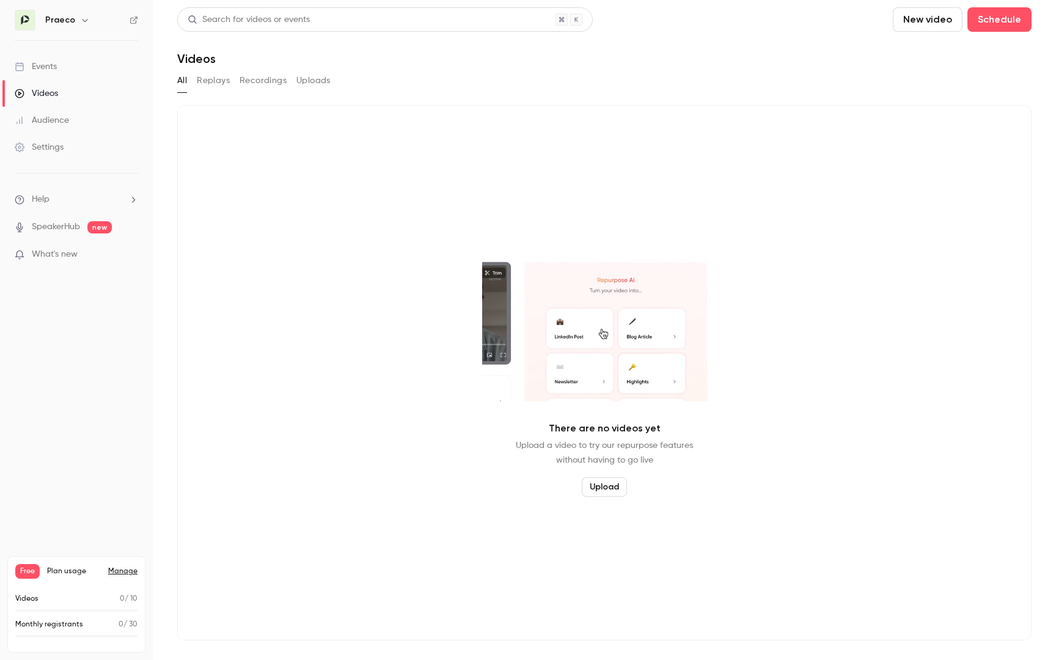
click at [580, 381] on video "Videos" at bounding box center [604, 325] width 245 height 153
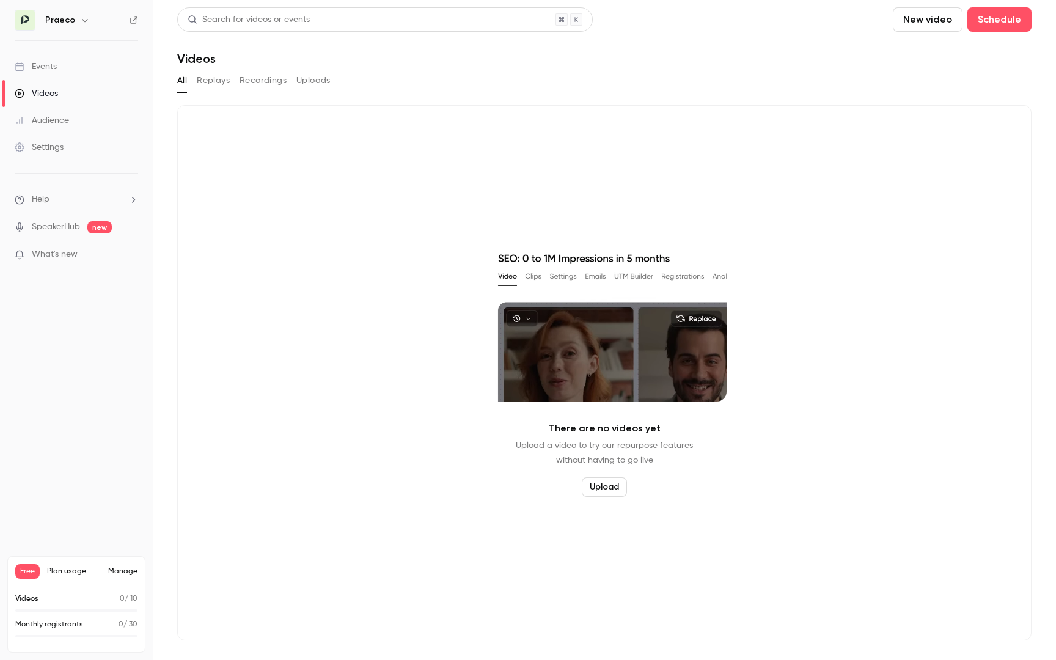
click at [211, 82] on button "Replays" at bounding box center [213, 81] width 33 height 20
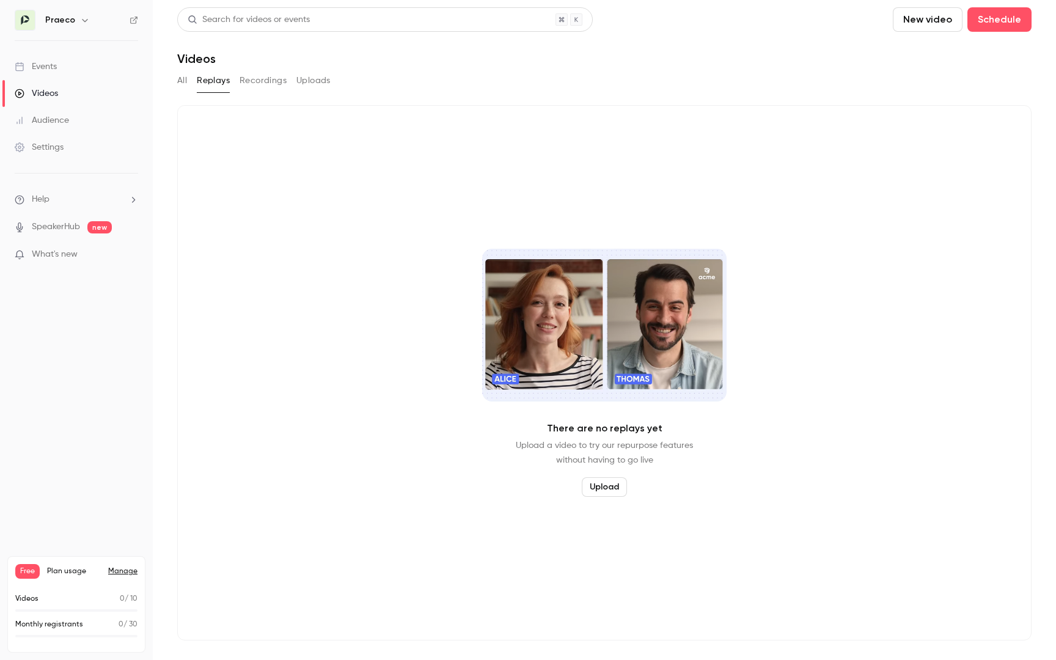
click at [260, 79] on button "Recordings" at bounding box center [263, 81] width 47 height 20
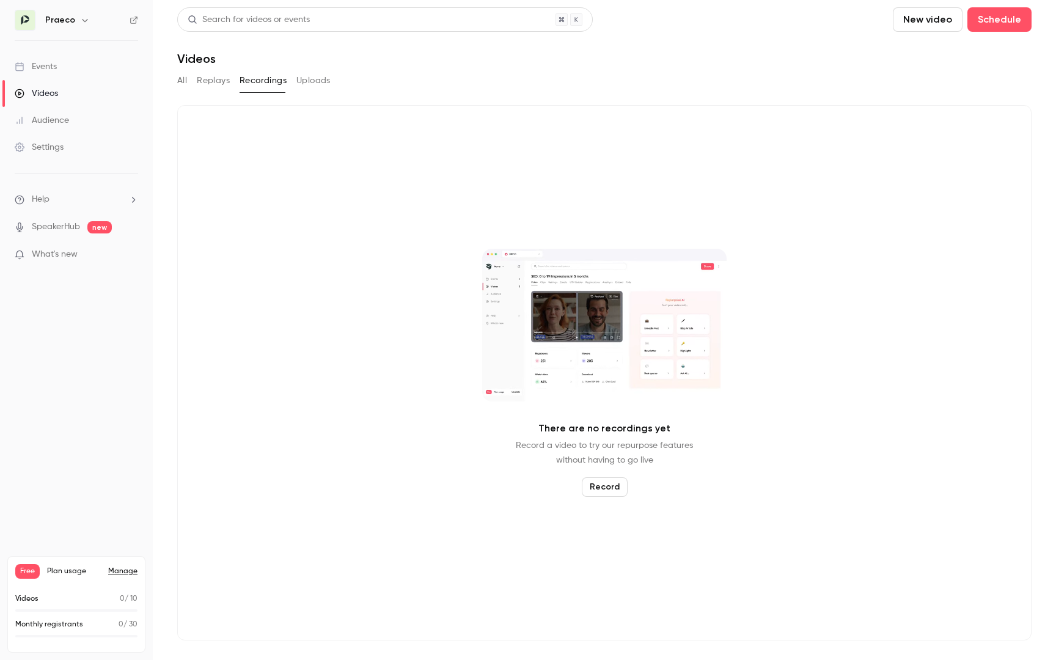
click at [311, 79] on button "Uploads" at bounding box center [313, 81] width 34 height 20
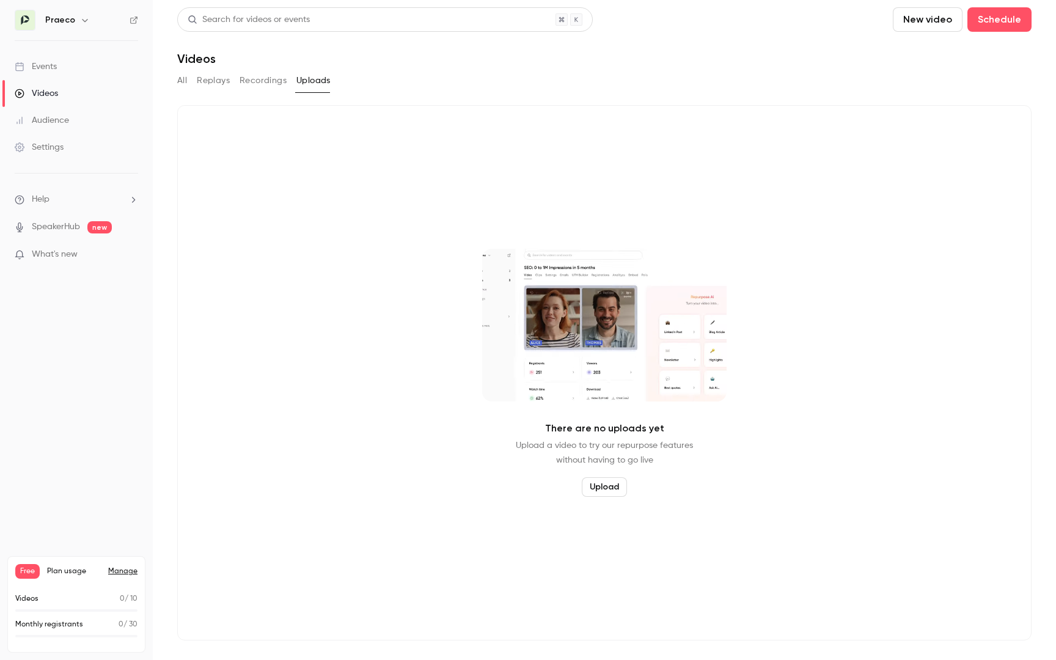
click at [183, 78] on button "All" at bounding box center [182, 81] width 10 height 20
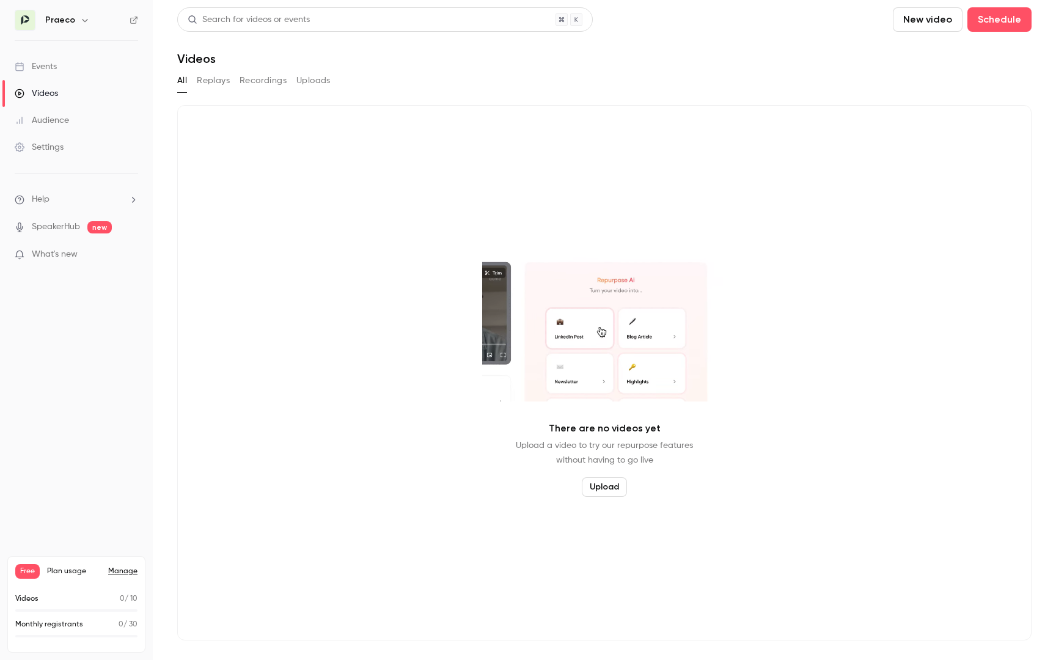
click at [67, 15] on h6 "Praeco" at bounding box center [60, 20] width 30 height 12
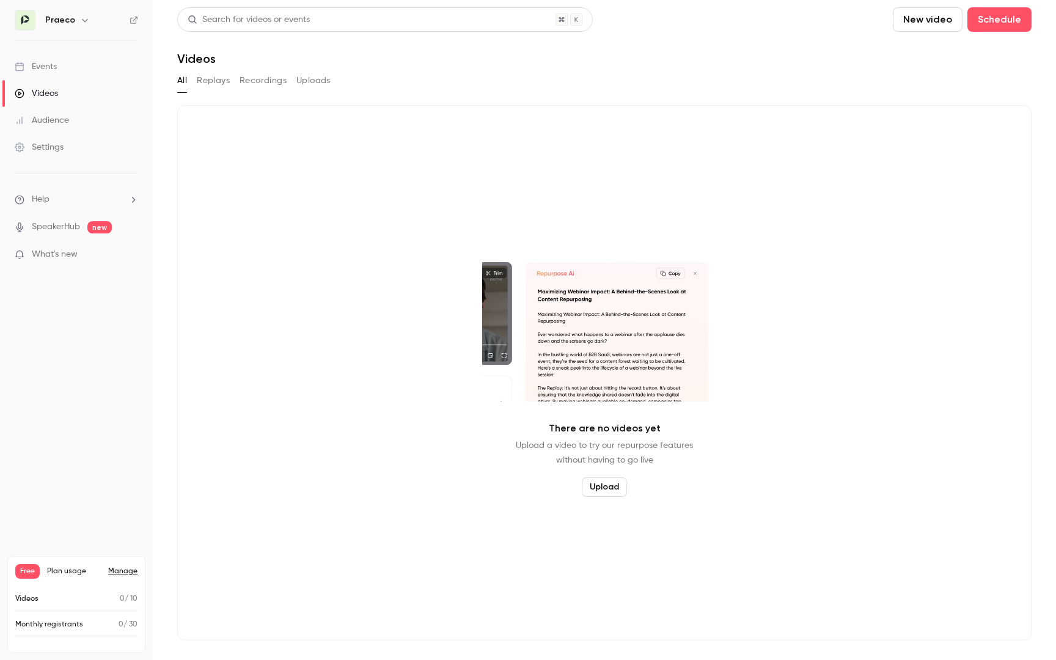
click at [78, 23] on button "button" at bounding box center [85, 20] width 15 height 15
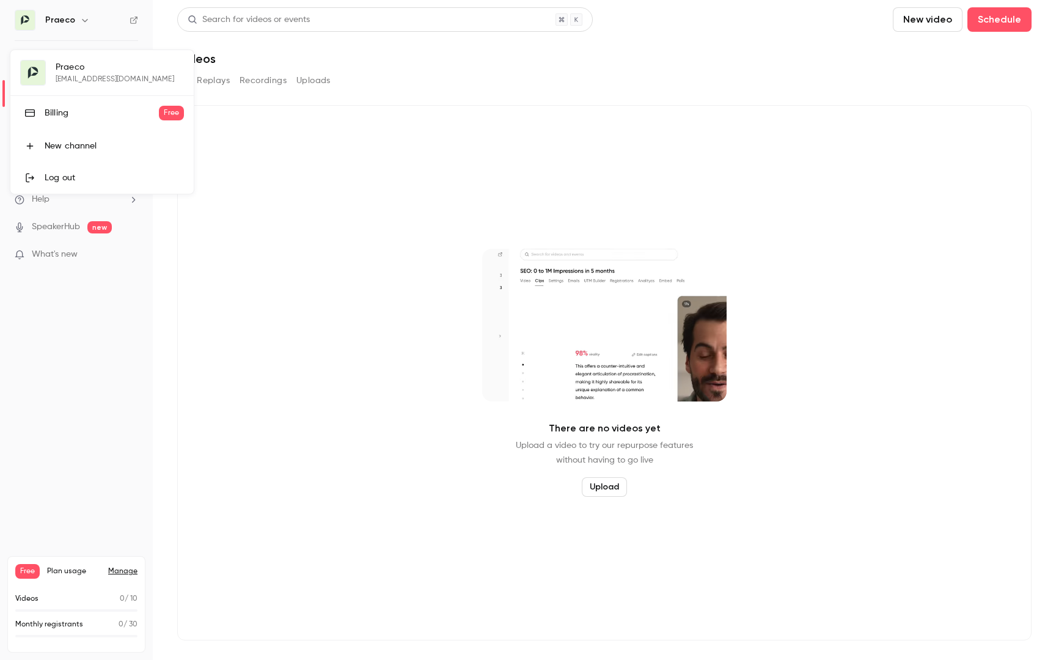
click at [355, 190] on div at bounding box center [528, 330] width 1056 height 660
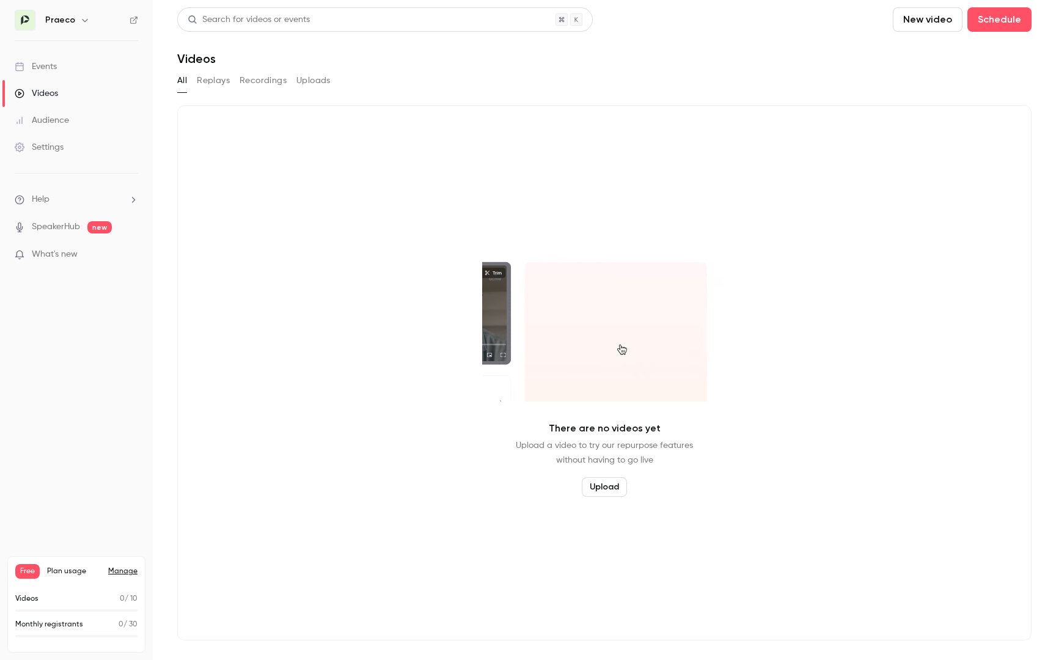
click at [625, 164] on div "There are no videos yet Upload a video to try our repurpose features without ha…" at bounding box center [604, 373] width 855 height 536
